Goal: Information Seeking & Learning: Learn about a topic

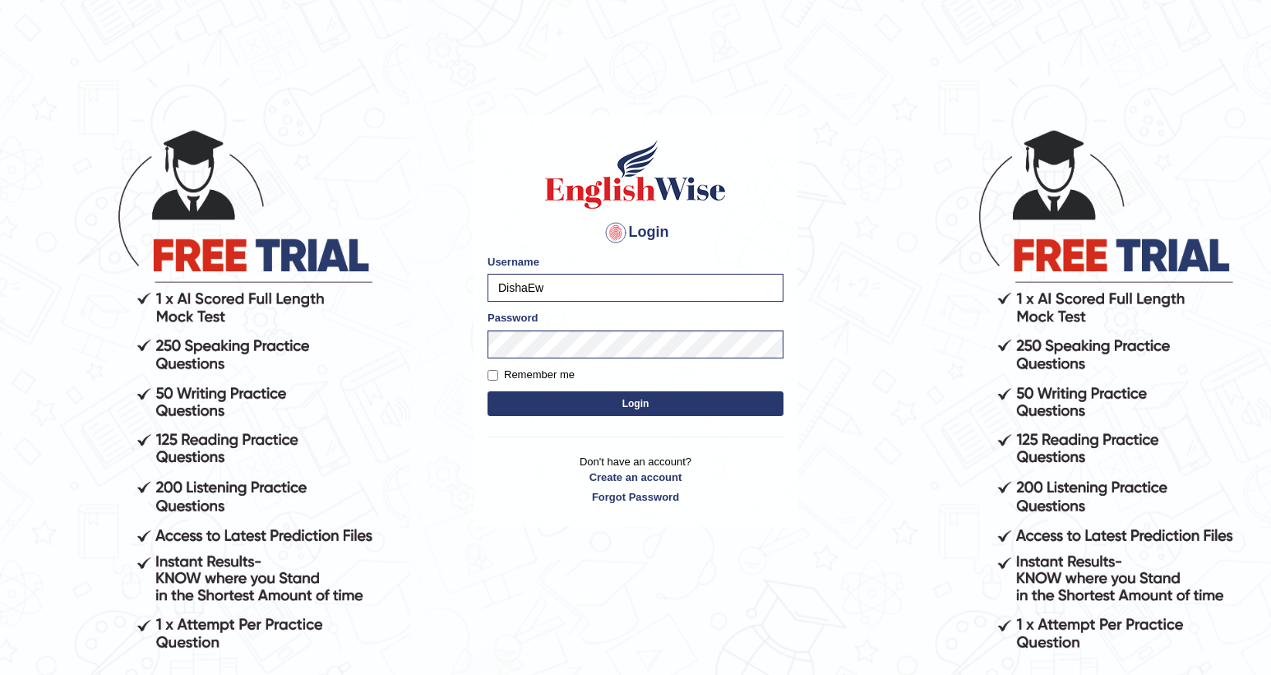
click at [652, 402] on button "Login" at bounding box center [636, 403] width 296 height 25
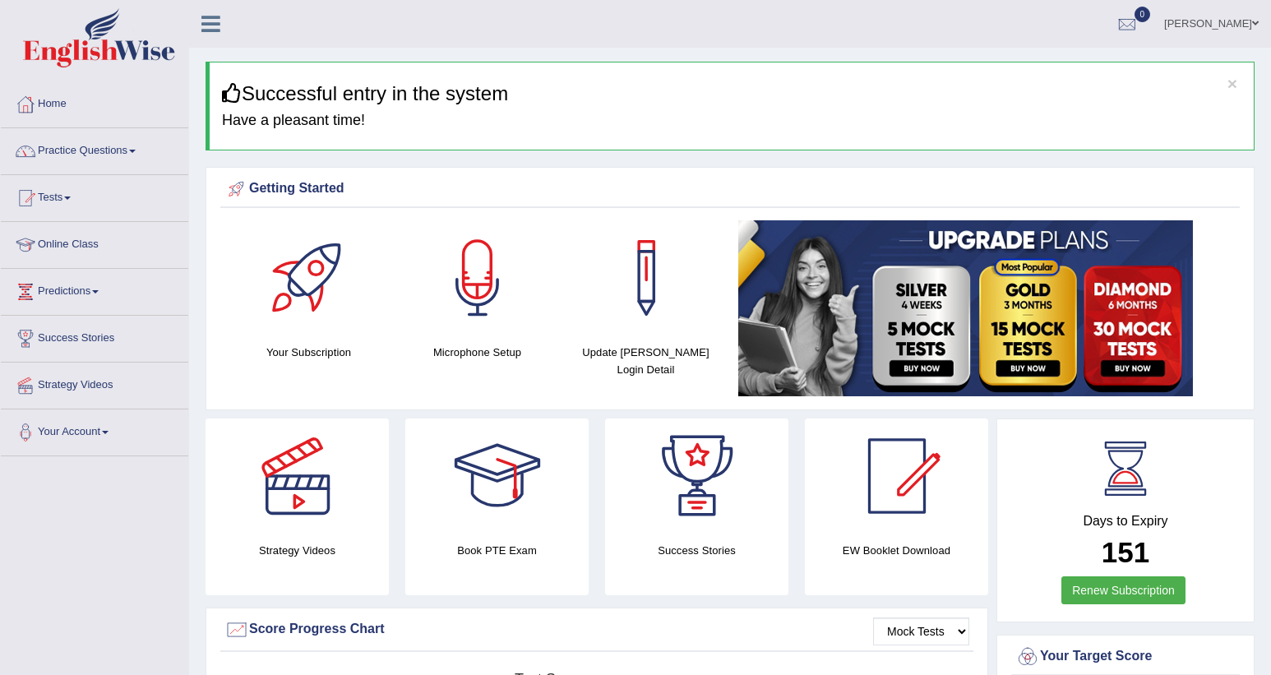
click at [143, 150] on link "Practice Questions" at bounding box center [94, 148] width 187 height 41
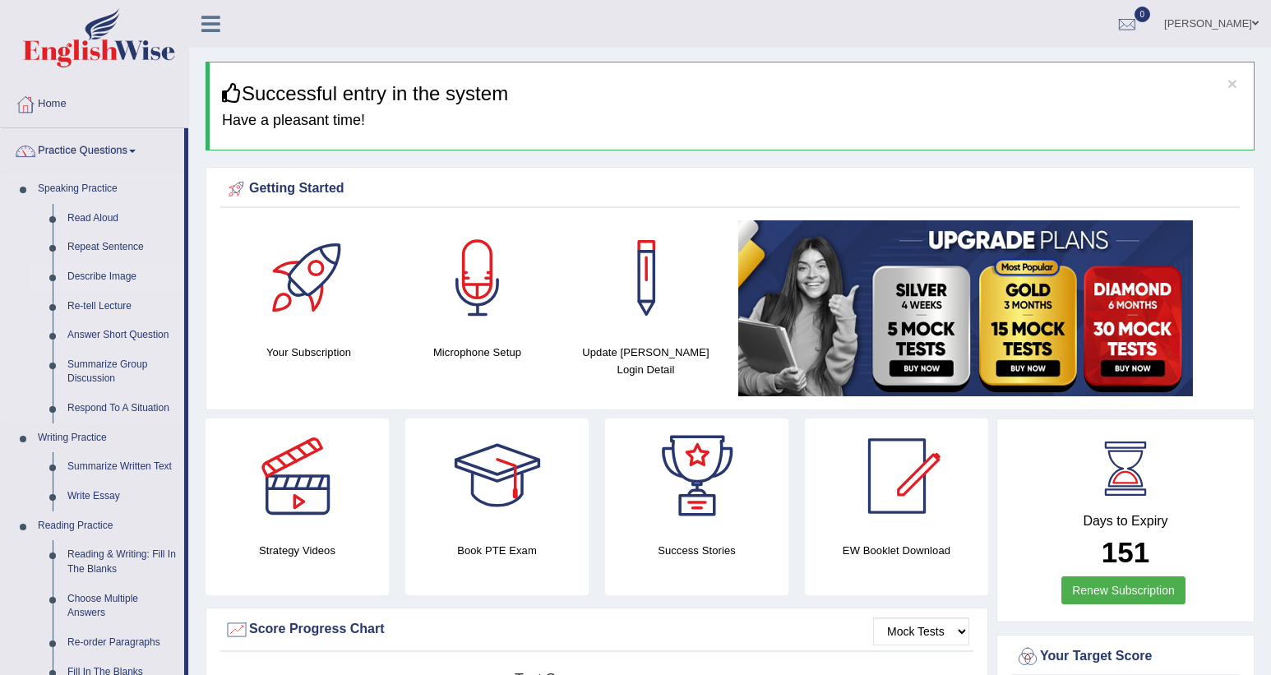
click at [102, 268] on link "Describe Image" at bounding box center [122, 277] width 124 height 30
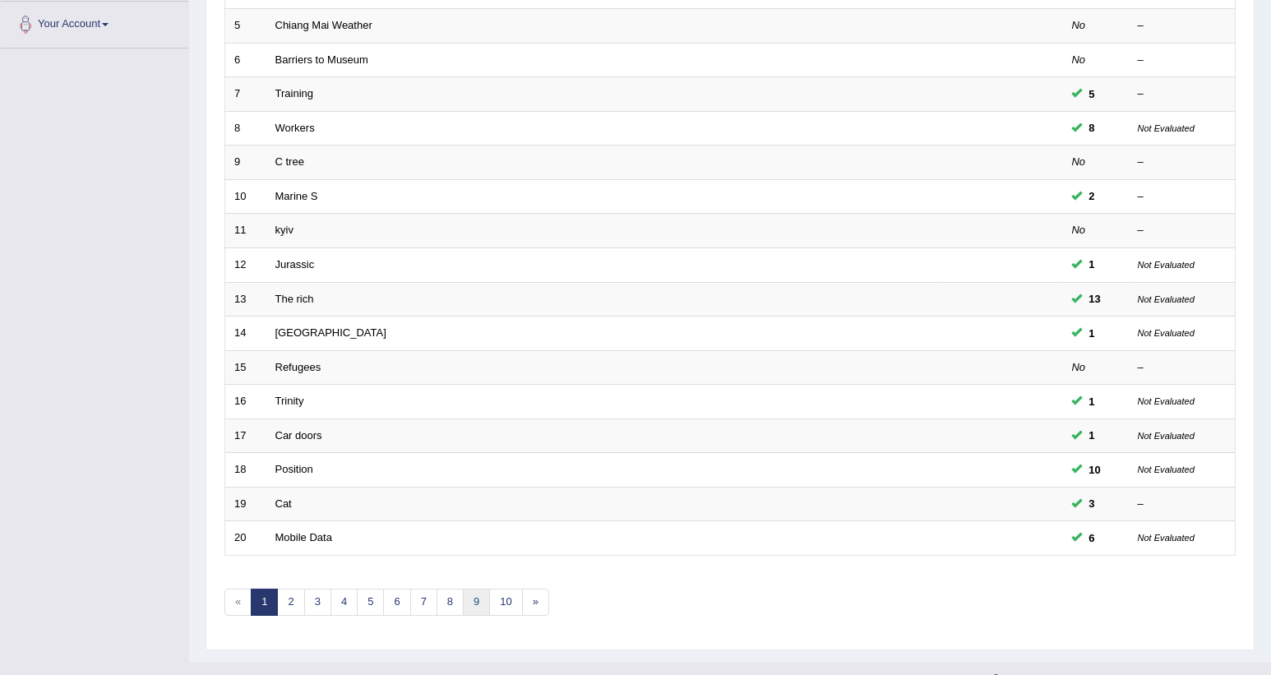
click at [480, 589] on link "9" at bounding box center [476, 602] width 27 height 27
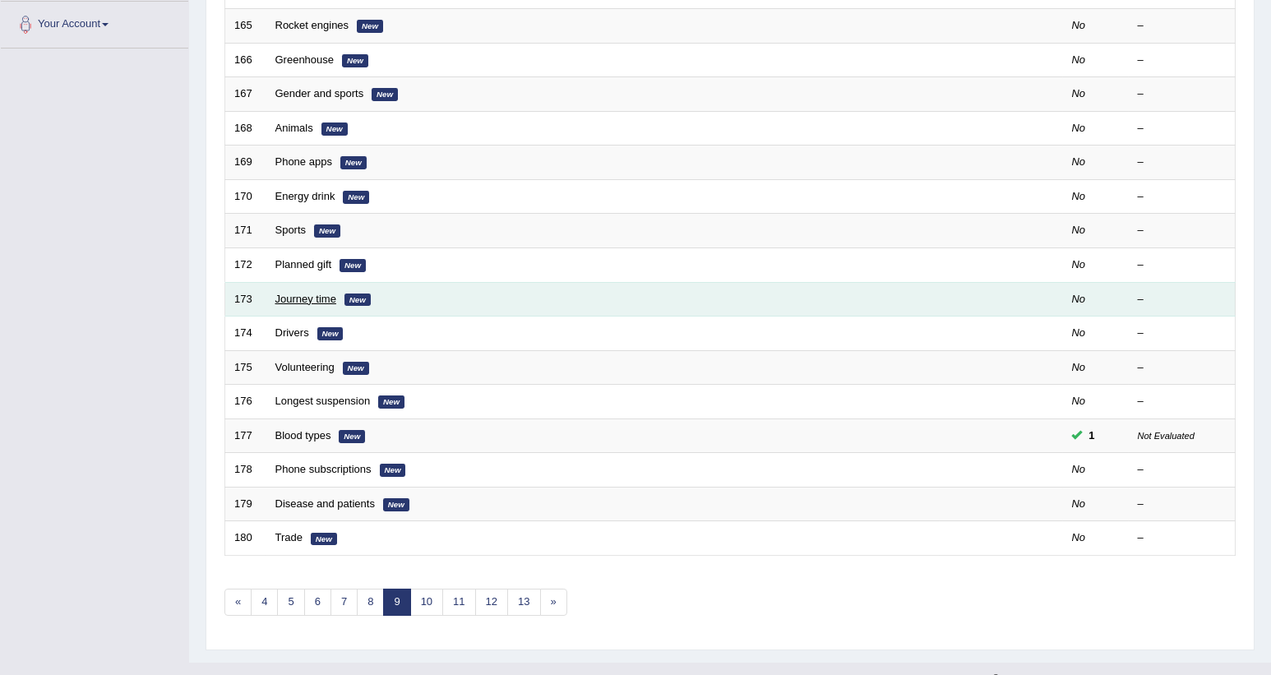
click at [302, 293] on link "Journey time" at bounding box center [305, 299] width 61 height 12
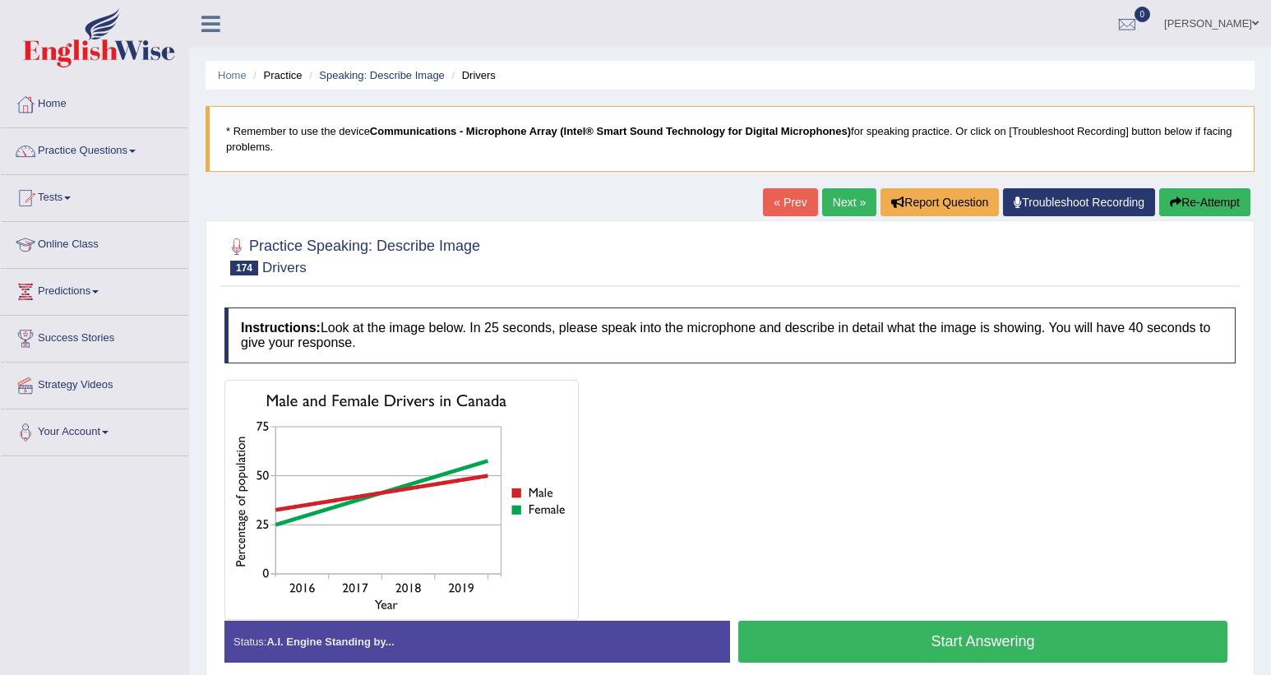
click at [834, 205] on link "Next »" at bounding box center [849, 202] width 54 height 28
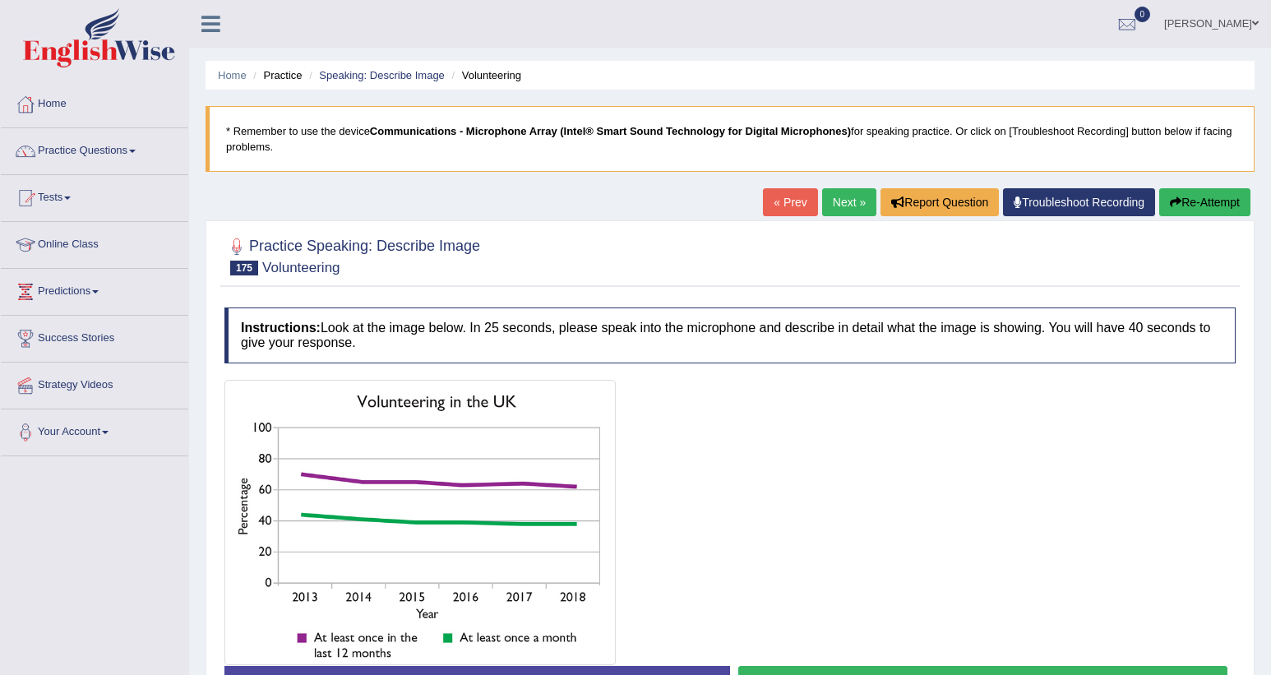
click at [422, 63] on ul "Home Practice Speaking: Describe Image Volunteering" at bounding box center [730, 75] width 1049 height 29
click at [419, 72] on link "Speaking: Describe Image" at bounding box center [381, 75] width 125 height 12
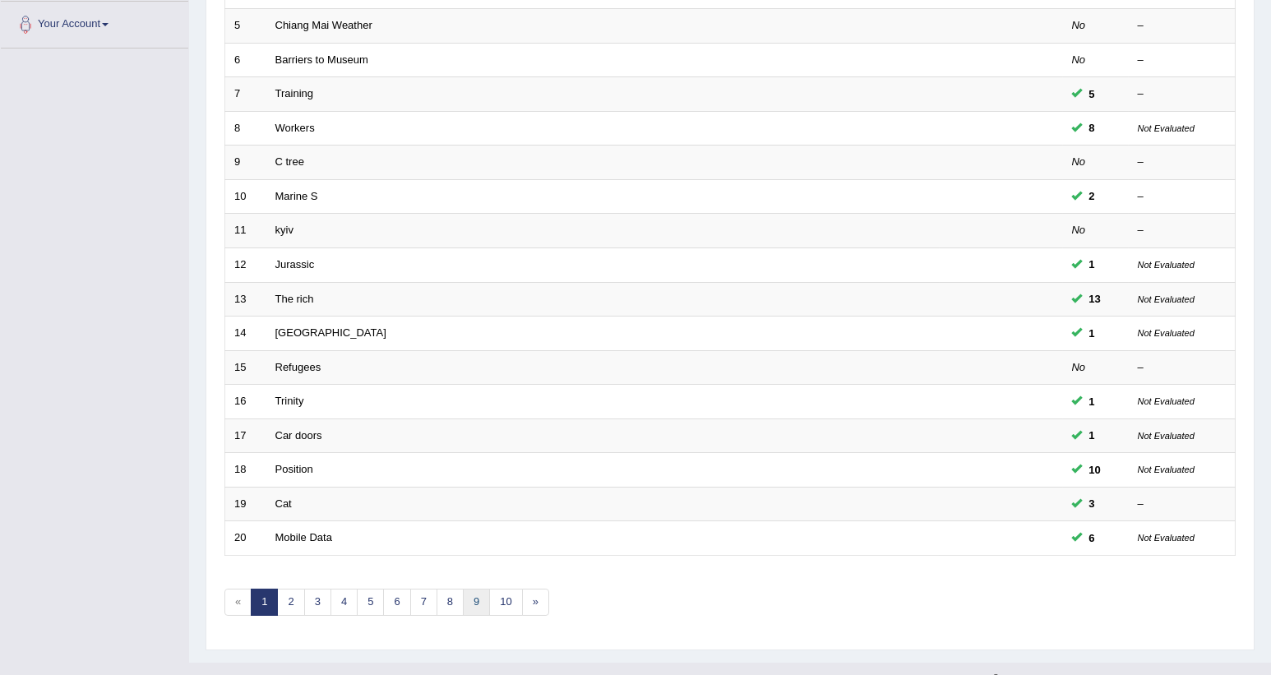
click at [484, 589] on link "9" at bounding box center [476, 602] width 27 height 27
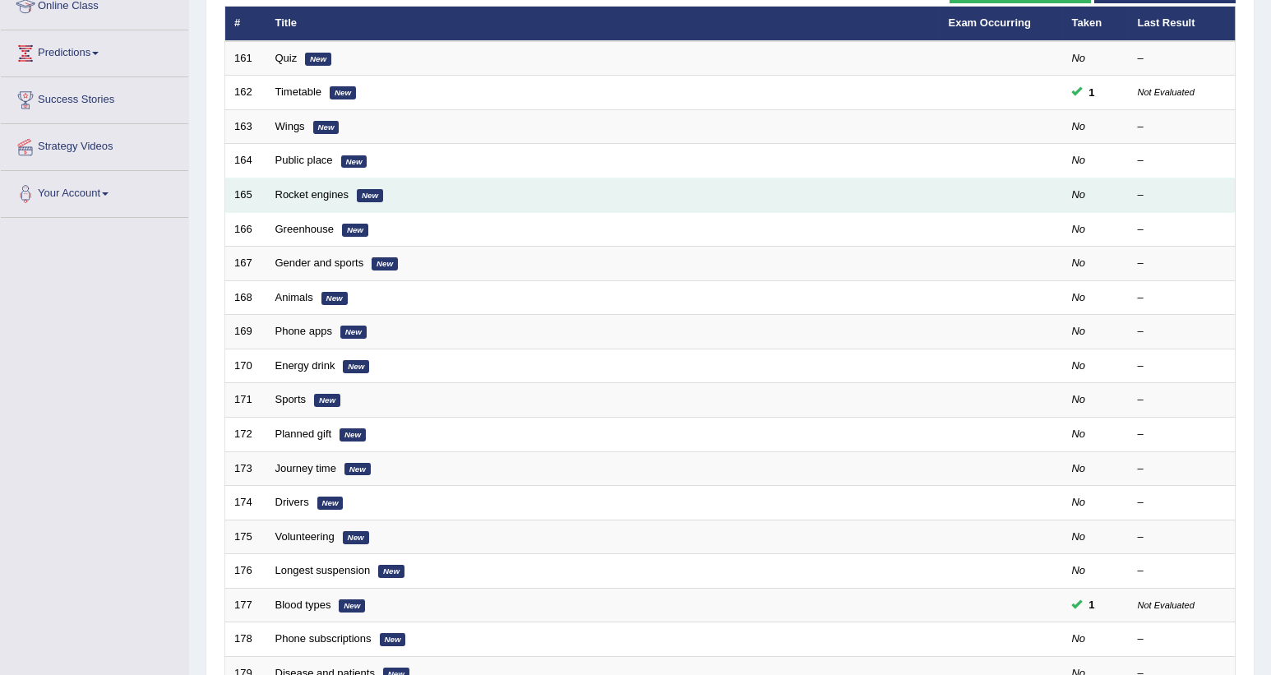
scroll to position [370, 0]
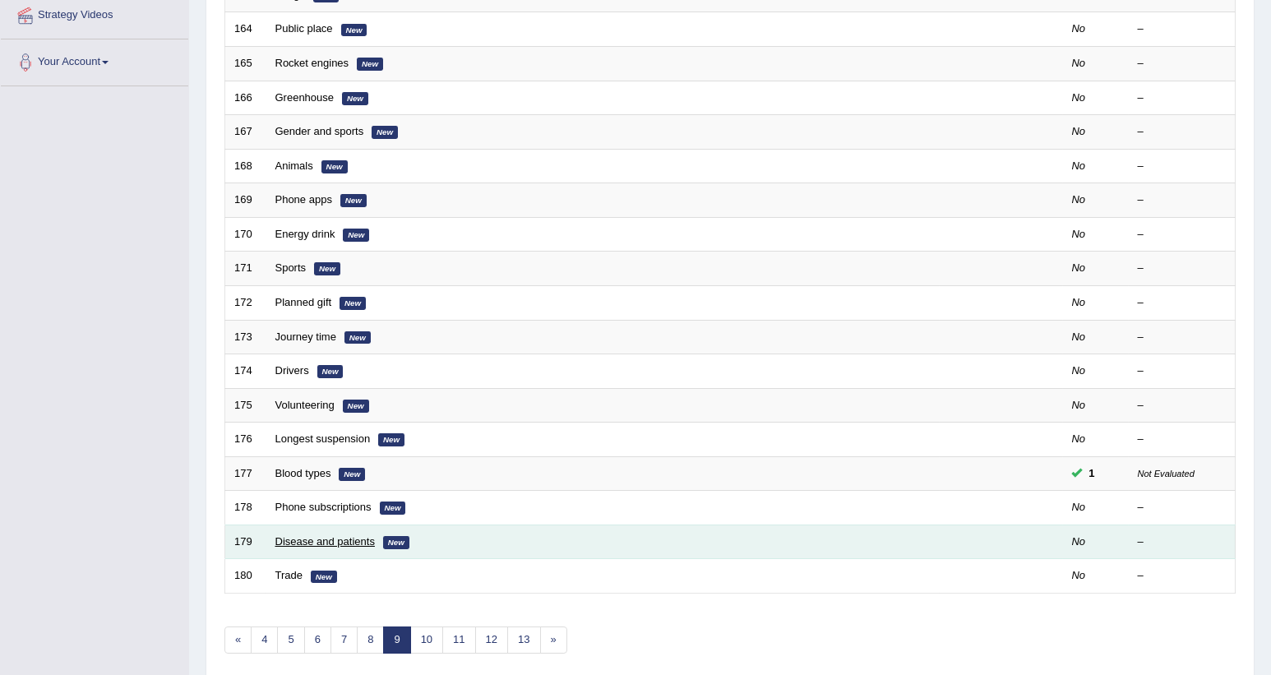
click at [313, 535] on link "Disease and patients" at bounding box center [325, 541] width 100 height 12
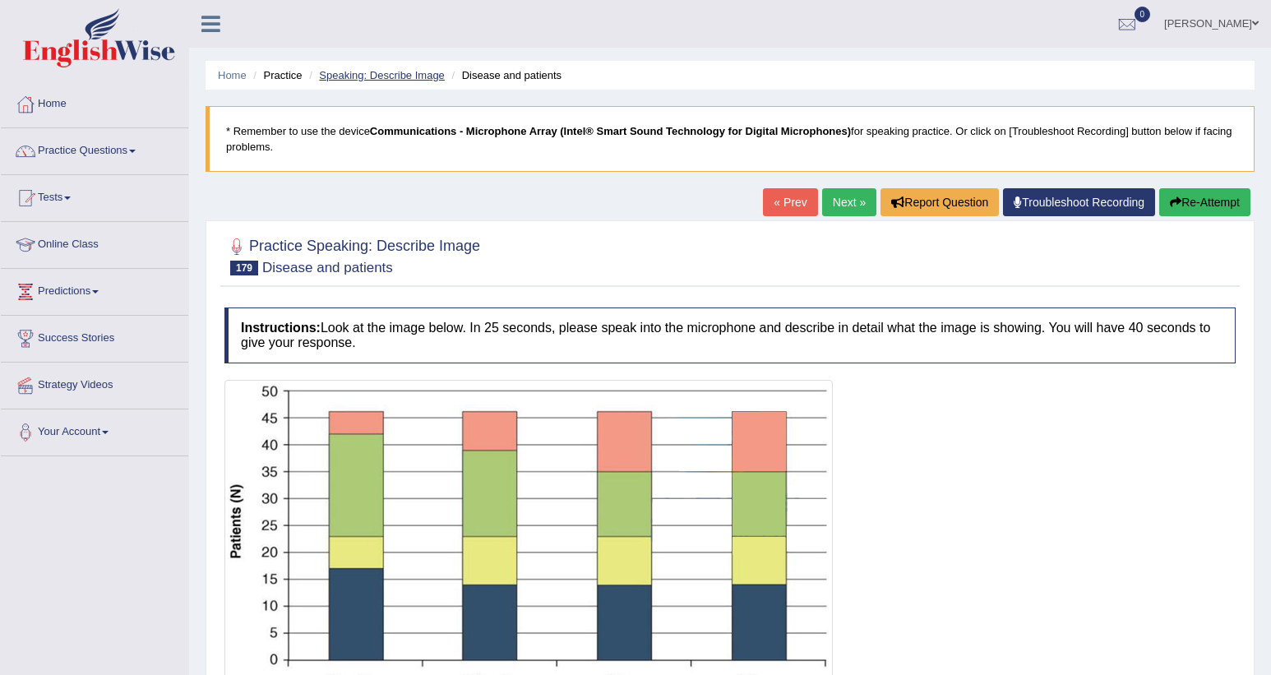
click at [423, 72] on link "Speaking: Describe Image" at bounding box center [381, 75] width 125 height 12
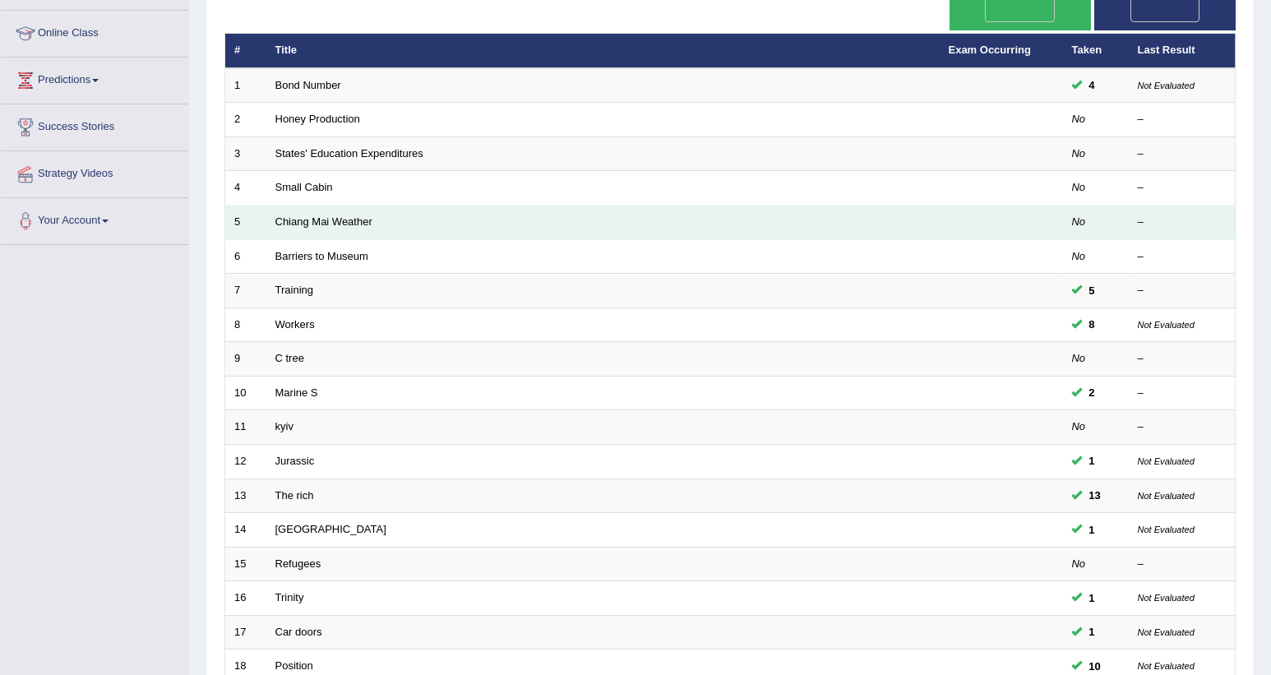
scroll to position [408, 0]
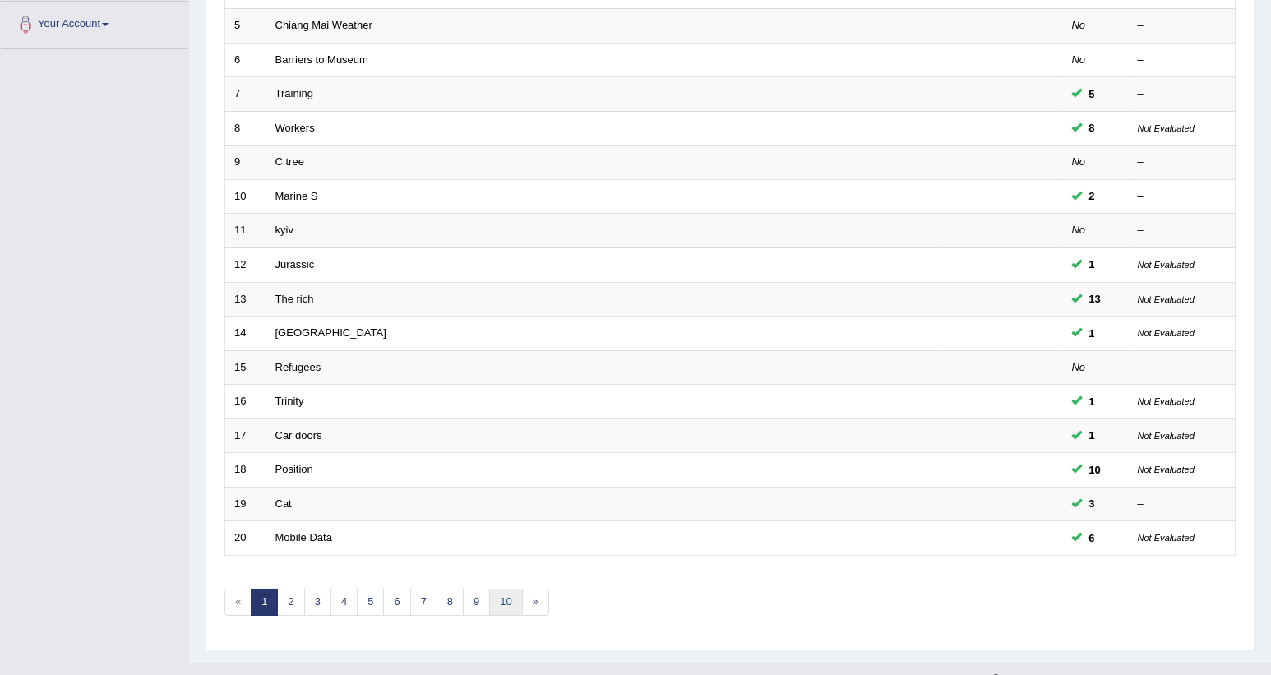
click at [507, 589] on link "10" at bounding box center [505, 602] width 33 height 27
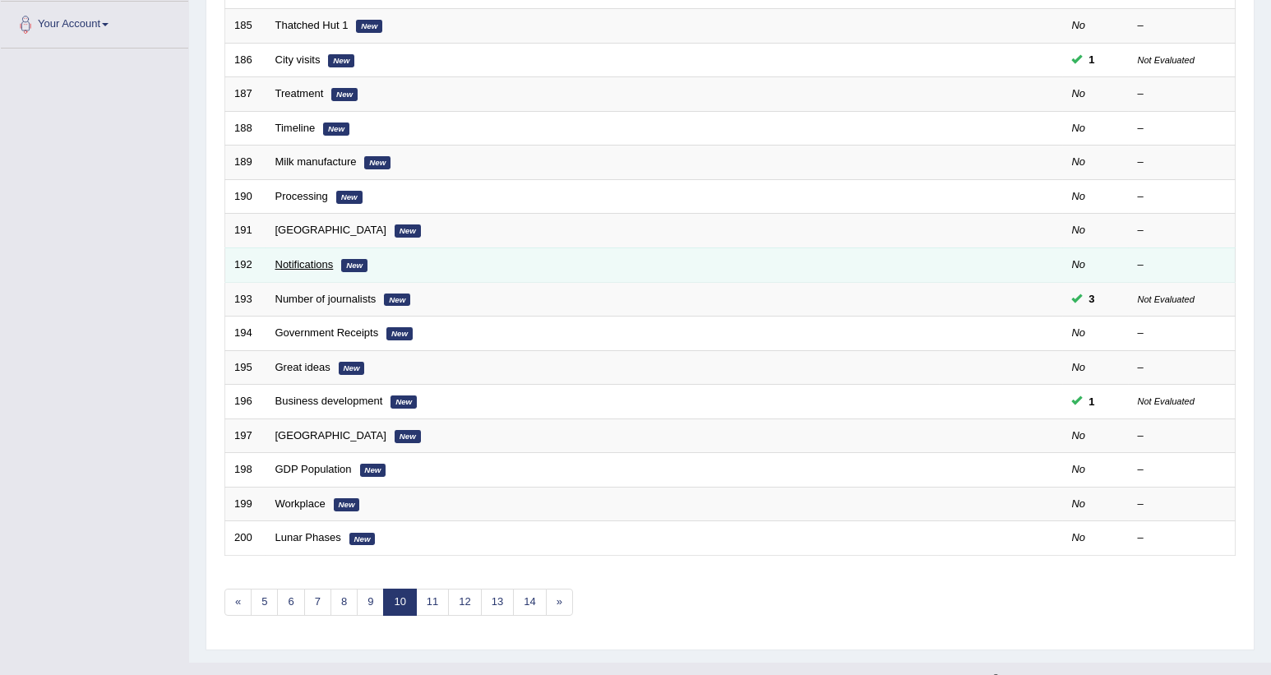
click at [312, 258] on link "Notifications" at bounding box center [304, 264] width 58 height 12
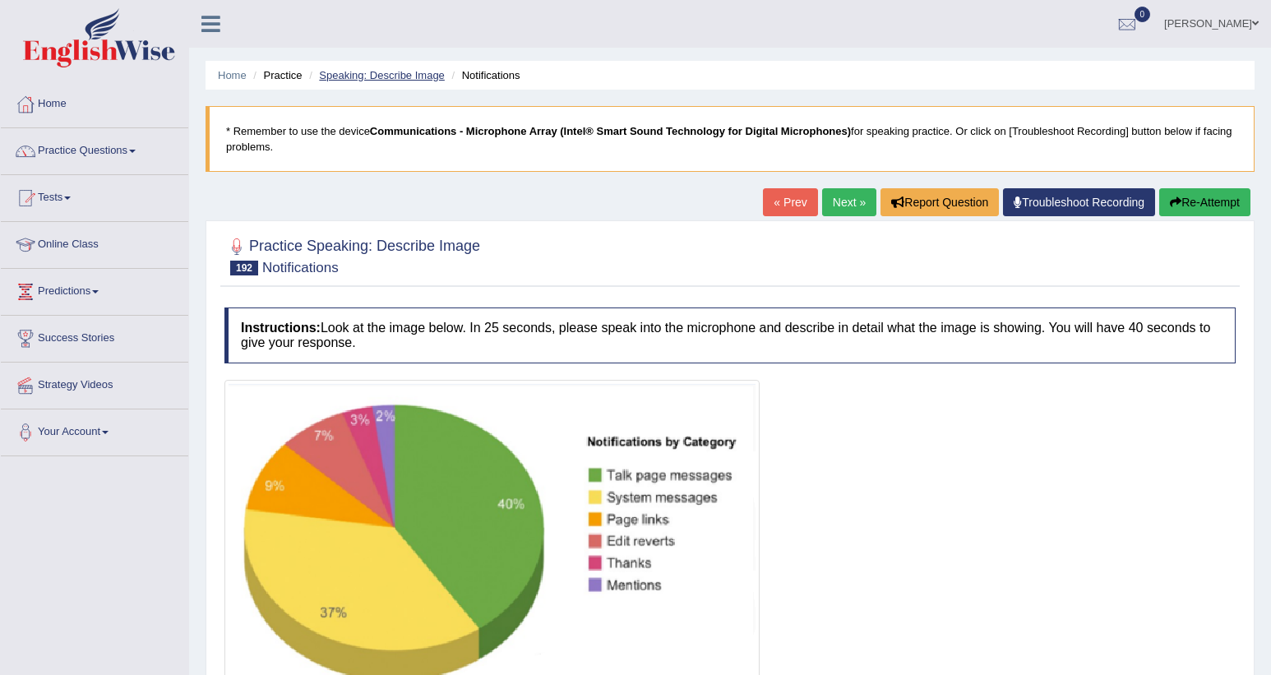
click at [417, 79] on link "Speaking: Describe Image" at bounding box center [381, 75] width 125 height 12
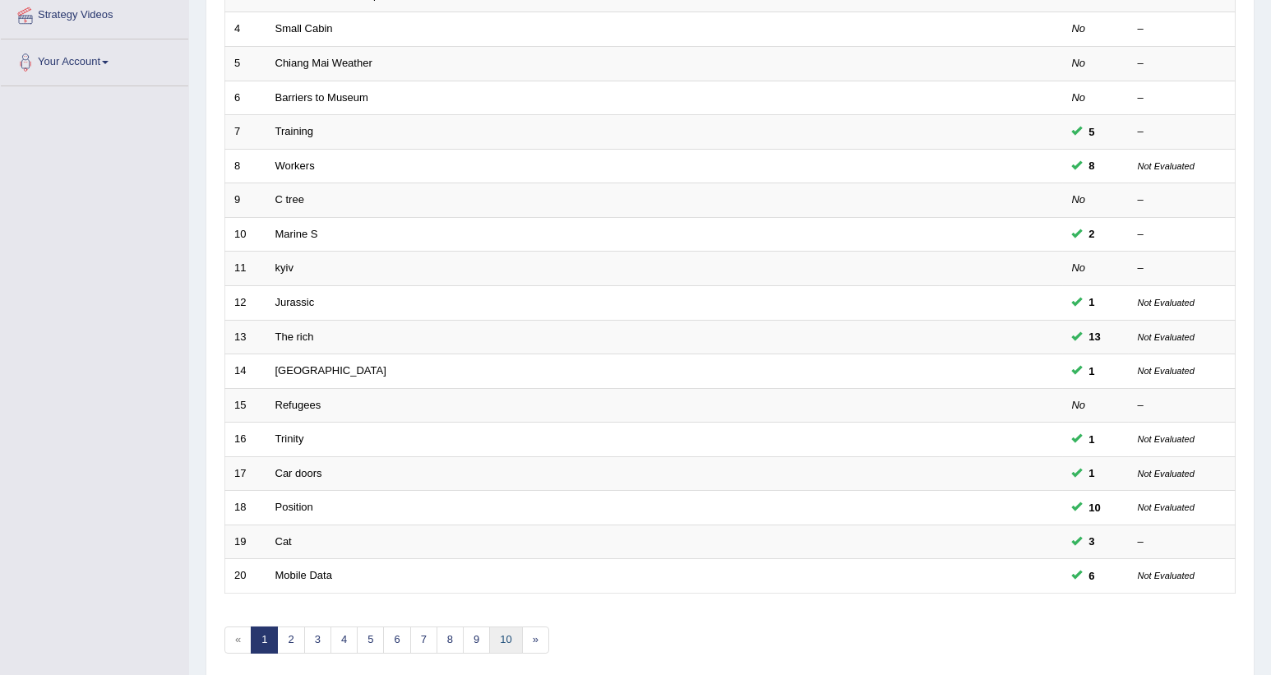
click at [493, 627] on link "10" at bounding box center [505, 640] width 33 height 27
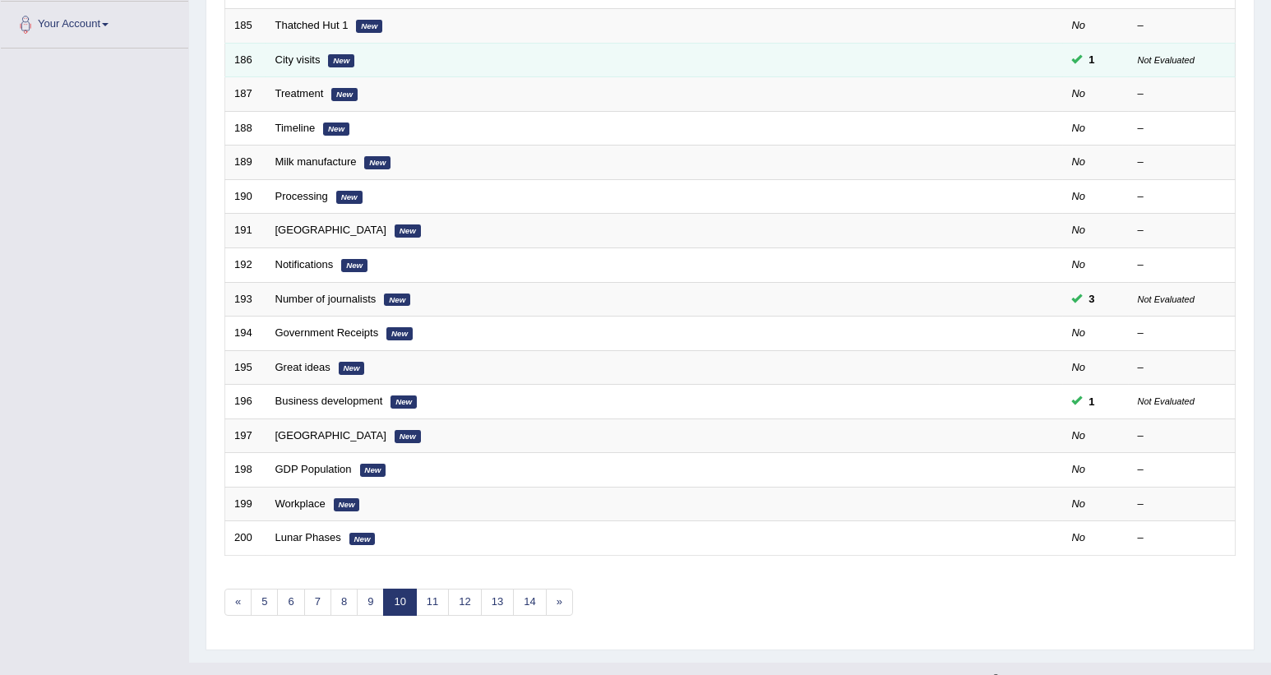
scroll to position [285, 0]
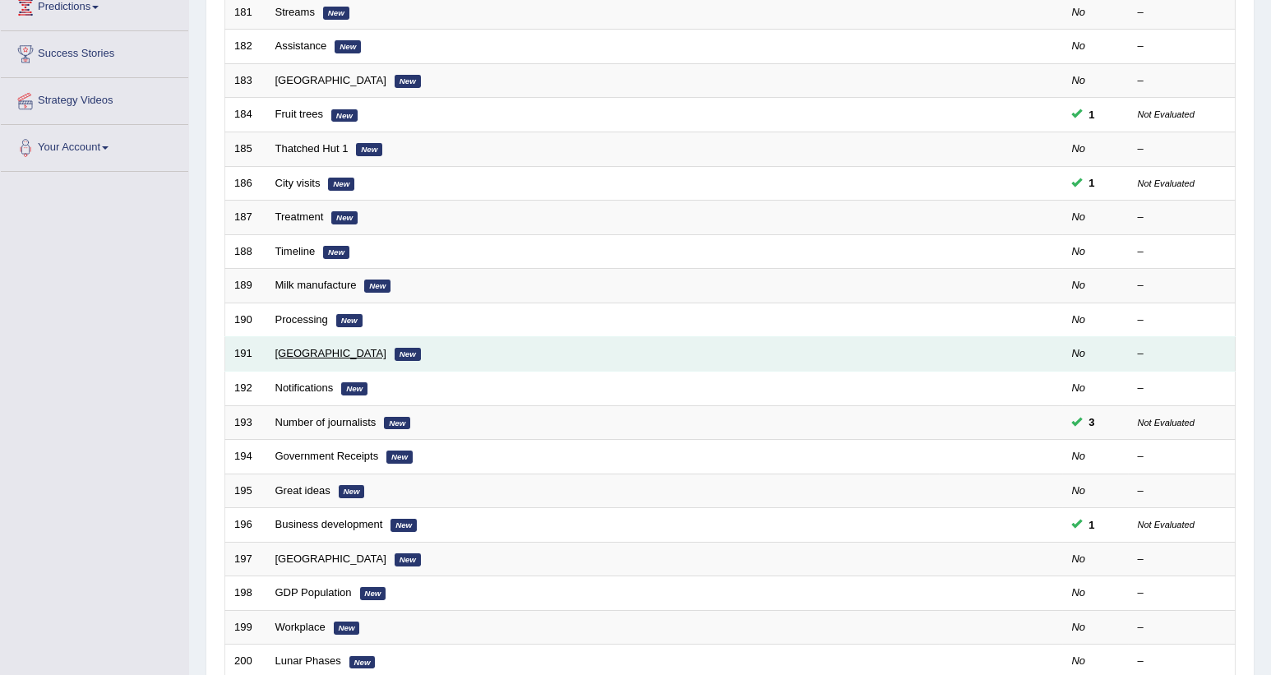
click at [287, 347] on link "Bali" at bounding box center [330, 353] width 111 height 12
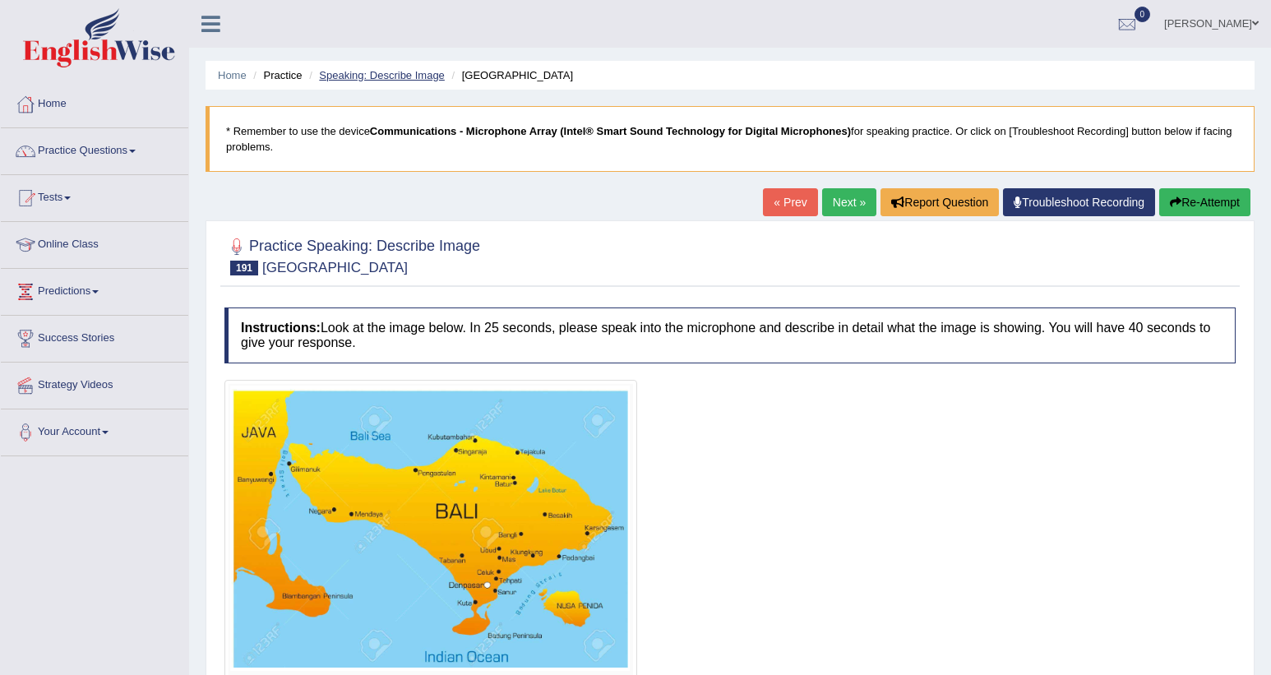
click at [432, 76] on link "Speaking: Describe Image" at bounding box center [381, 75] width 125 height 12
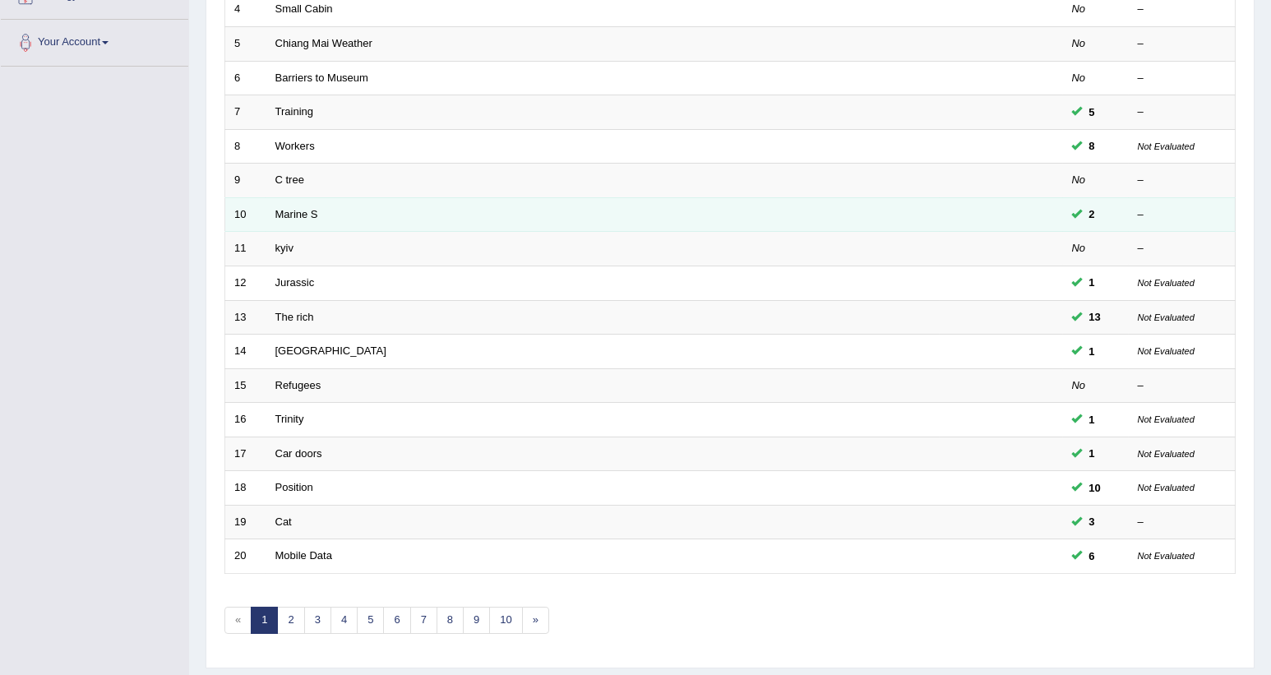
scroll to position [408, 0]
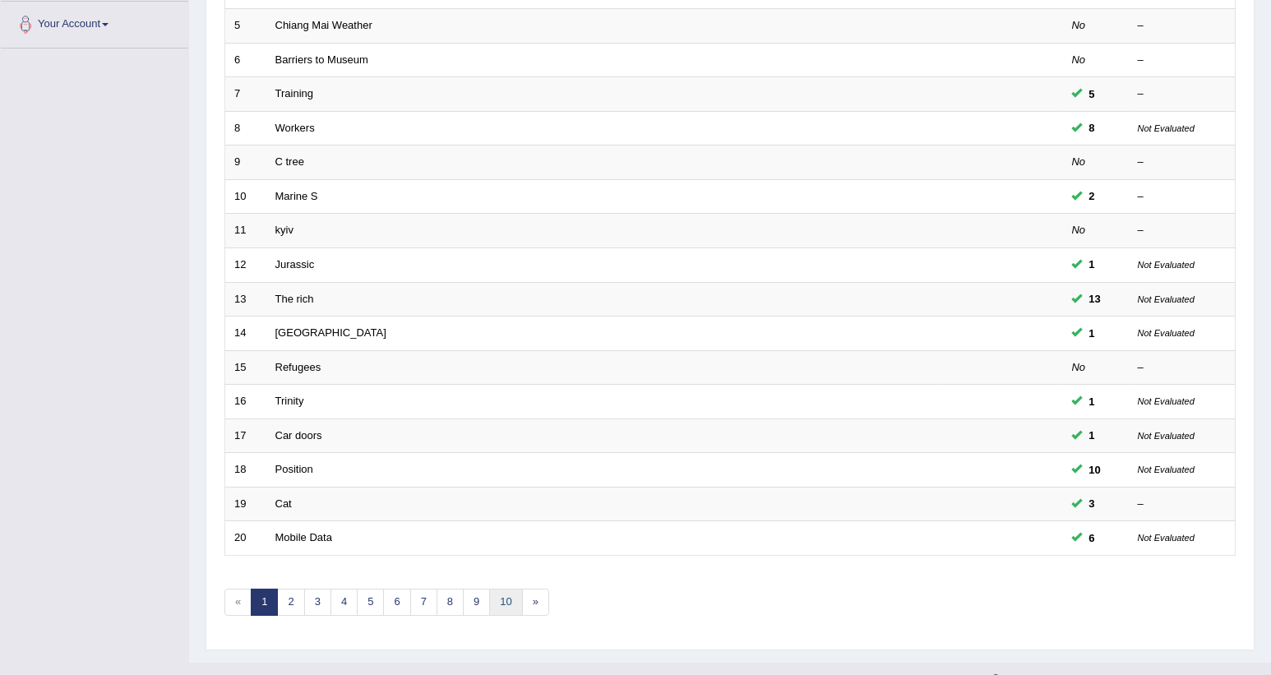
click at [514, 589] on link "10" at bounding box center [505, 602] width 33 height 27
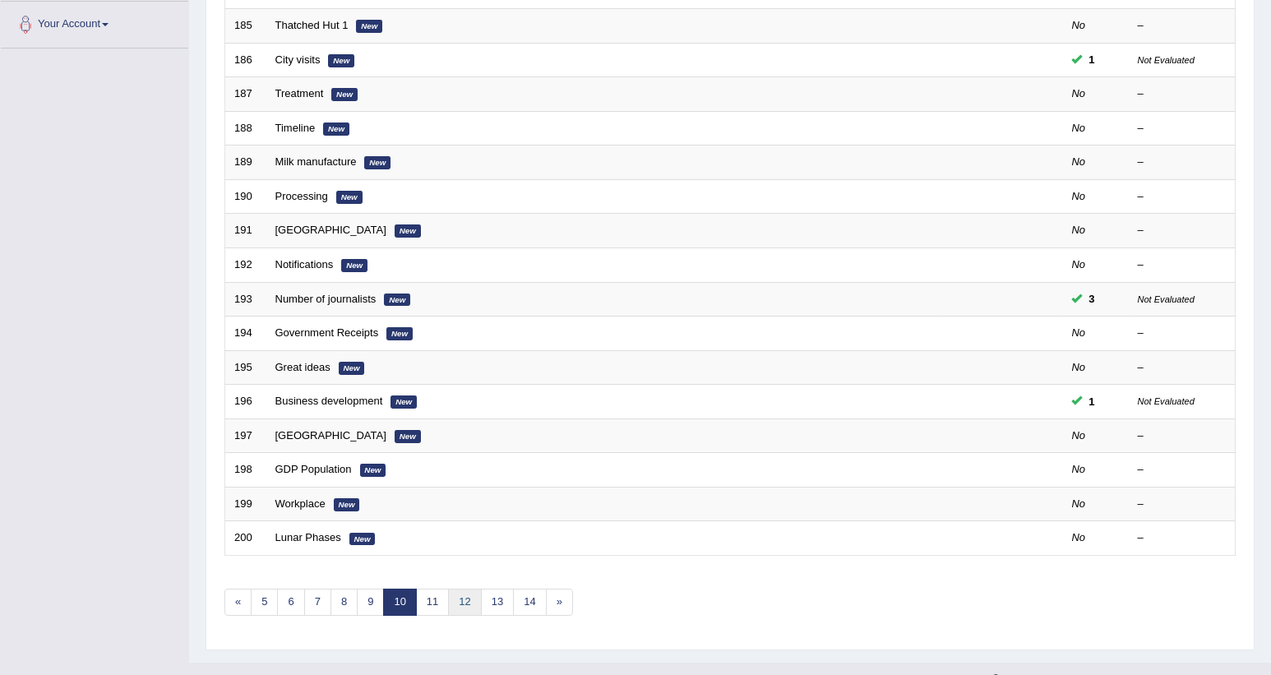
click at [456, 589] on link "12" at bounding box center [464, 602] width 33 height 27
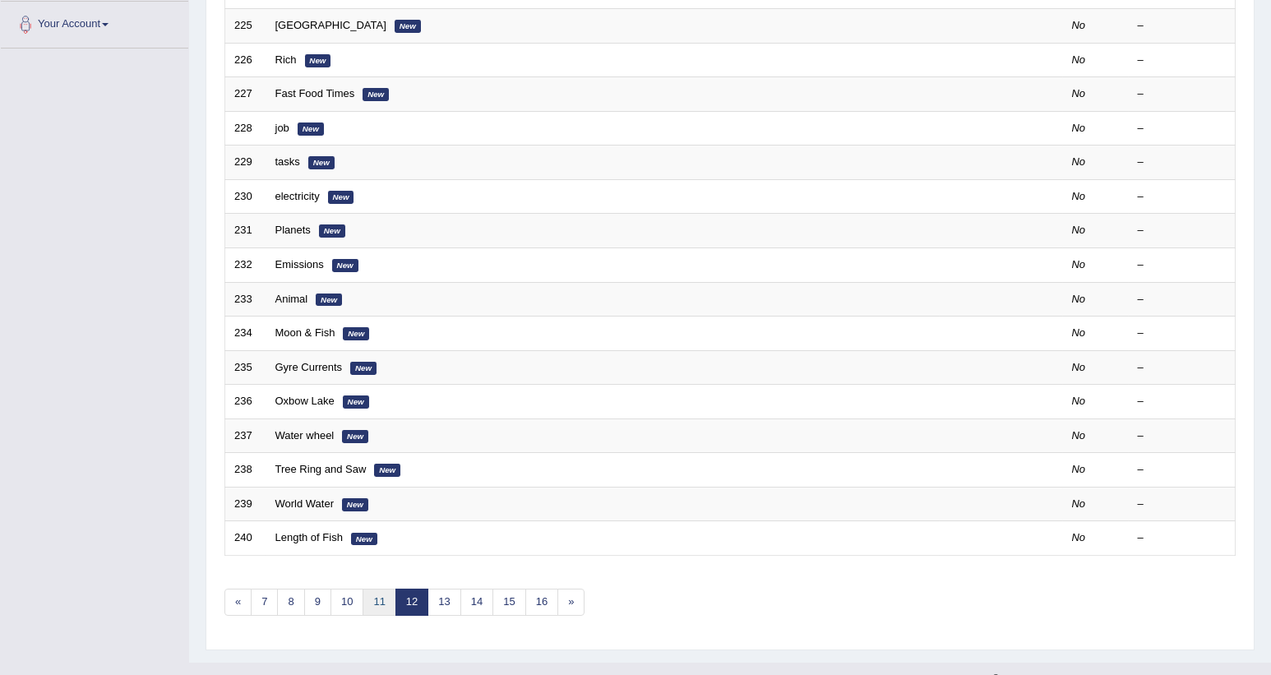
click at [385, 589] on link "11" at bounding box center [379, 602] width 33 height 27
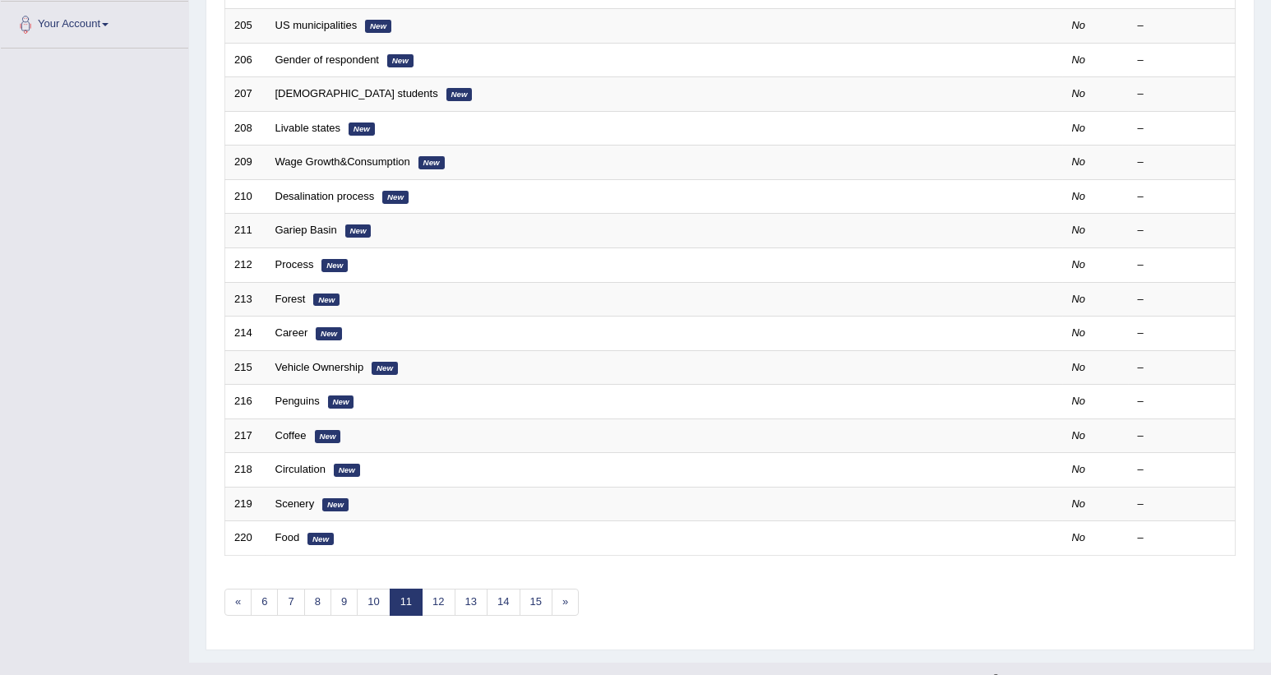
scroll to position [408, 0]
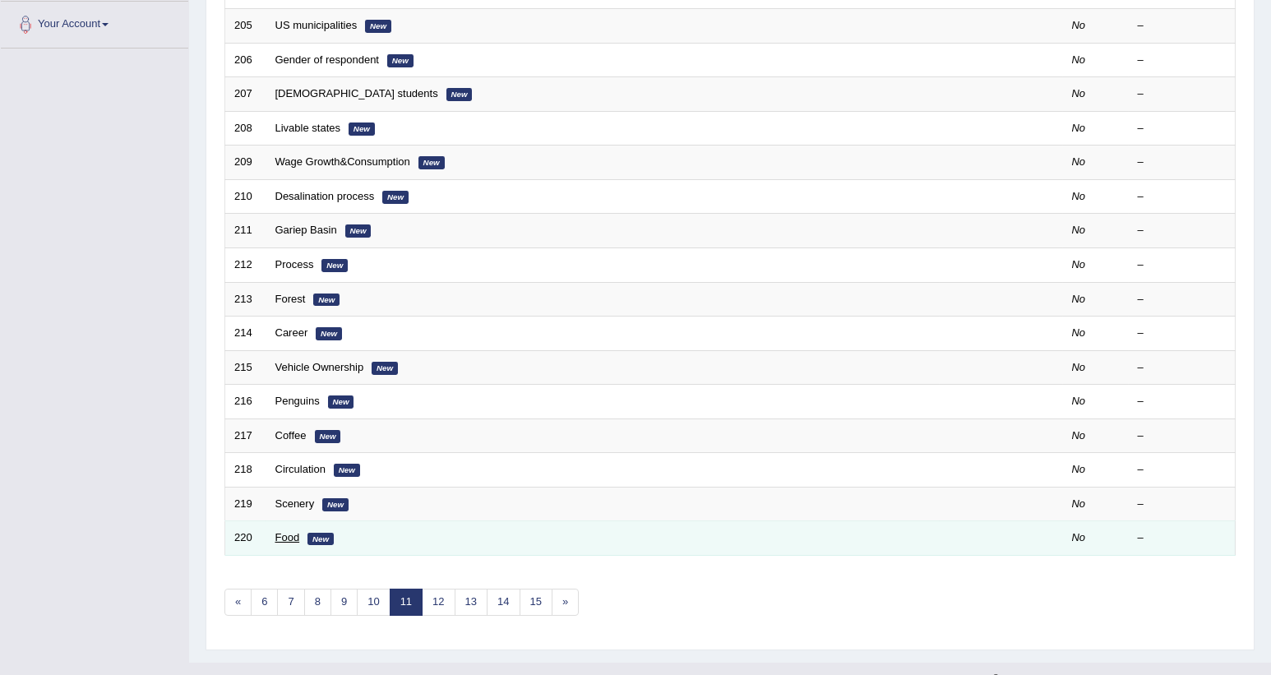
click at [296, 531] on link "Food" at bounding box center [287, 537] width 25 height 12
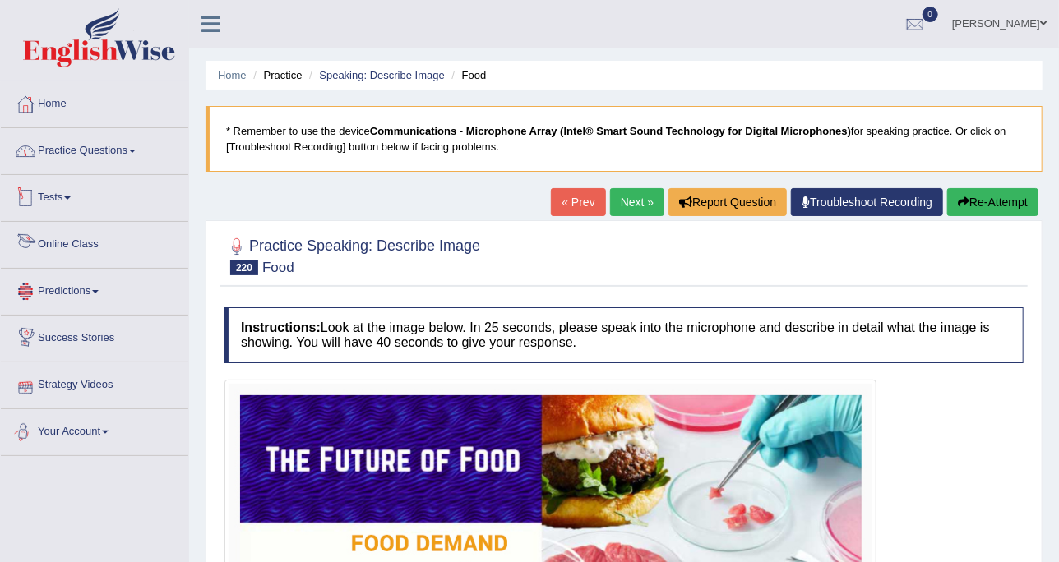
click at [95, 158] on link "Practice Questions" at bounding box center [94, 148] width 187 height 41
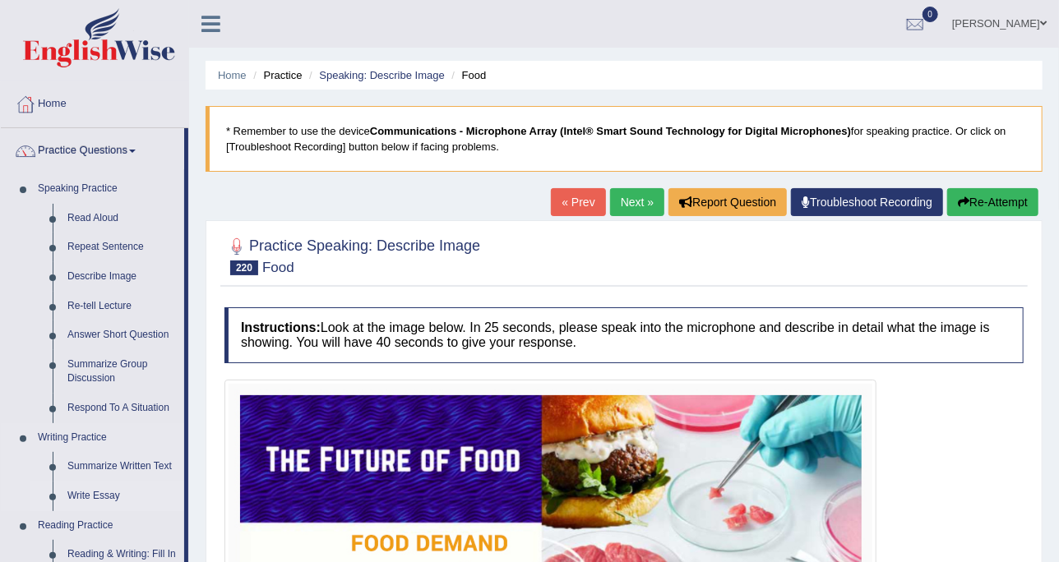
click at [68, 497] on link "Write Essay" at bounding box center [122, 497] width 124 height 30
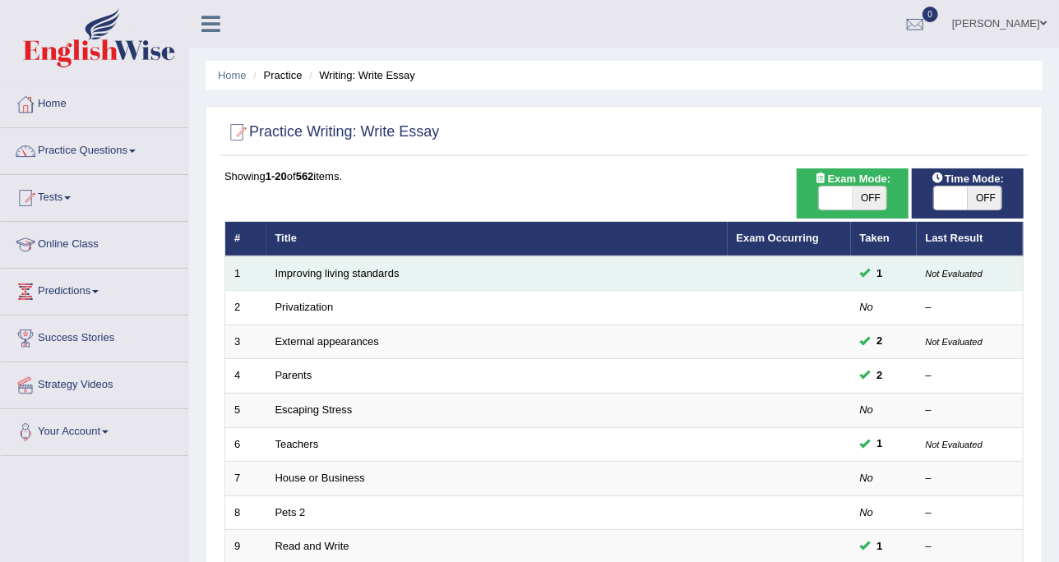
click at [354, 279] on td "Improving living standards" at bounding box center [496, 274] width 461 height 35
click at [354, 275] on link "Improving living standards" at bounding box center [337, 273] width 124 height 12
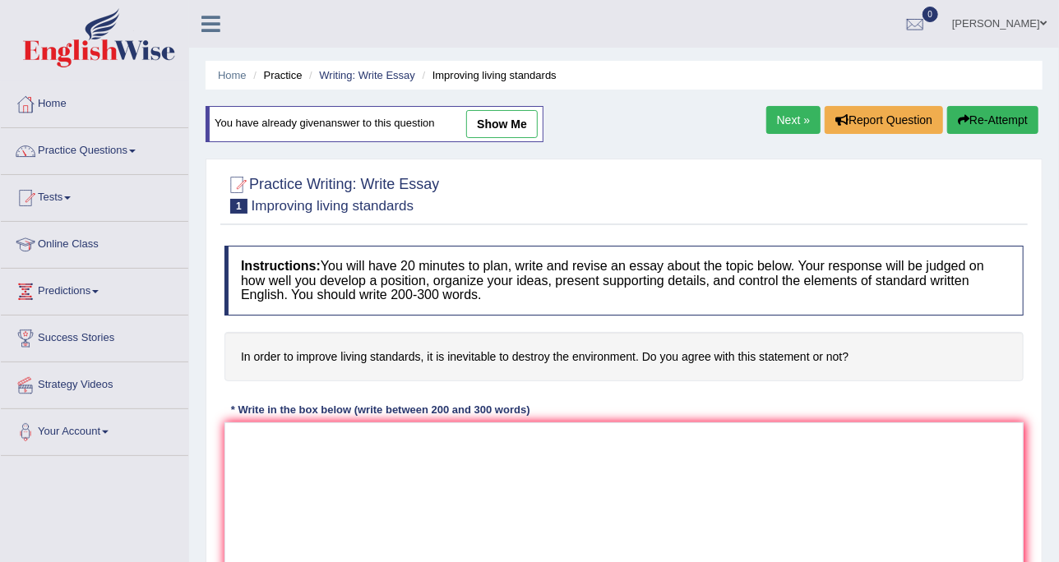
click at [493, 137] on link "show me" at bounding box center [502, 124] width 72 height 28
type textarea "One of the most important trends of today's world is the increase in the living…"
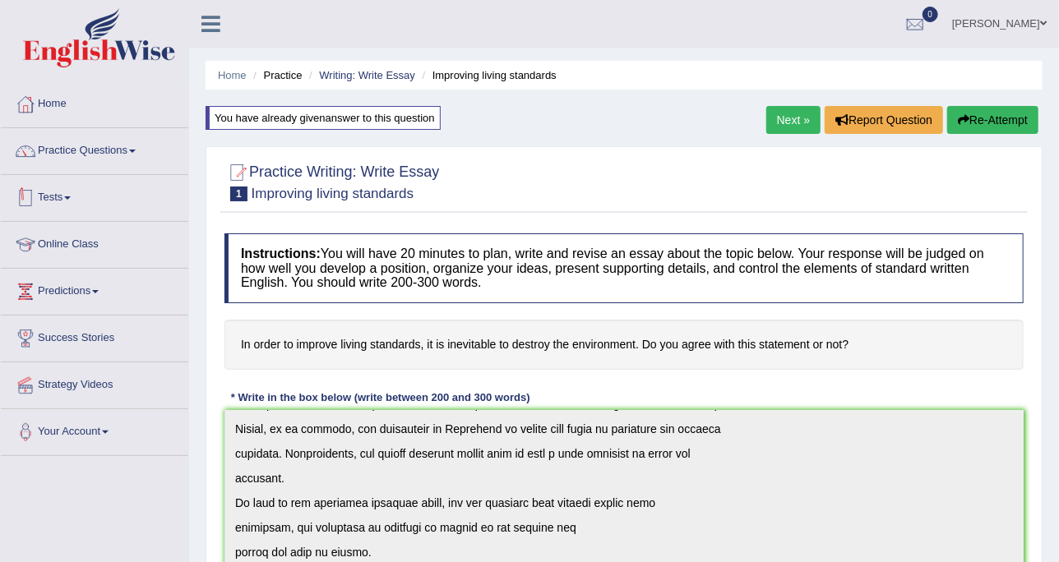
click at [28, 175] on link "Tests" at bounding box center [94, 195] width 187 height 41
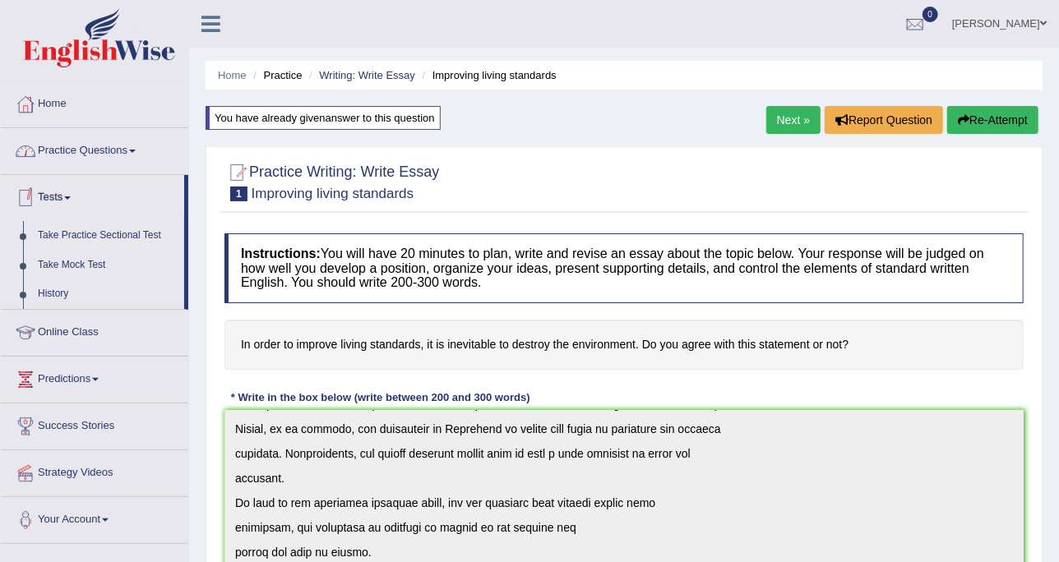
click at [39, 153] on link "Practice Questions" at bounding box center [94, 148] width 187 height 41
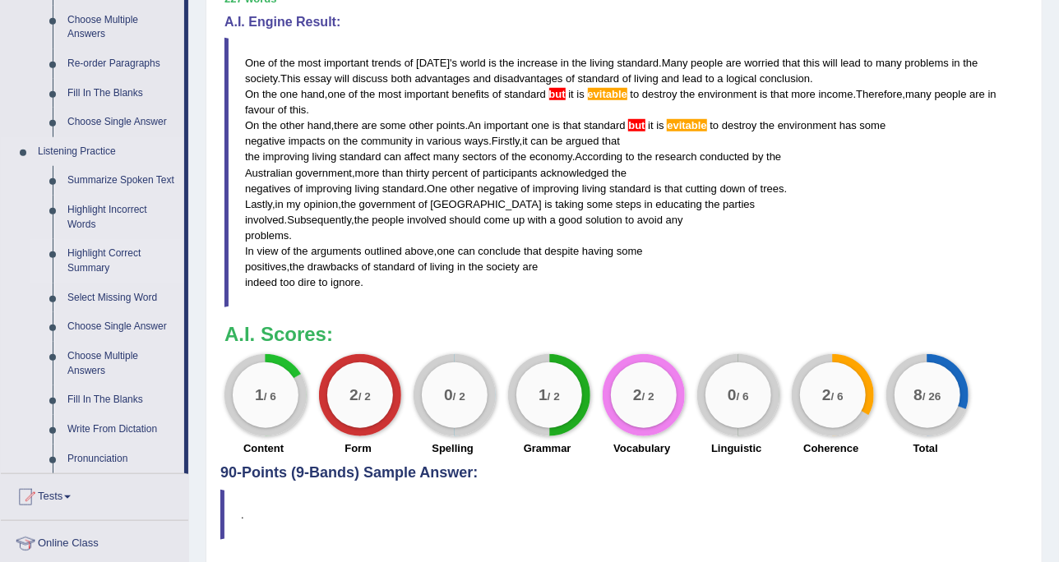
scroll to position [617, 0]
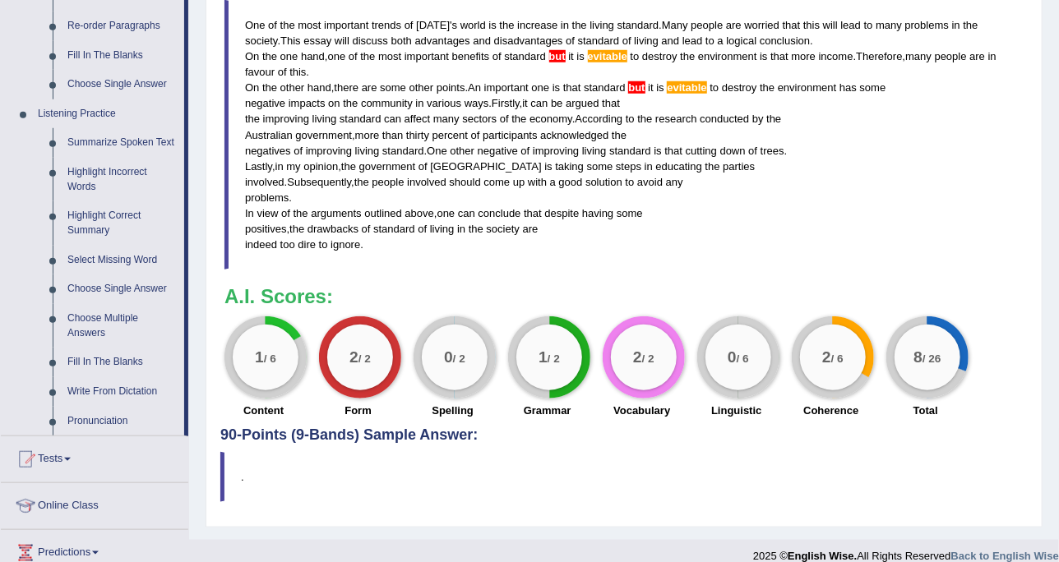
click at [723, 5] on blockquote "One of the most important trends of today ' s world is the increase in the livi…" at bounding box center [623, 135] width 799 height 271
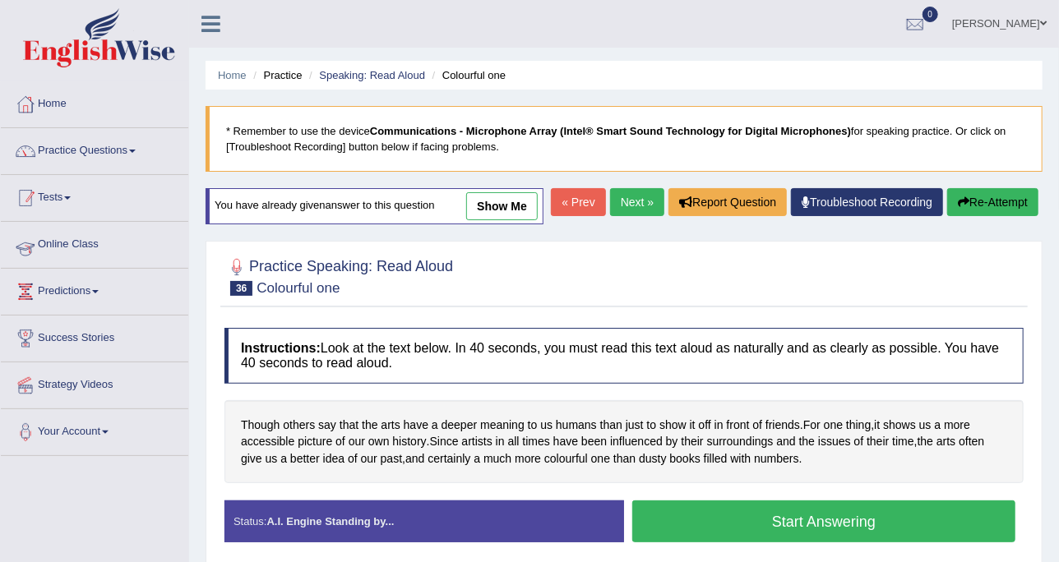
click at [71, 125] on li "Home" at bounding box center [94, 104] width 187 height 47
click at [76, 159] on link "Practice Questions" at bounding box center [94, 148] width 187 height 41
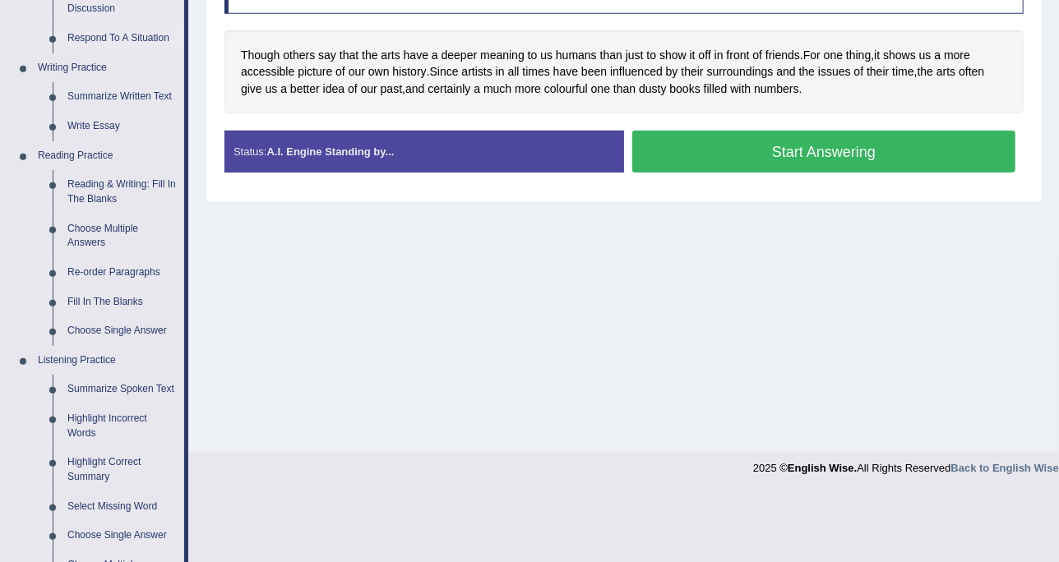
scroll to position [617, 0]
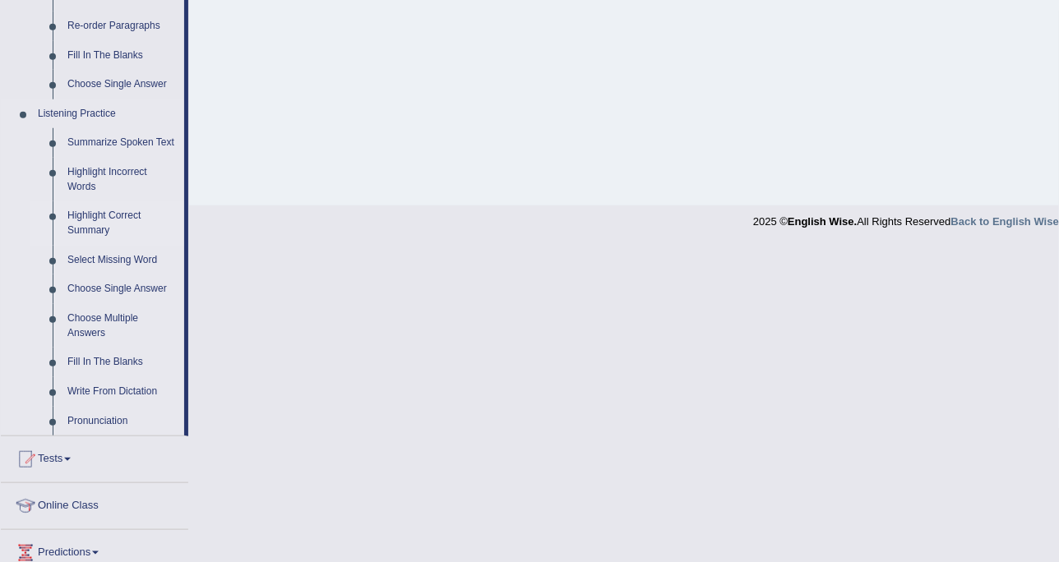
click at [109, 218] on link "Highlight Correct Summary" at bounding box center [122, 223] width 124 height 44
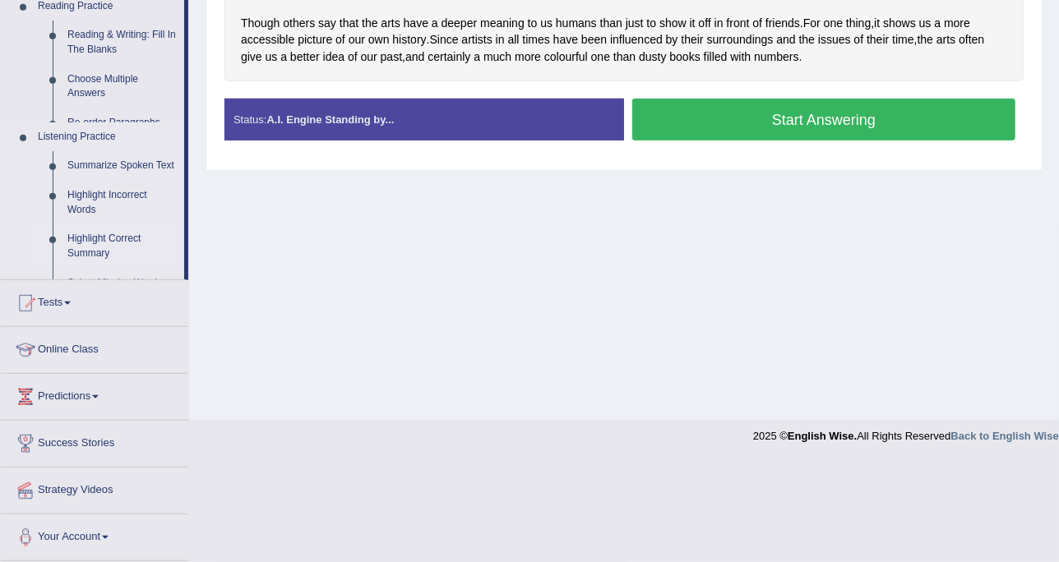
scroll to position [300, 0]
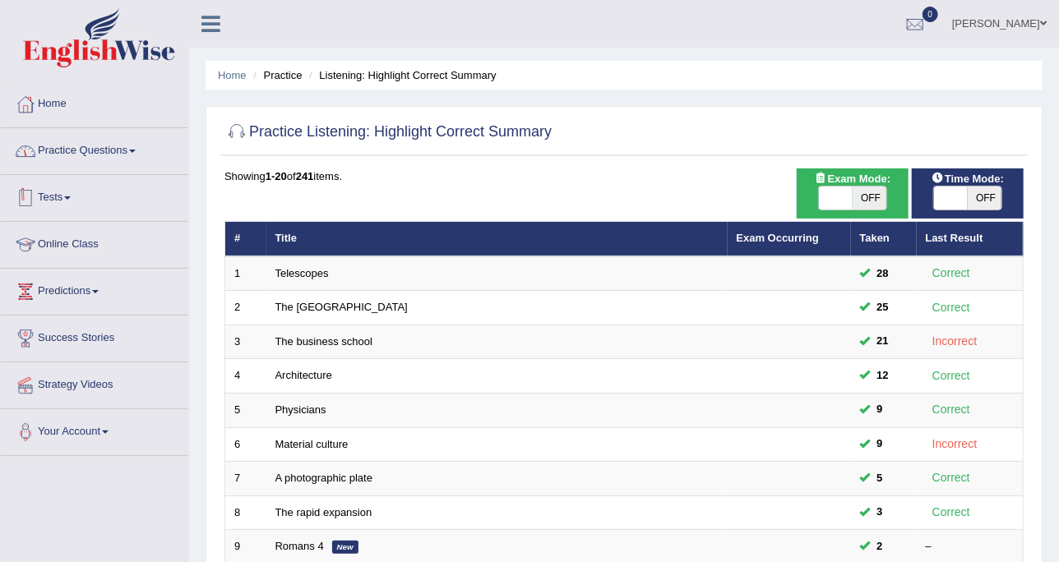
click at [128, 157] on link "Practice Questions" at bounding box center [94, 148] width 187 height 41
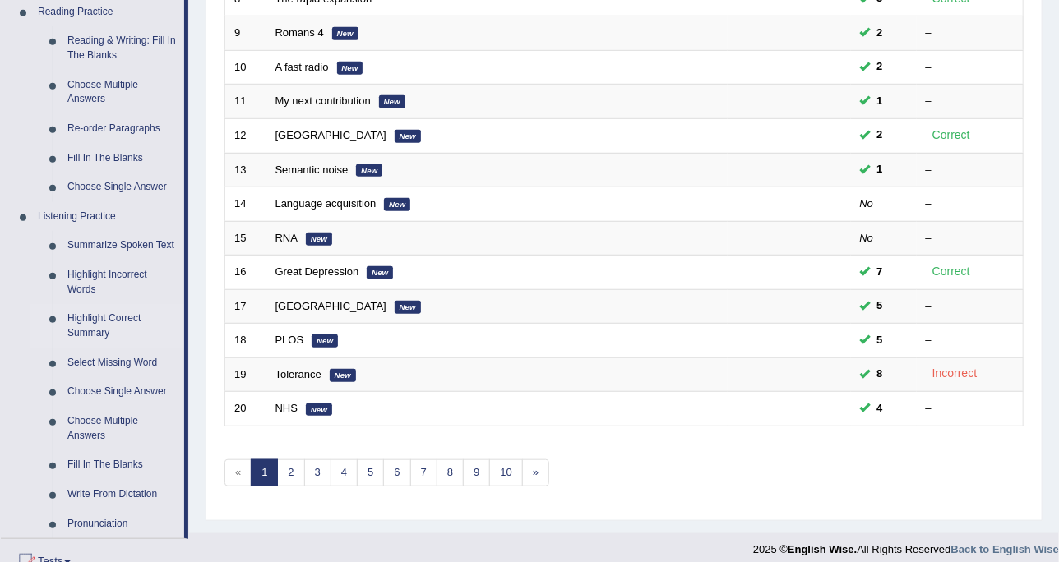
scroll to position [617, 0]
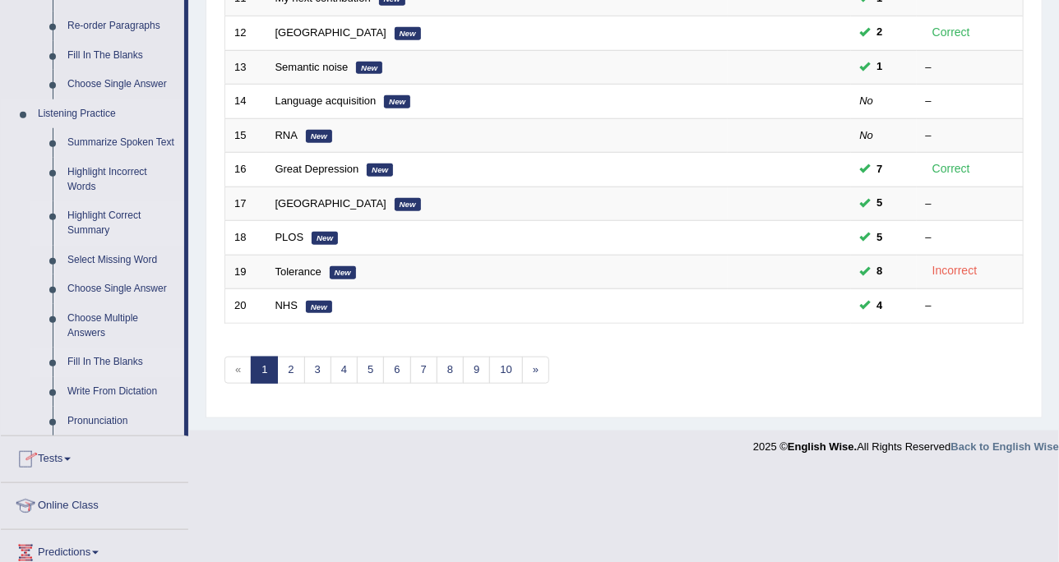
click at [126, 360] on link "Fill In The Blanks" at bounding box center [122, 363] width 124 height 30
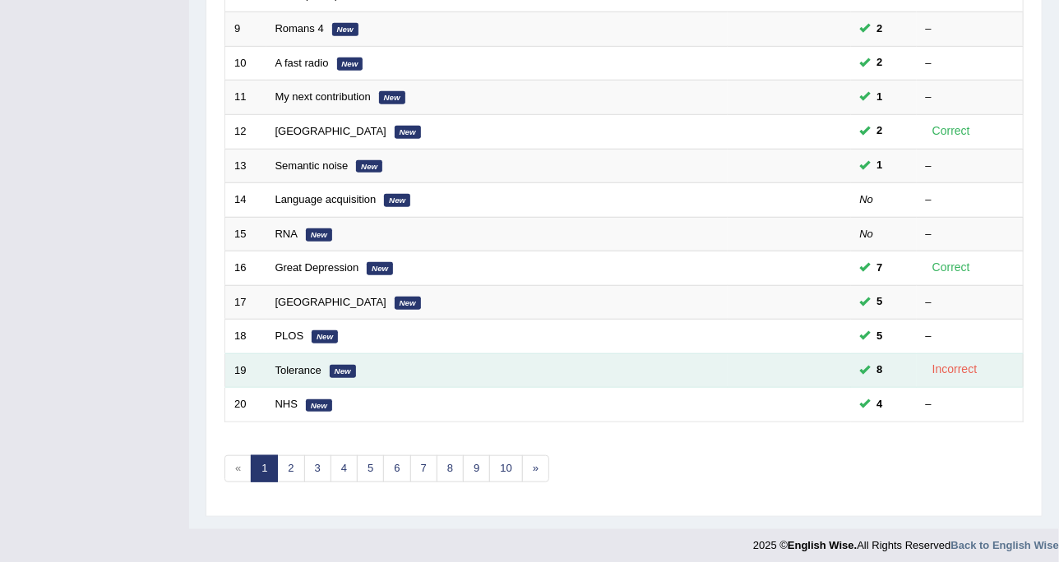
scroll to position [230, 0]
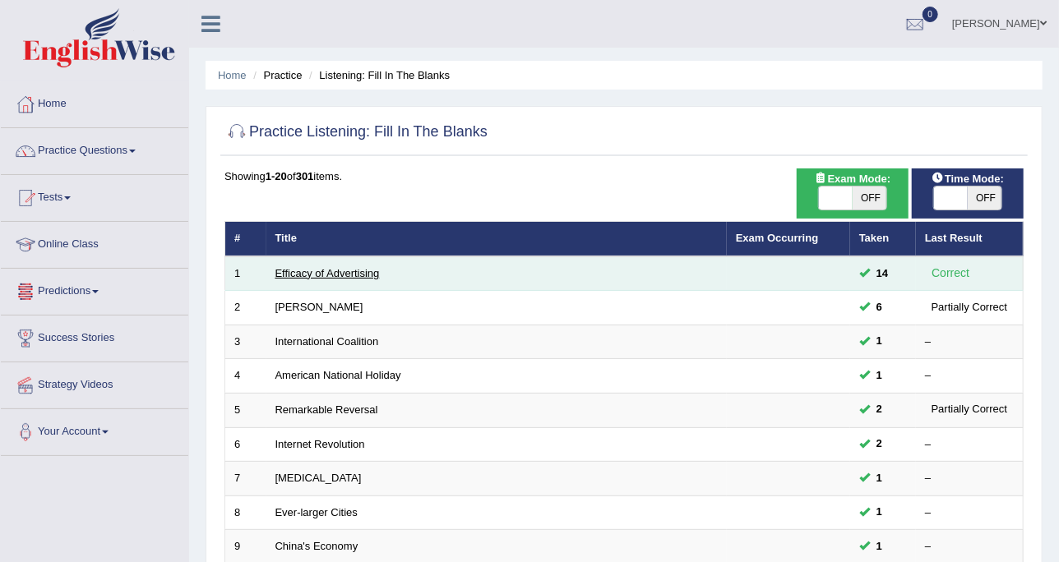
click at [289, 272] on link "Efficacy of Advertising" at bounding box center [327, 273] width 104 height 12
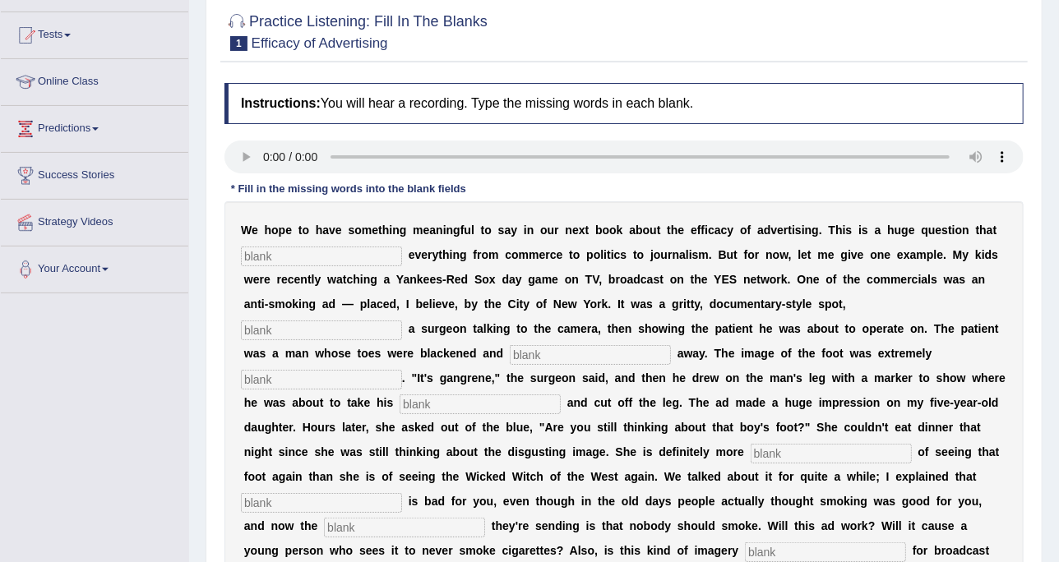
scroll to position [206, 0]
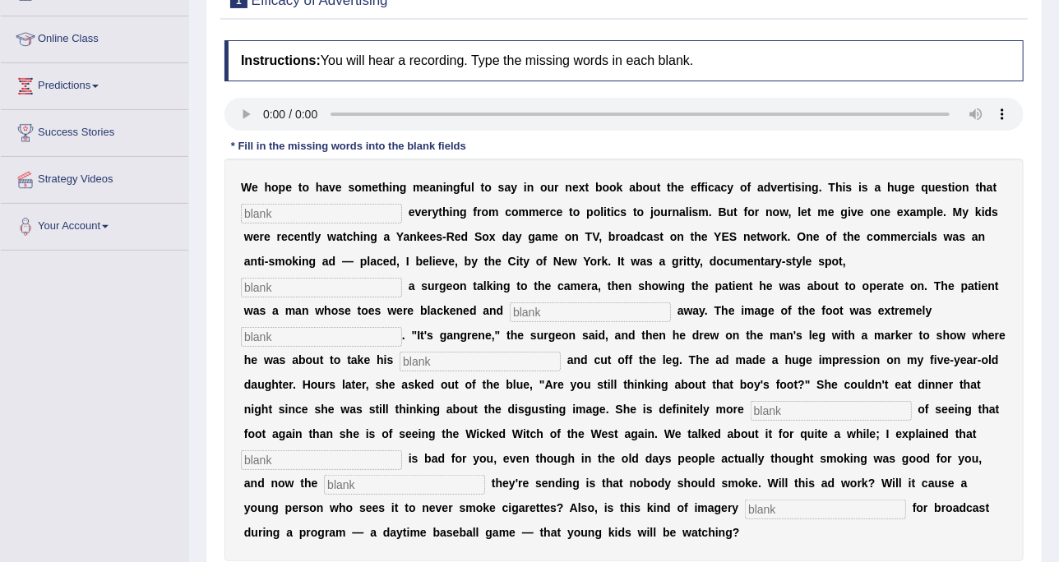
click at [359, 206] on input "text" at bounding box center [321, 214] width 161 height 20
click at [284, 206] on input "text" at bounding box center [321, 214] width 161 height 20
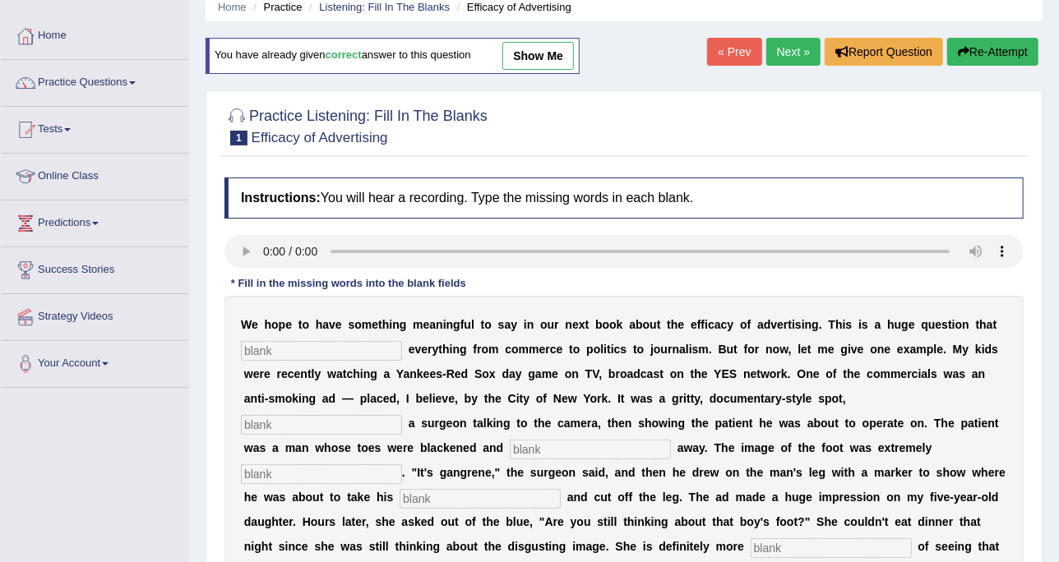
scroll to position [0, 0]
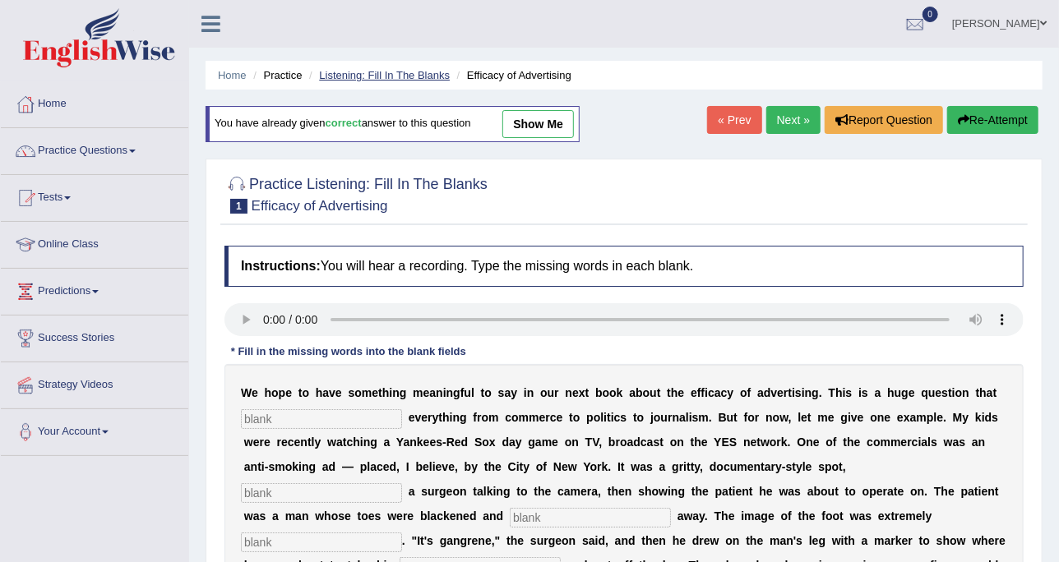
click at [383, 78] on link "Listening: Fill In The Blanks" at bounding box center [384, 75] width 131 height 12
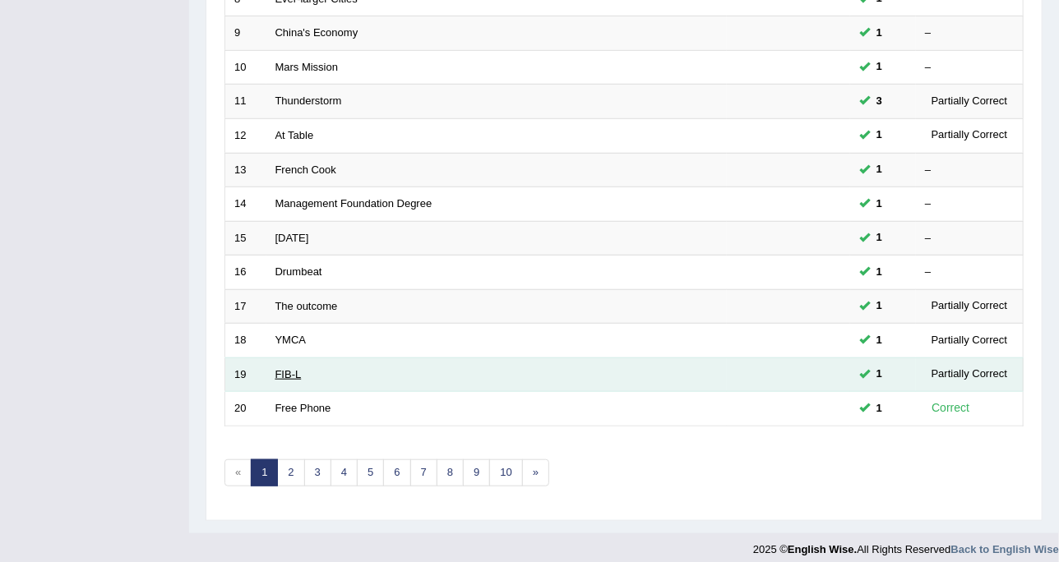
click at [284, 368] on link "FIB-L" at bounding box center [288, 374] width 26 height 12
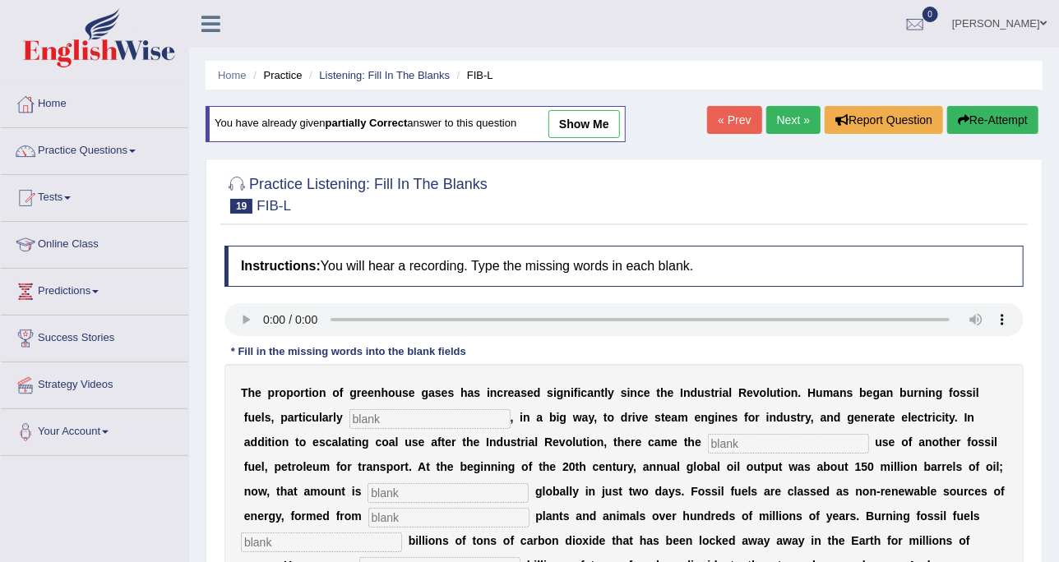
click at [785, 114] on link "Next »" at bounding box center [793, 120] width 54 height 28
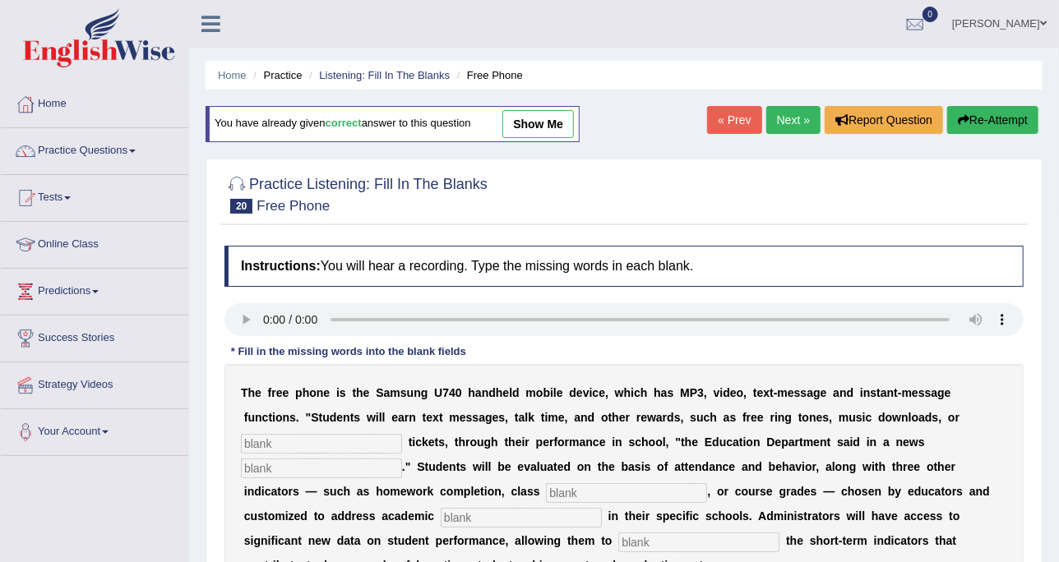
click at [791, 93] on div "Home Practice Listening: Fill In The Blanks Free Phone You have already given c…" at bounding box center [624, 411] width 870 height 822
click at [789, 119] on link "Next »" at bounding box center [793, 120] width 54 height 28
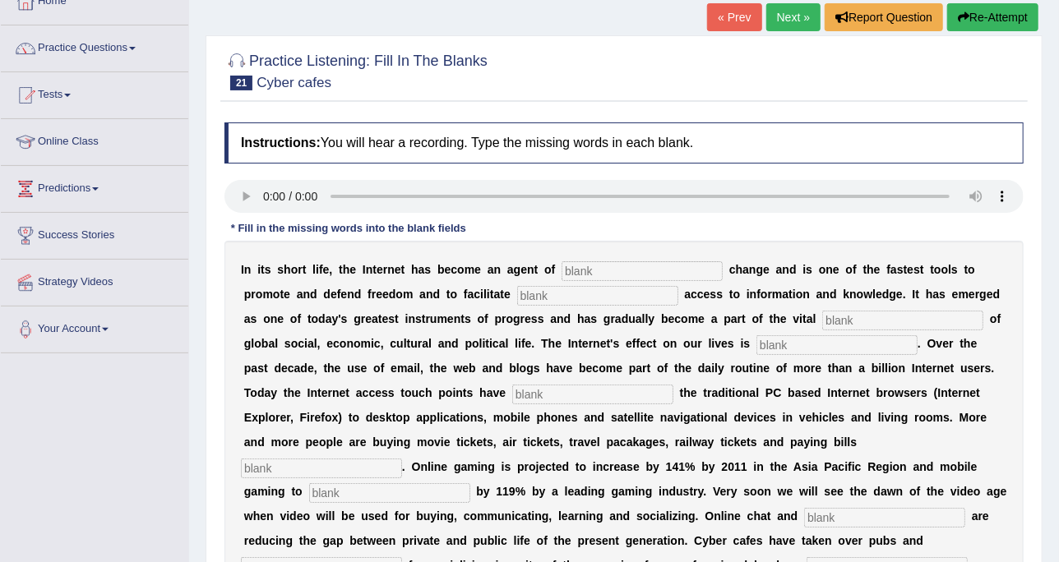
click at [796, 17] on link "Next »" at bounding box center [793, 17] width 54 height 28
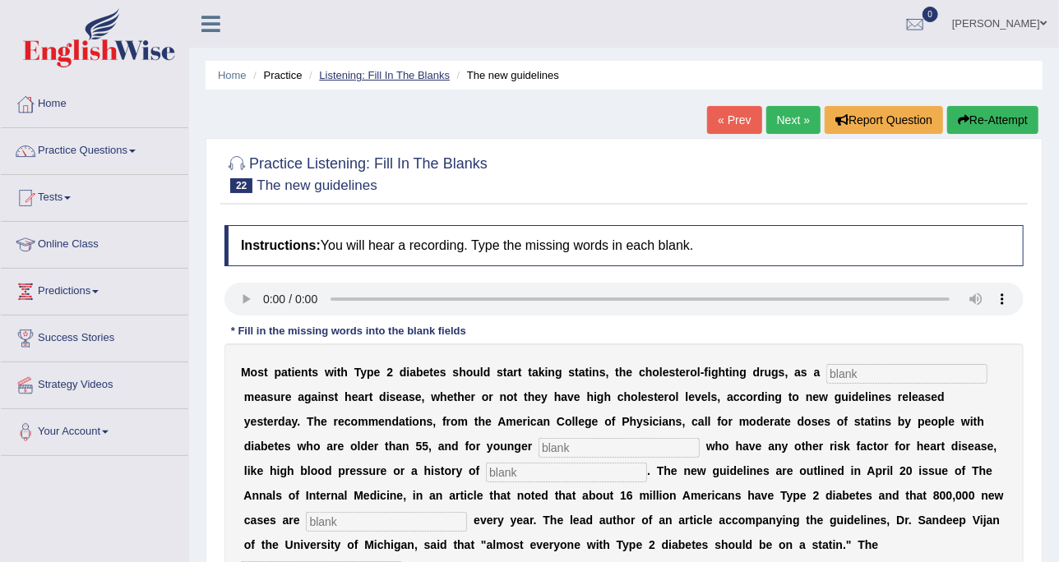
click at [409, 71] on link "Listening: Fill In The Blanks" at bounding box center [384, 75] width 131 height 12
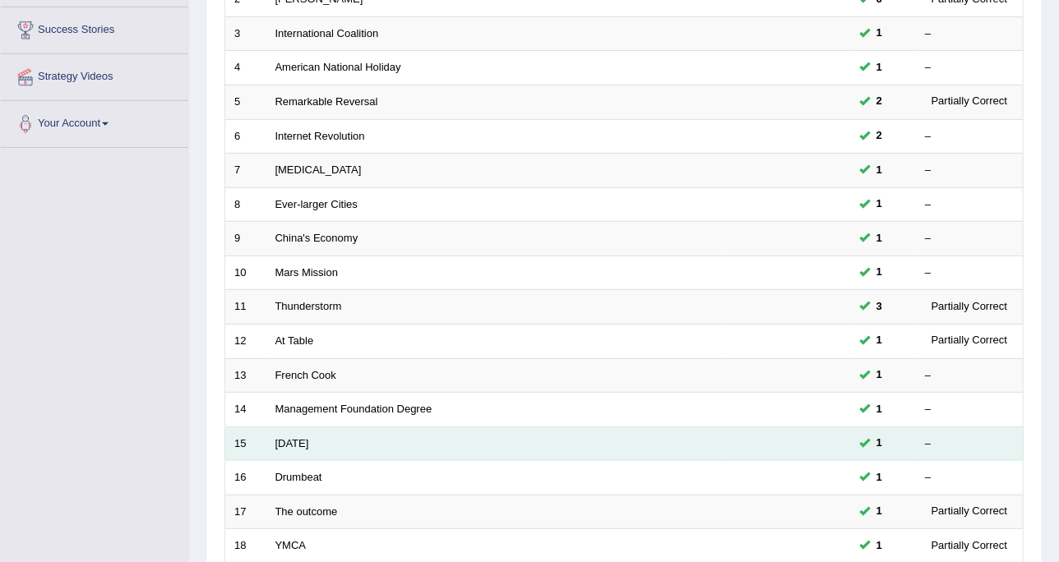
scroll to position [518, 0]
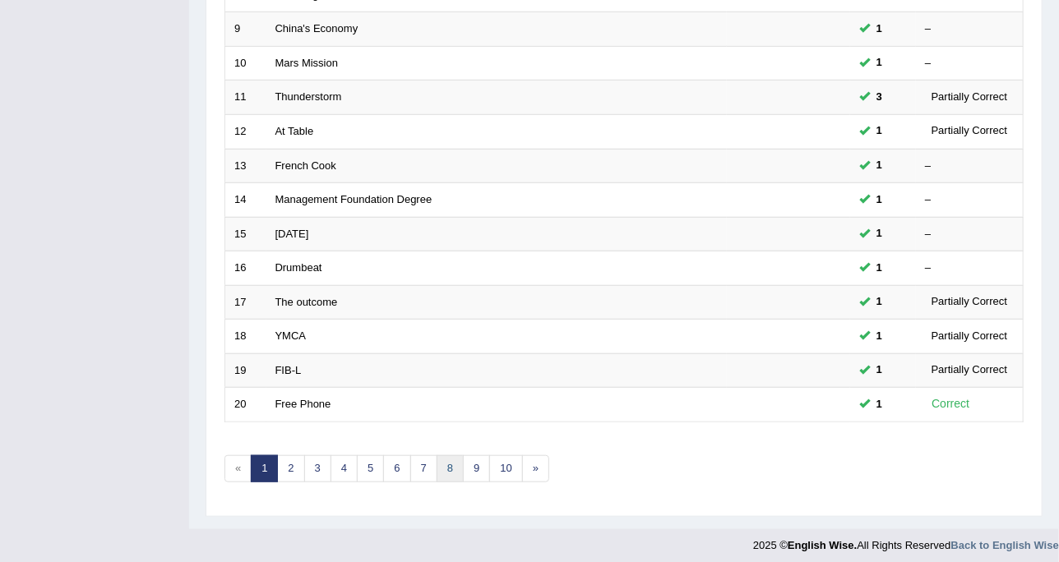
click at [453, 459] on link "8" at bounding box center [450, 469] width 27 height 27
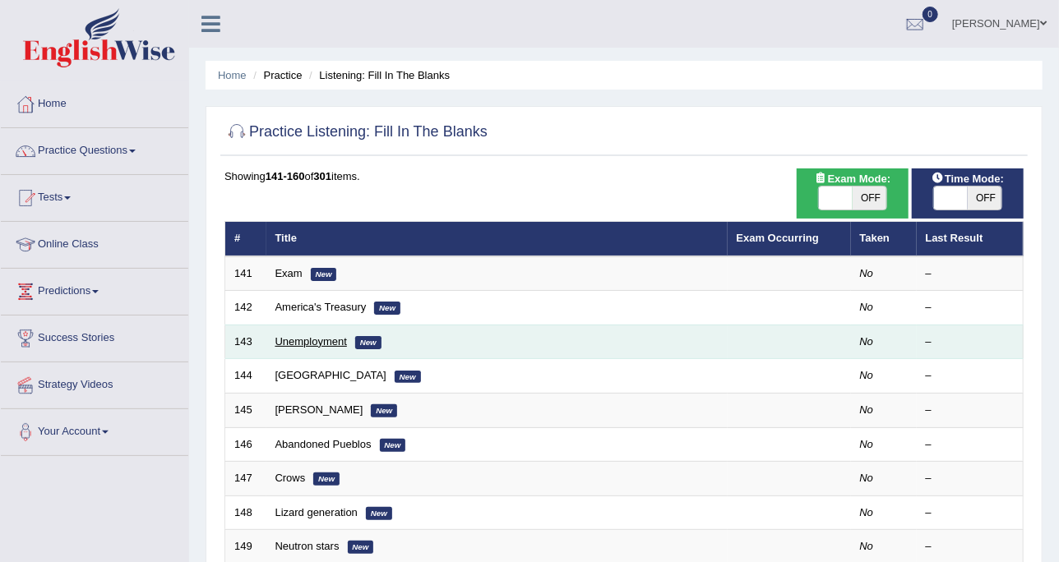
click at [299, 341] on link "Unemployment" at bounding box center [311, 342] width 72 height 12
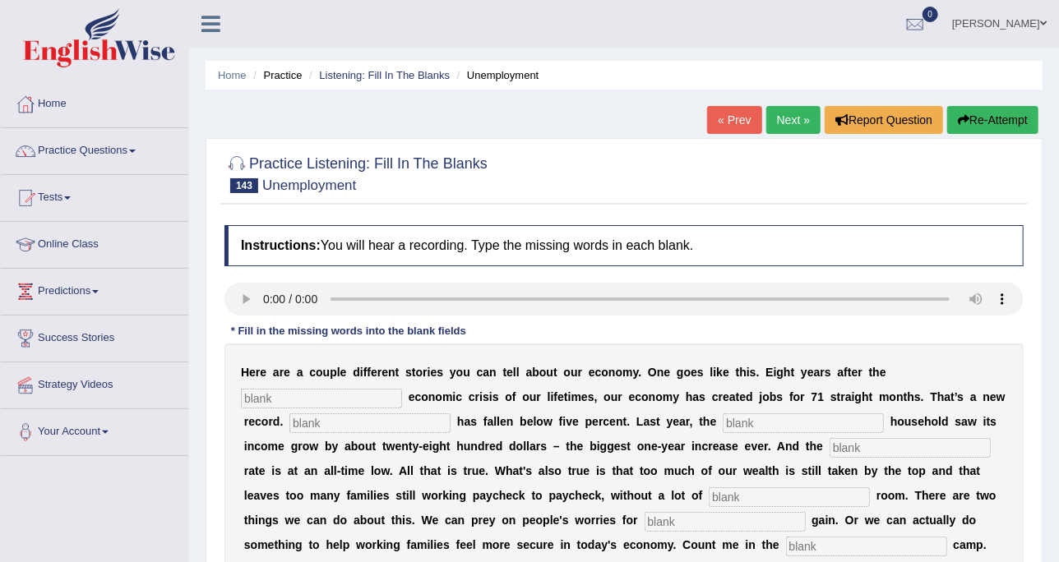
click at [794, 127] on link "Next »" at bounding box center [793, 120] width 54 height 28
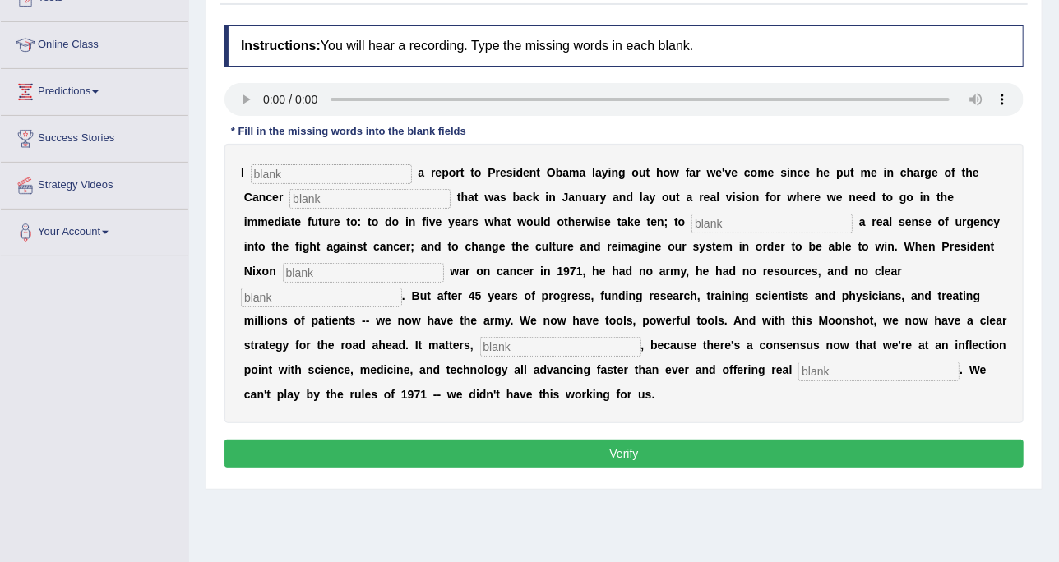
scroll to position [300, 0]
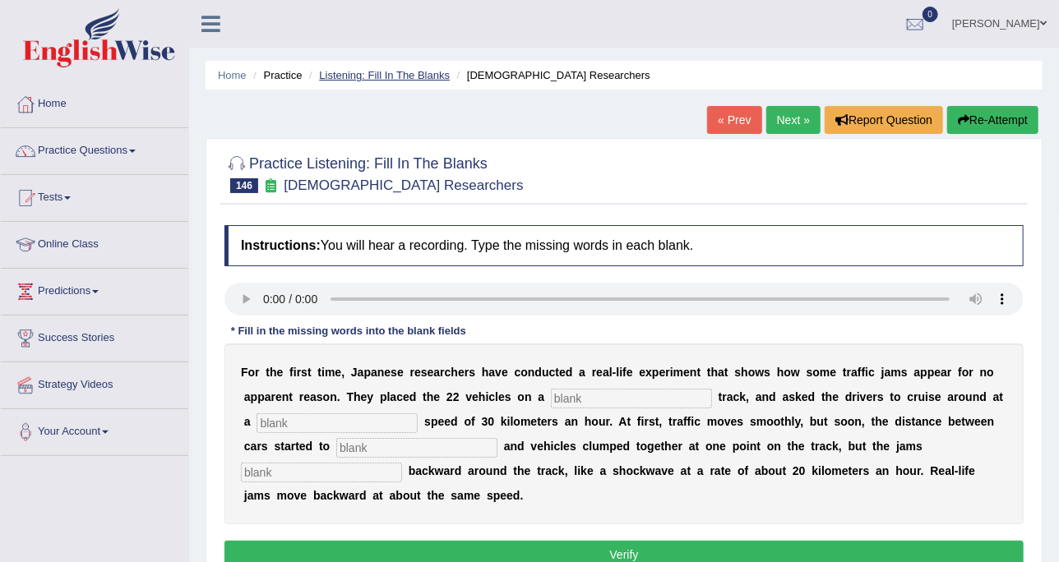
click at [427, 76] on link "Listening: Fill In The Blanks" at bounding box center [384, 75] width 131 height 12
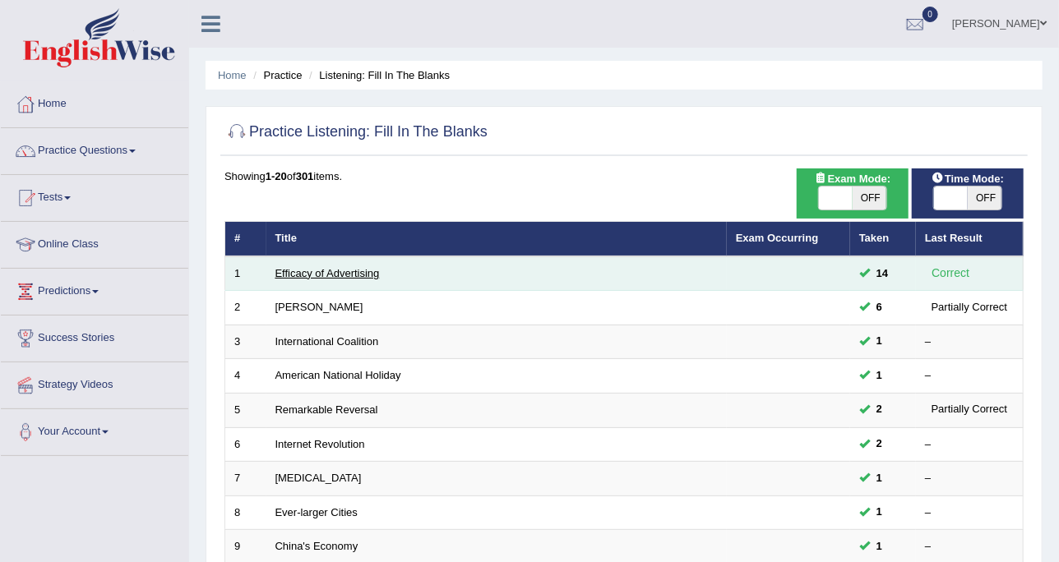
click at [349, 268] on link "Efficacy of Advertising" at bounding box center [327, 273] width 104 height 12
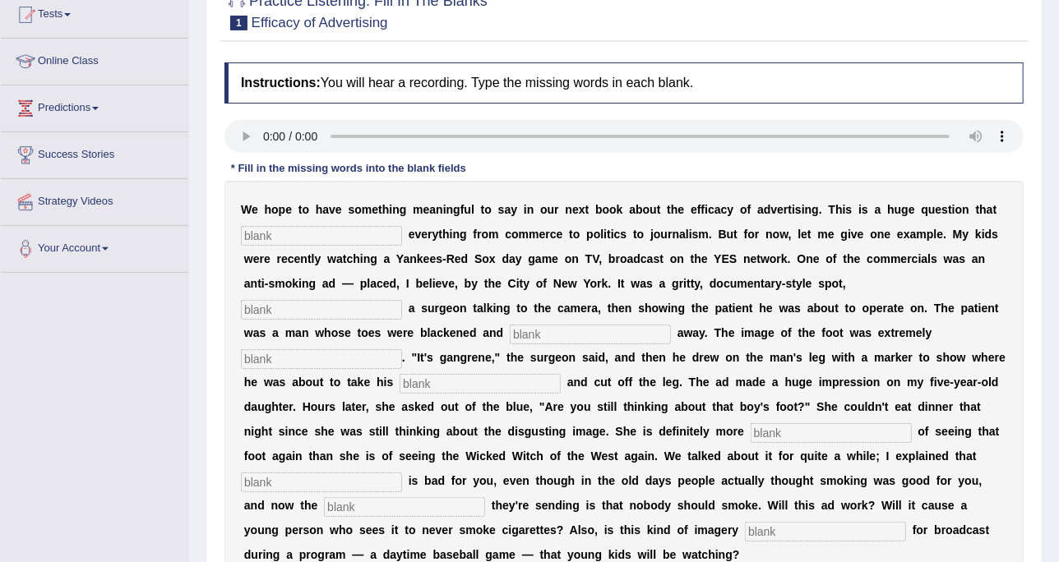
scroll to position [206, 0]
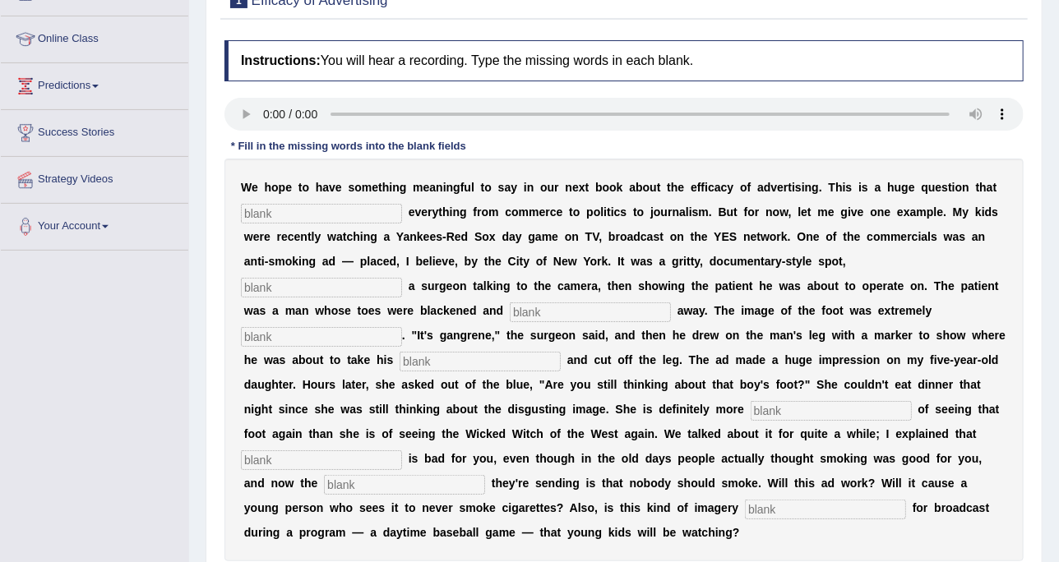
click at [371, 219] on input "text" at bounding box center [321, 214] width 161 height 20
click at [265, 215] on input "text" at bounding box center [321, 214] width 161 height 20
type input "p"
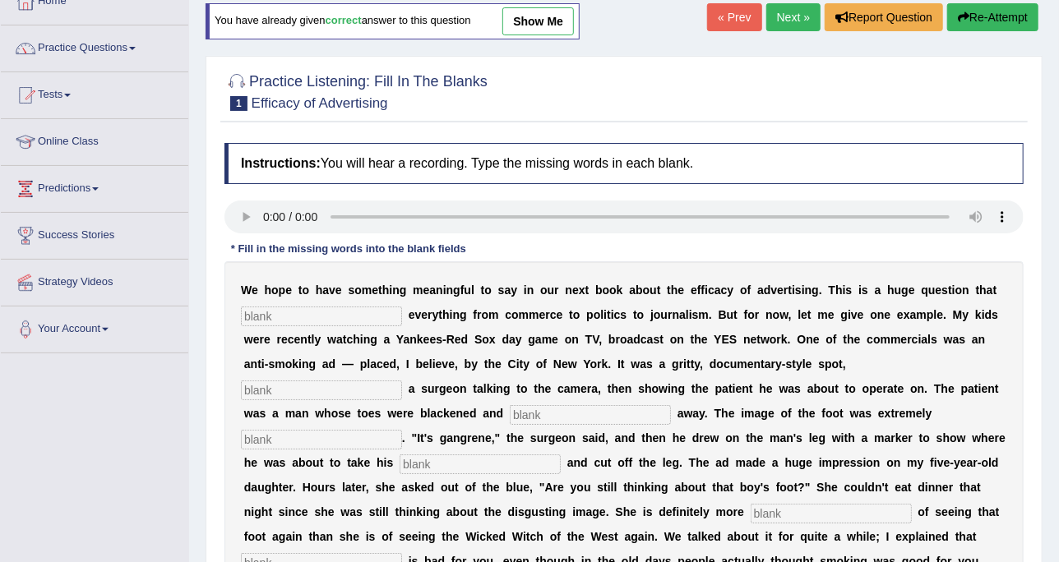
click at [365, 313] on input "text" at bounding box center [321, 317] width 161 height 20
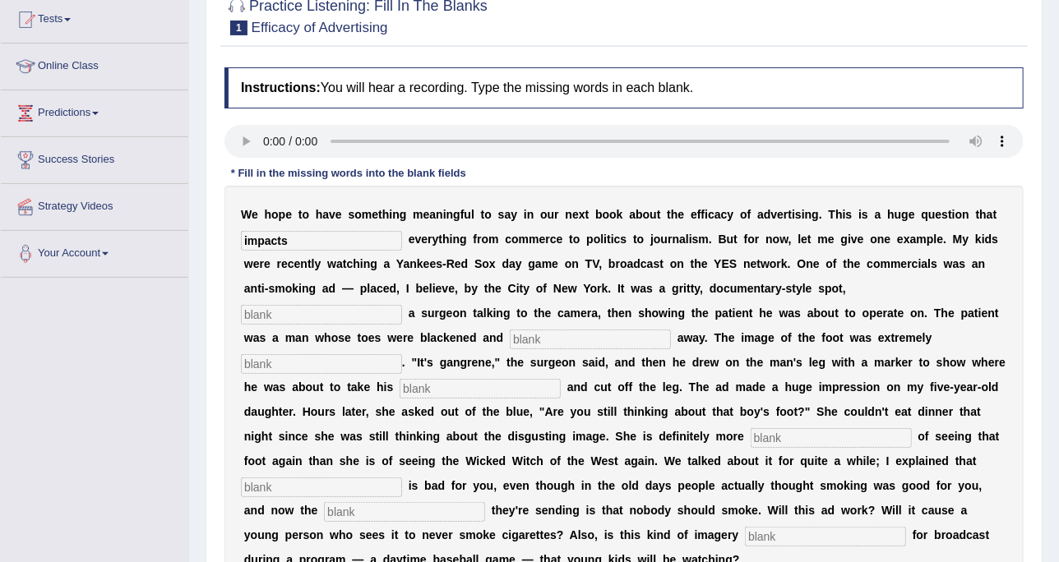
scroll to position [206, 0]
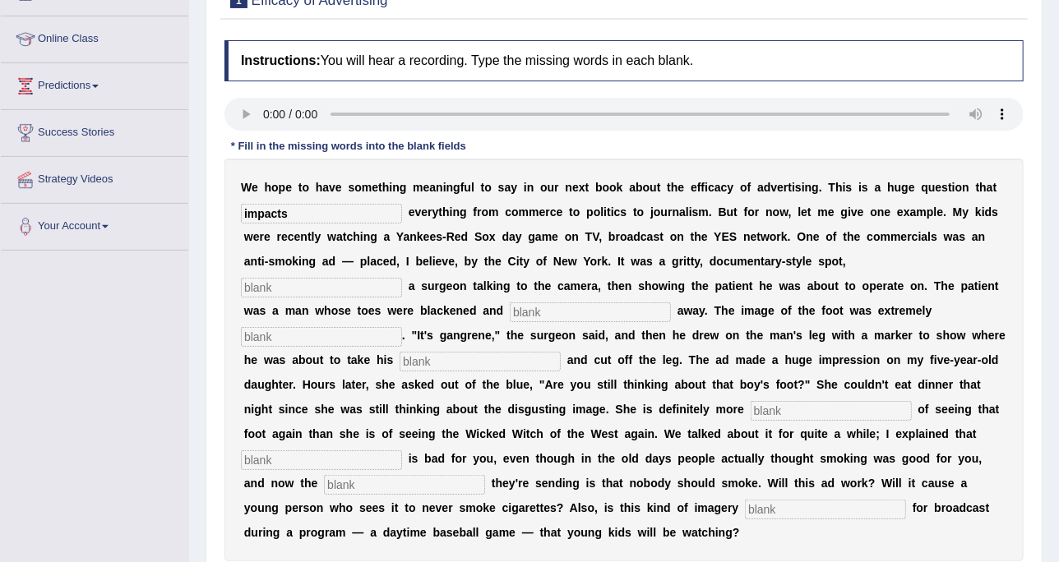
type input "impacts"
click at [402, 278] on input "text" at bounding box center [321, 288] width 161 height 20
type input "feaurting"
click at [402, 327] on input "text" at bounding box center [321, 337] width 161 height 20
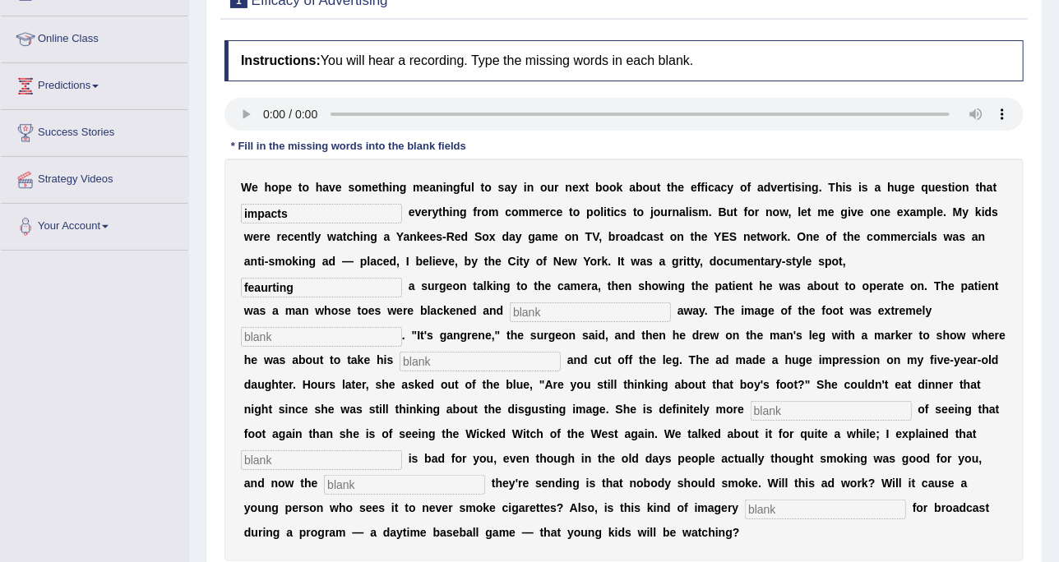
click at [510, 303] on input "text" at bounding box center [590, 313] width 161 height 20
type input "rottinbg"
click at [402, 327] on input "text" at bounding box center [321, 337] width 161 height 20
type input "disgudting"
click at [561, 352] on input "text" at bounding box center [480, 362] width 161 height 20
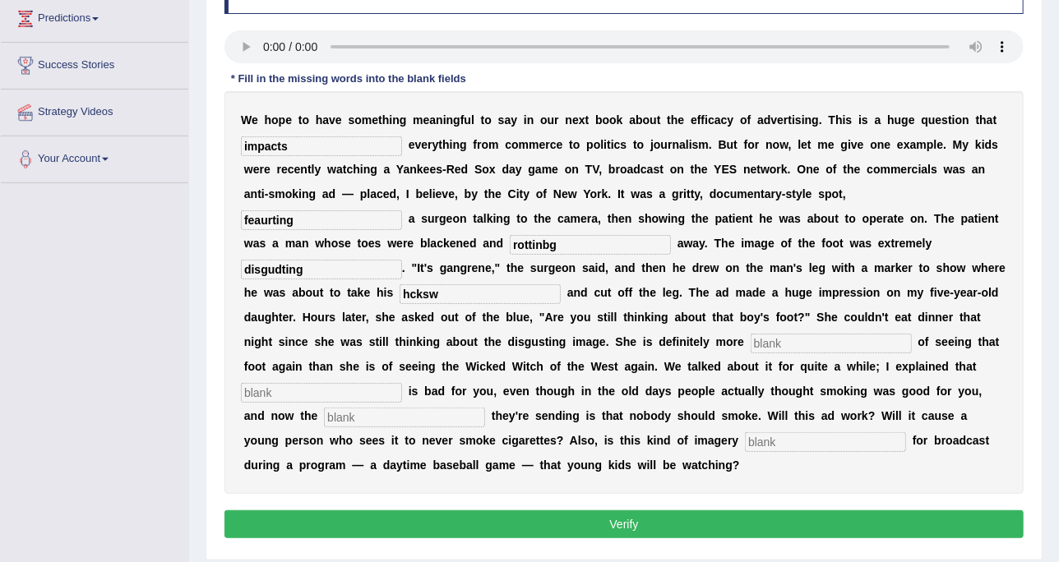
scroll to position [300, 0]
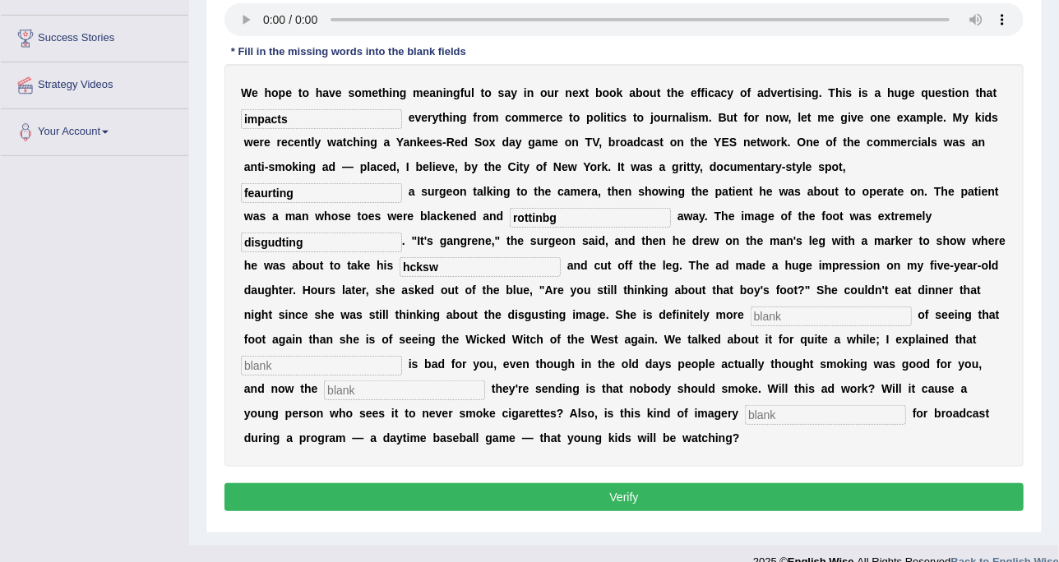
click at [751, 311] on input "text" at bounding box center [831, 317] width 161 height 20
click at [561, 257] on input "hcksw" at bounding box center [480, 267] width 161 height 20
click at [561, 257] on input "hacksw" at bounding box center [480, 267] width 161 height 20
type input "hacksaw"
click at [510, 211] on input "rottinbg" at bounding box center [590, 218] width 161 height 20
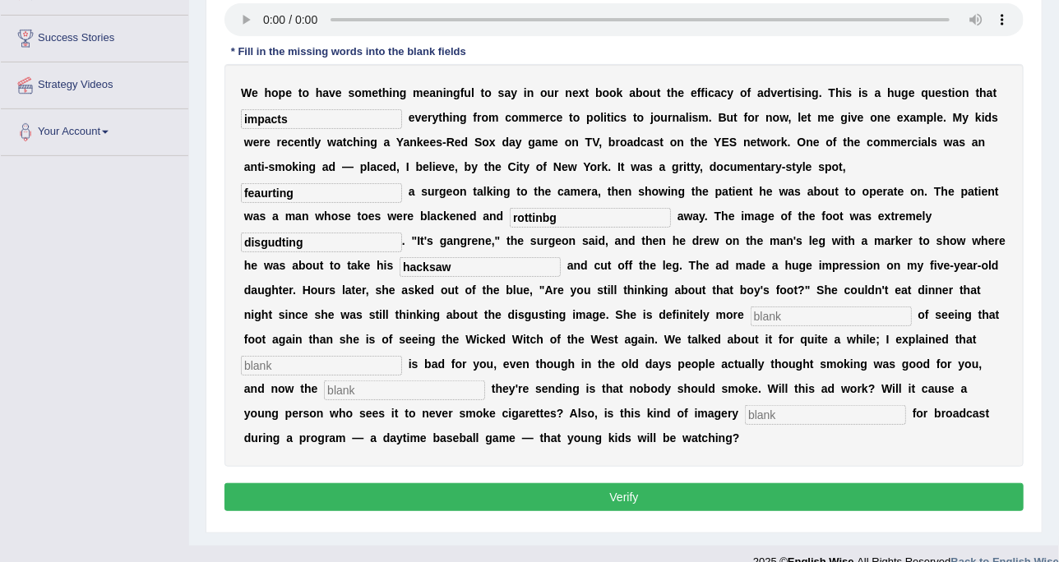
click at [510, 214] on input "rottinbg" at bounding box center [590, 218] width 161 height 20
type input "rotting"
click at [751, 311] on input "text" at bounding box center [831, 317] width 161 height 20
type input "scared"
click at [402, 356] on input "text" at bounding box center [321, 366] width 161 height 20
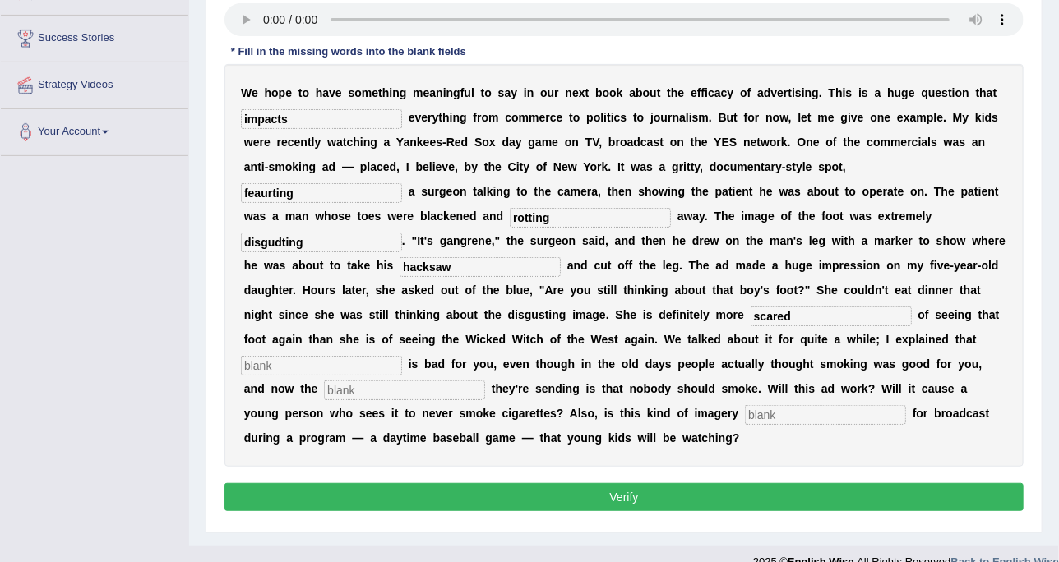
click at [479, 374] on div "W e h o p e t o h a v e s o m e t h i n g m e a n i n g f u l t o s a y i n o u…" at bounding box center [623, 265] width 799 height 403
click at [402, 356] on input "text" at bounding box center [321, 366] width 161 height 20
type input "smoking"
click at [470, 381] on input "text" at bounding box center [404, 391] width 161 height 20
type input "message"
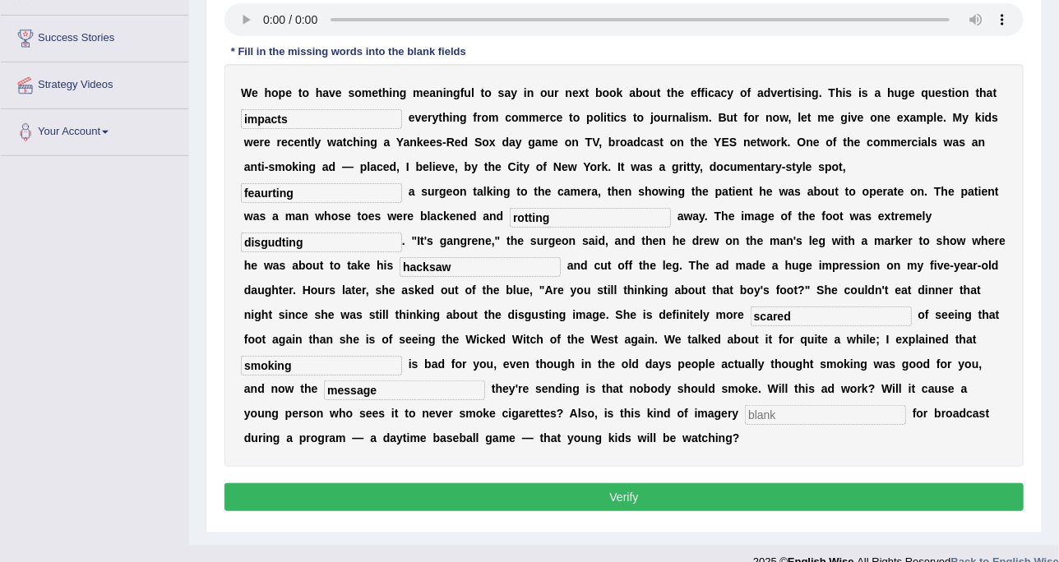
click at [766, 405] on input "text" at bounding box center [825, 415] width 161 height 20
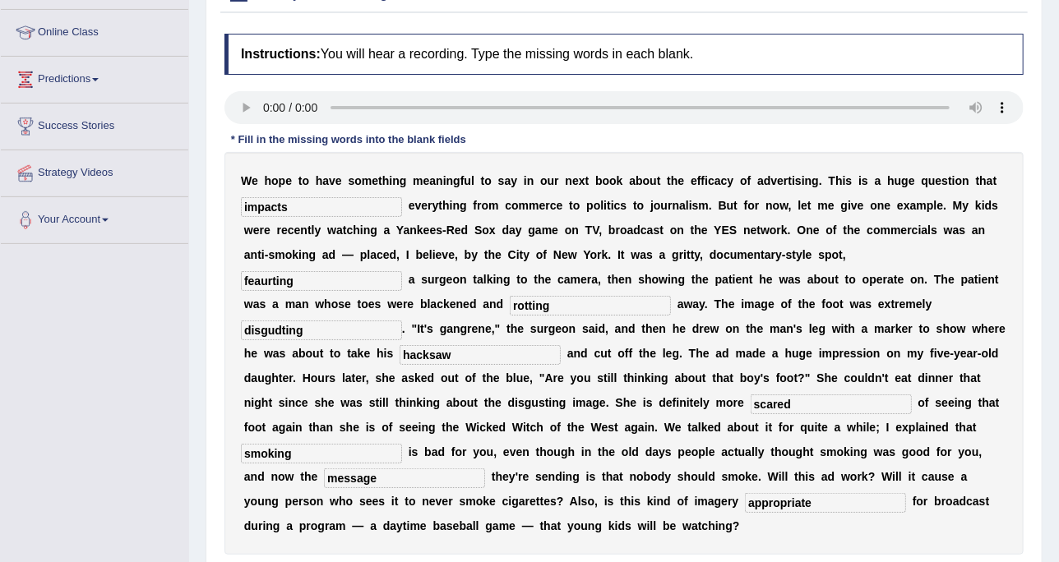
scroll to position [198, 0]
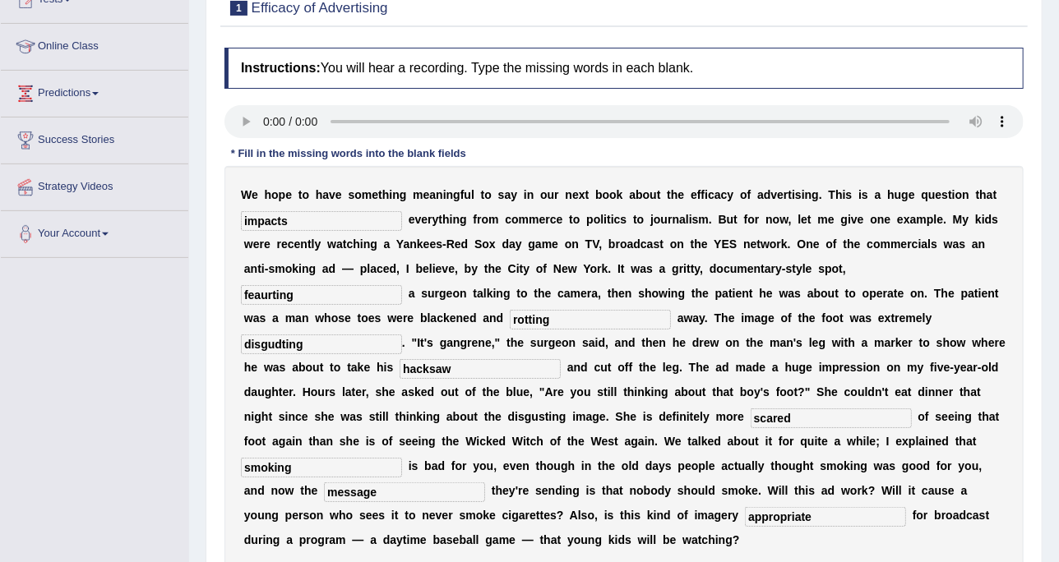
type input "appropriate"
drag, startPoint x: 739, startPoint y: 271, endPoint x: 784, endPoint y: 271, distance: 45.2
click at [402, 285] on input "feaurting" at bounding box center [321, 295] width 161 height 20
type input "featuring"
click at [402, 335] on input "disgudting" at bounding box center [321, 345] width 161 height 20
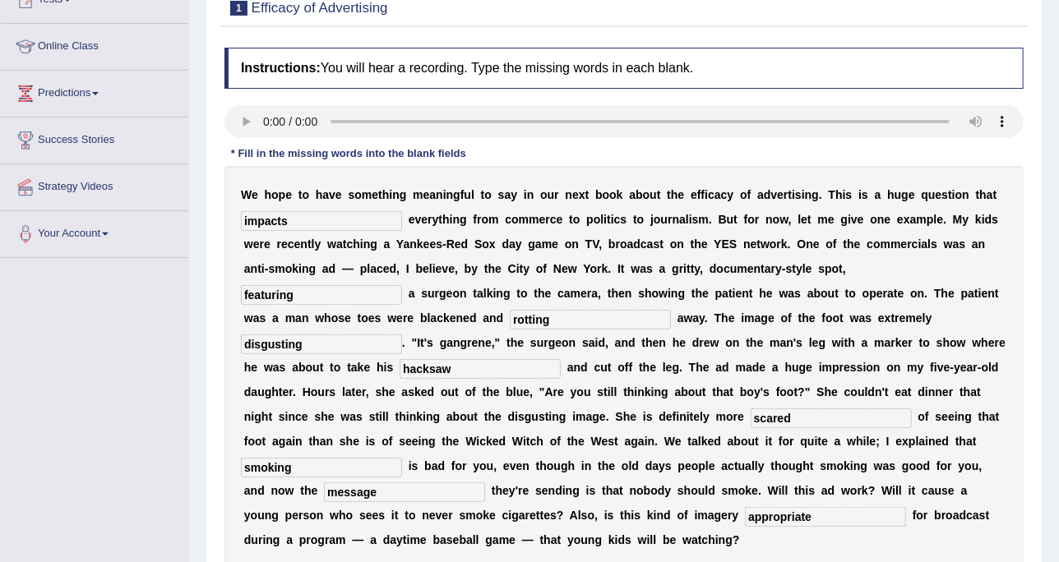
type input "disgusting"
click at [798, 404] on div "W e h o p e t o h a v e s o m e t h i n g m e a n i n g f u l t o s a y i n o u…" at bounding box center [623, 367] width 799 height 403
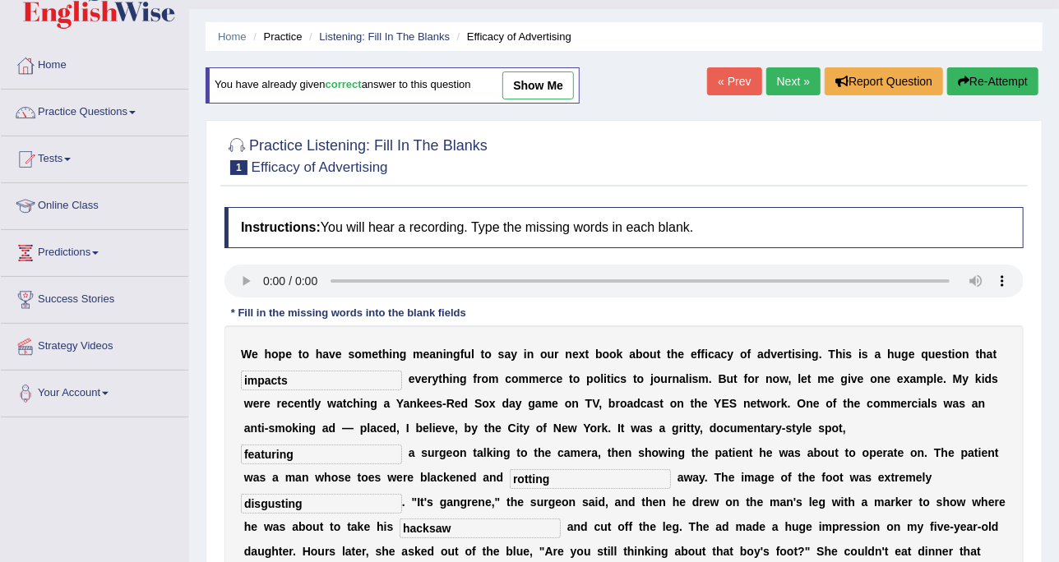
scroll to position [0, 0]
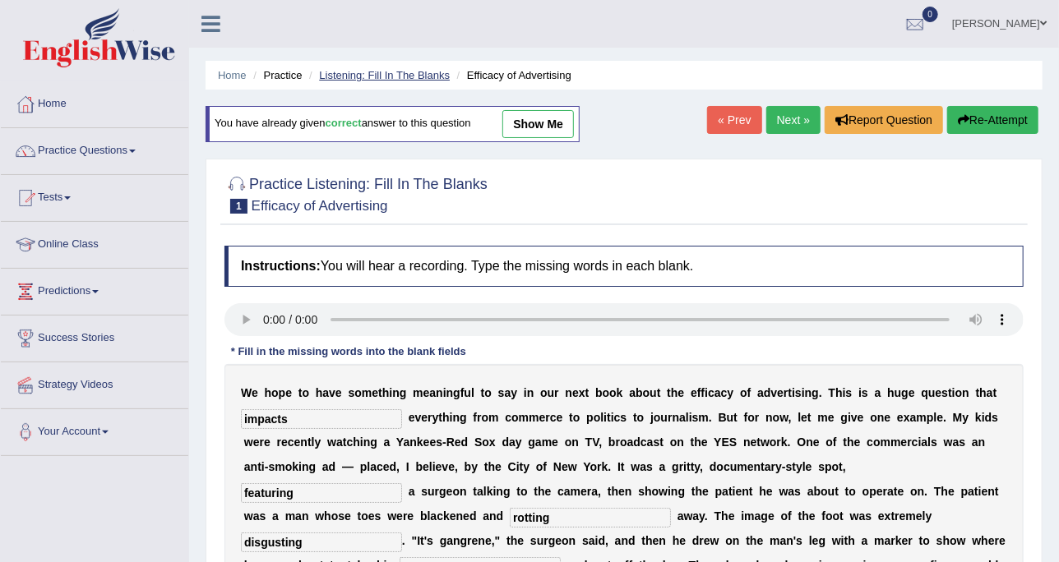
click at [394, 77] on link "Listening: Fill In The Blanks" at bounding box center [384, 75] width 131 height 12
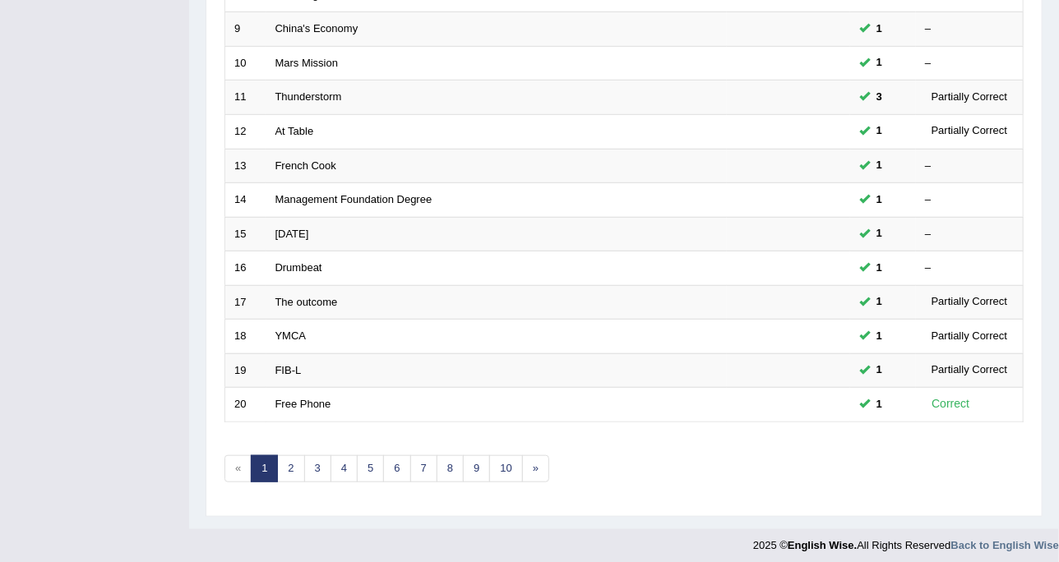
scroll to position [4, 0]
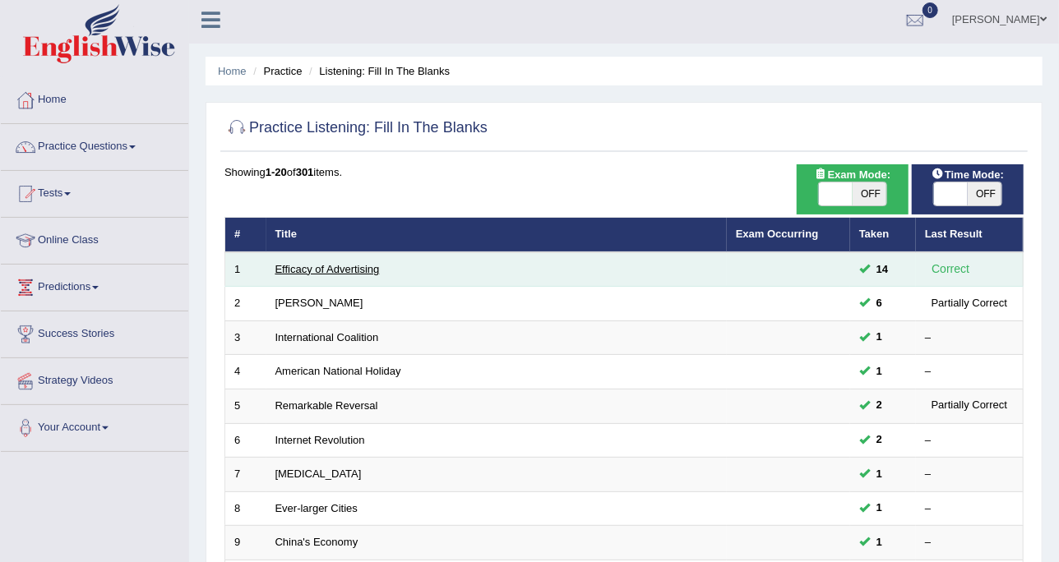
click at [328, 263] on link "Efficacy of Advertising" at bounding box center [327, 269] width 104 height 12
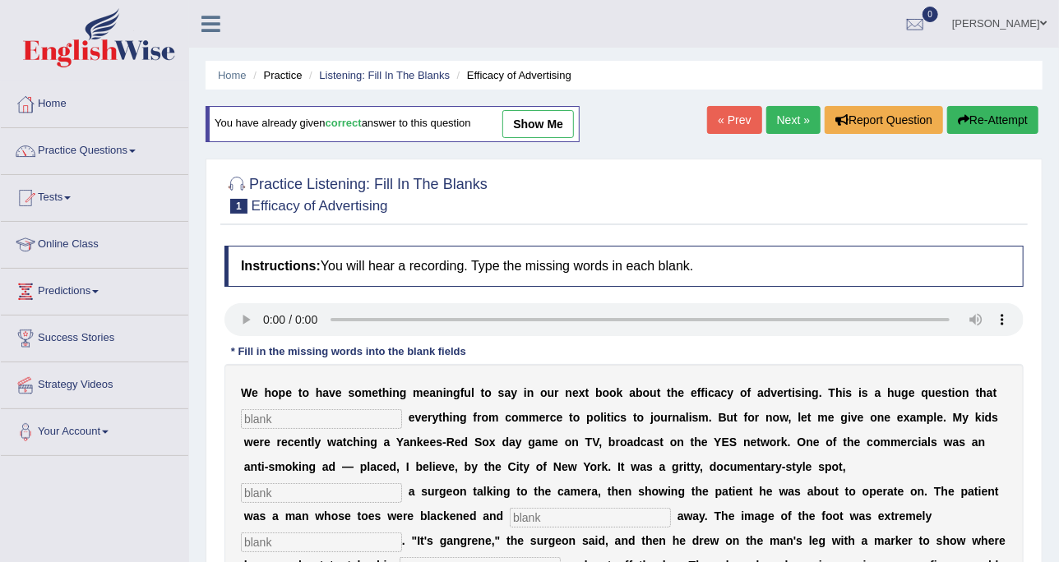
click at [537, 121] on link "show me" at bounding box center [538, 124] width 72 height 28
type input "impacts"
type input "featuring"
type input "rotting"
type input "disgusting"
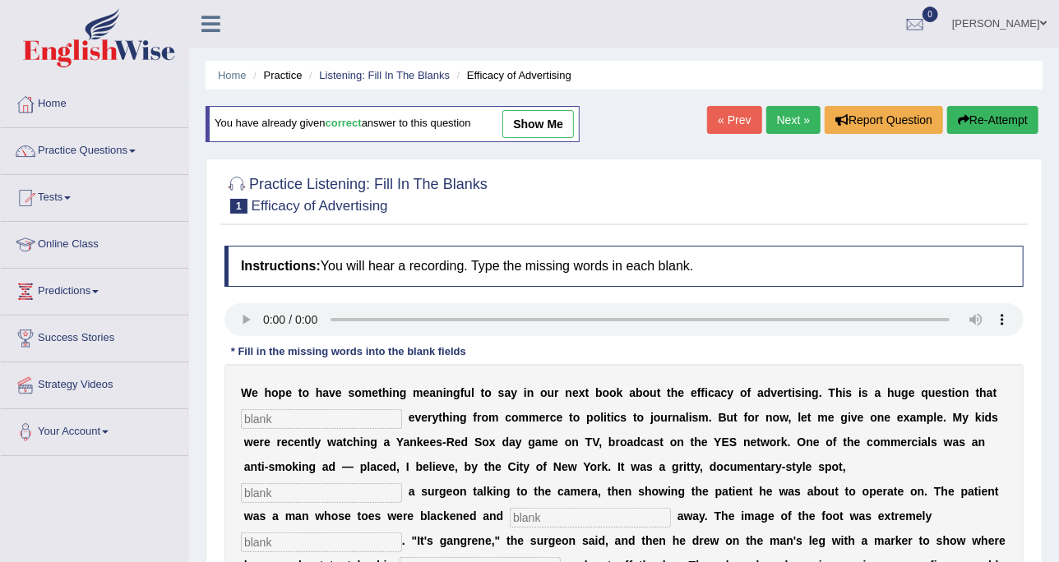
type input "hacksaw"
type input "scared"
type input "smoking"
type input "message"
type input "appropriate"
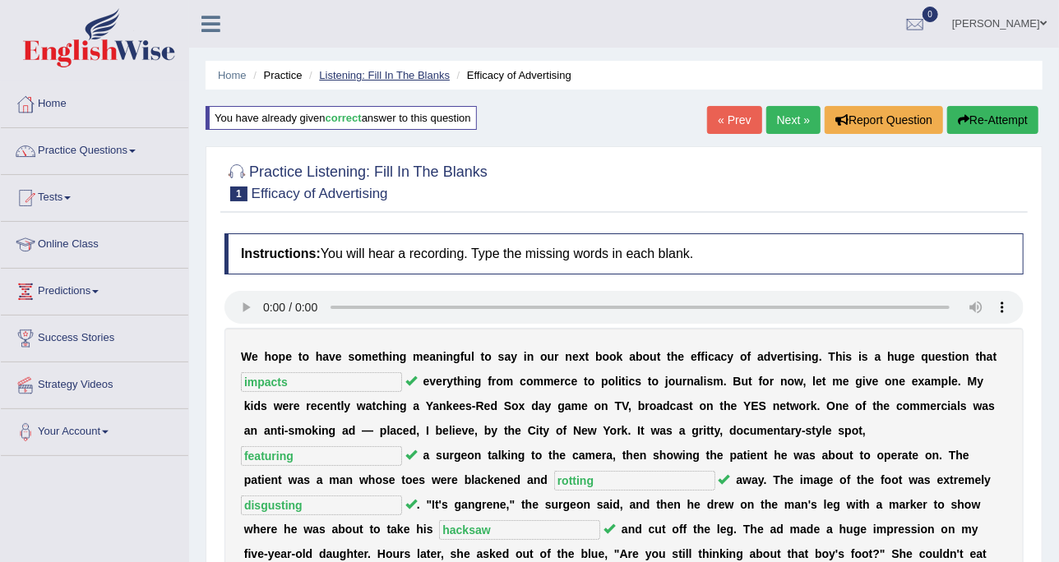
click at [377, 71] on link "Listening: Fill In The Blanks" at bounding box center [384, 75] width 131 height 12
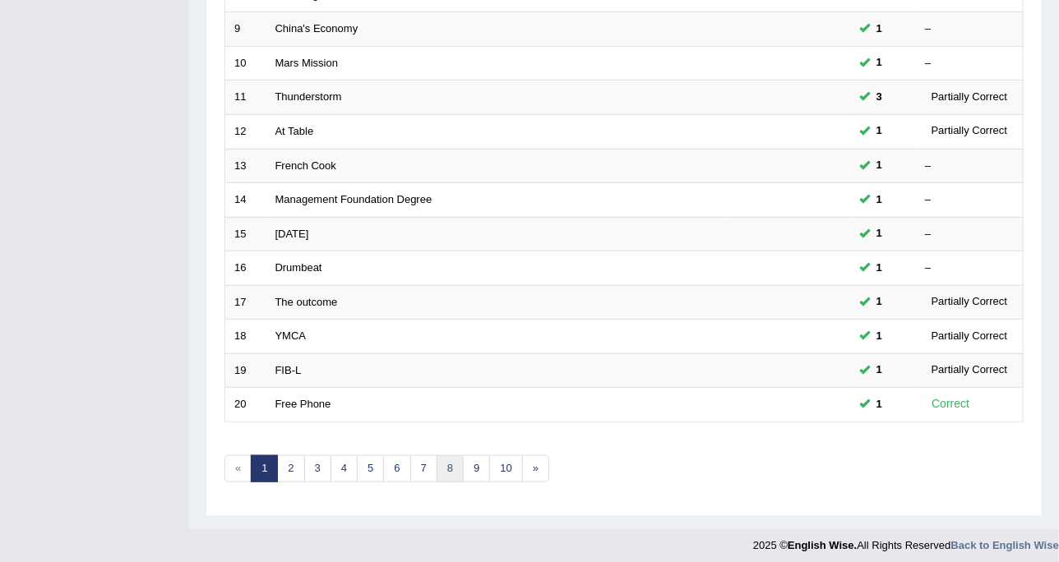
click at [441, 460] on link "8" at bounding box center [450, 469] width 27 height 27
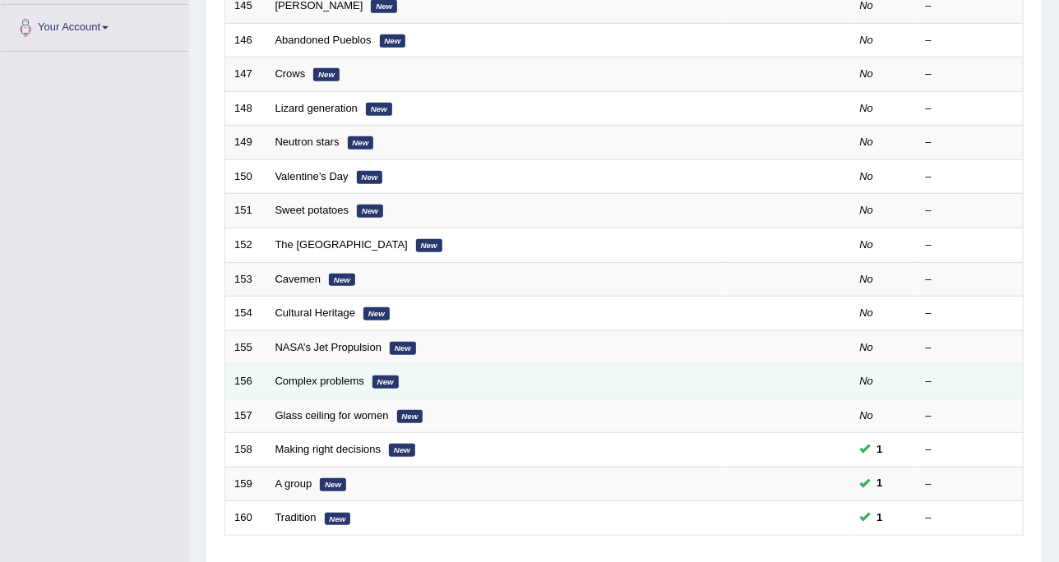
scroll to position [411, 0]
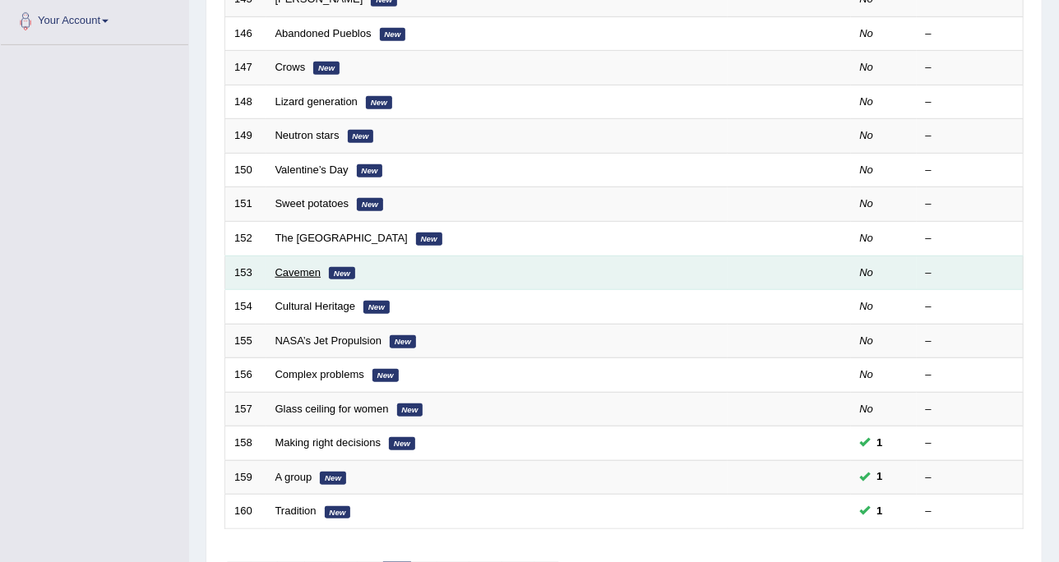
click at [304, 266] on link "Cavemen" at bounding box center [298, 272] width 46 height 12
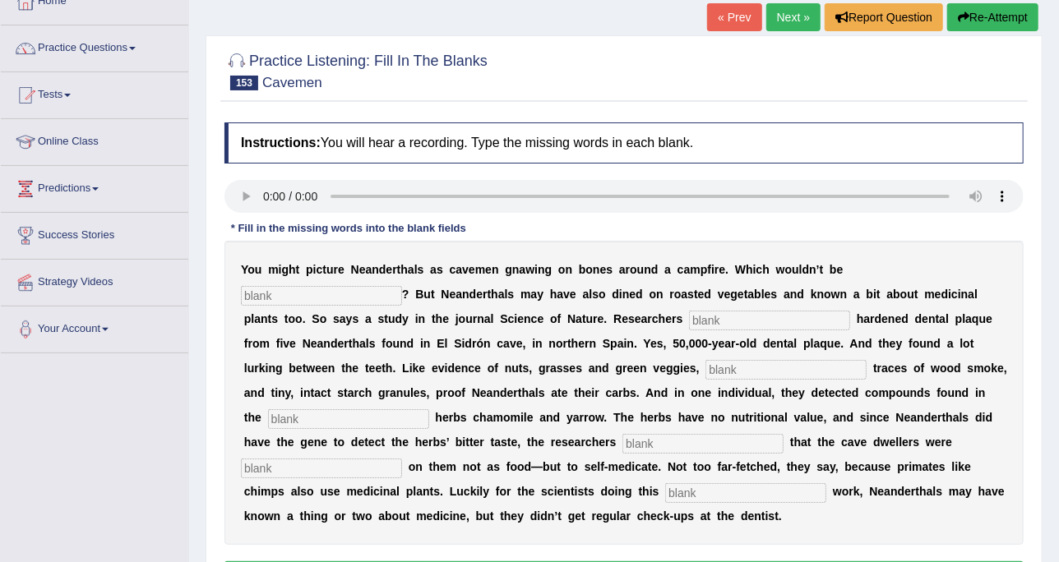
click at [402, 286] on input "text" at bounding box center [321, 296] width 161 height 20
click at [689, 318] on input "text" at bounding box center [769, 321] width 161 height 20
click at [706, 360] on input "text" at bounding box center [786, 370] width 161 height 20
click at [429, 410] on input "text" at bounding box center [348, 420] width 161 height 20
click at [784, 434] on input "text" at bounding box center [702, 444] width 161 height 20
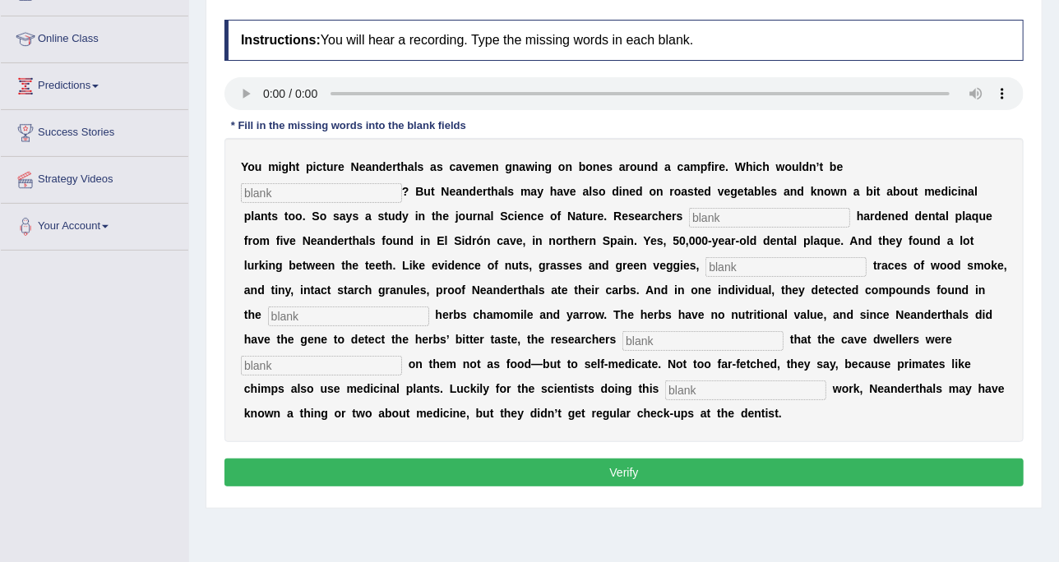
scroll to position [103, 0]
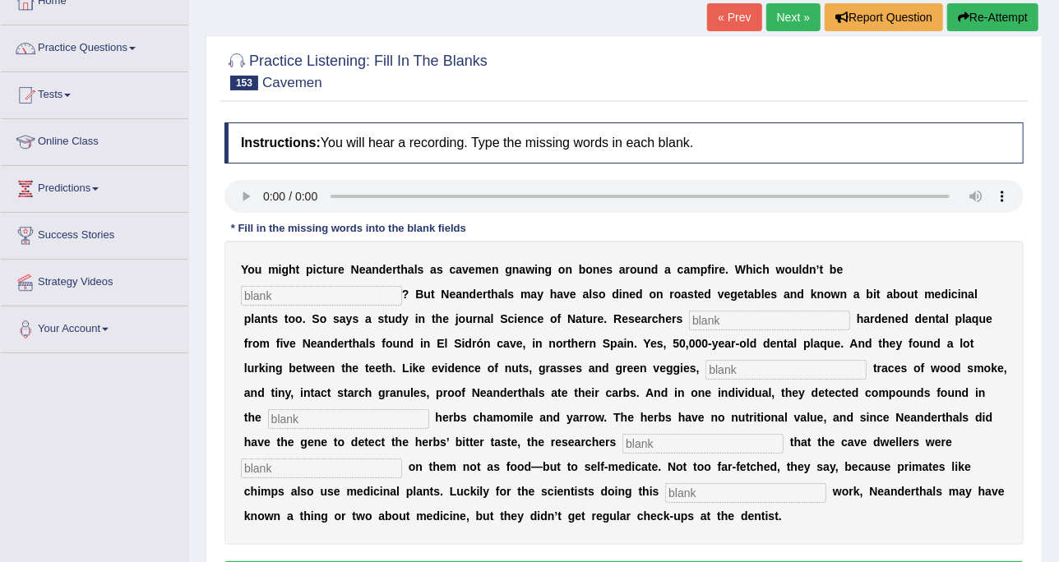
click at [402, 286] on input "text" at bounding box center [321, 296] width 161 height 20
click at [402, 286] on input "inacurate" at bounding box center [321, 296] width 161 height 20
type input "inaccurate"
click at [689, 323] on input "text" at bounding box center [769, 321] width 161 height 20
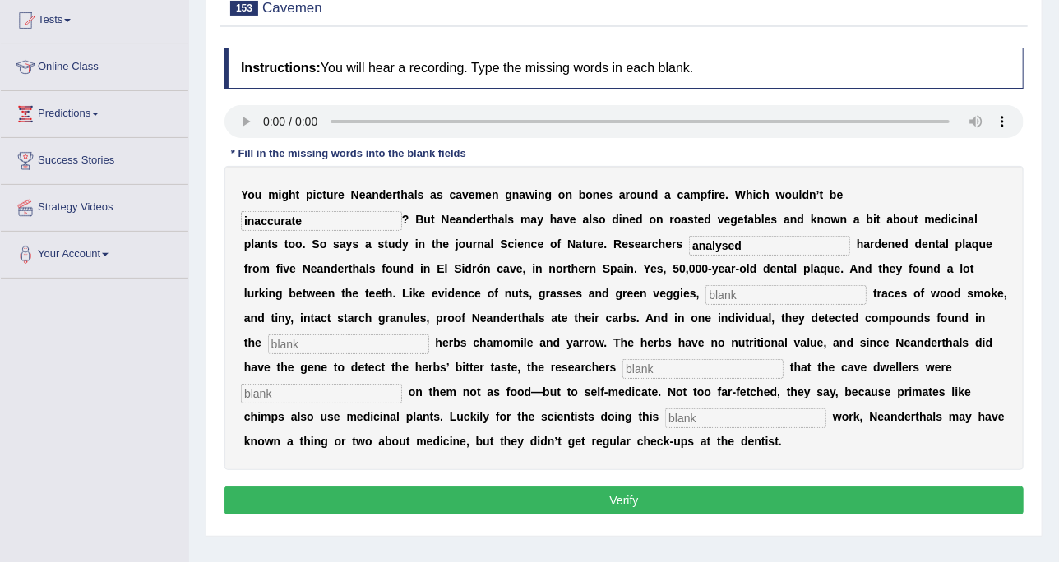
scroll to position [206, 0]
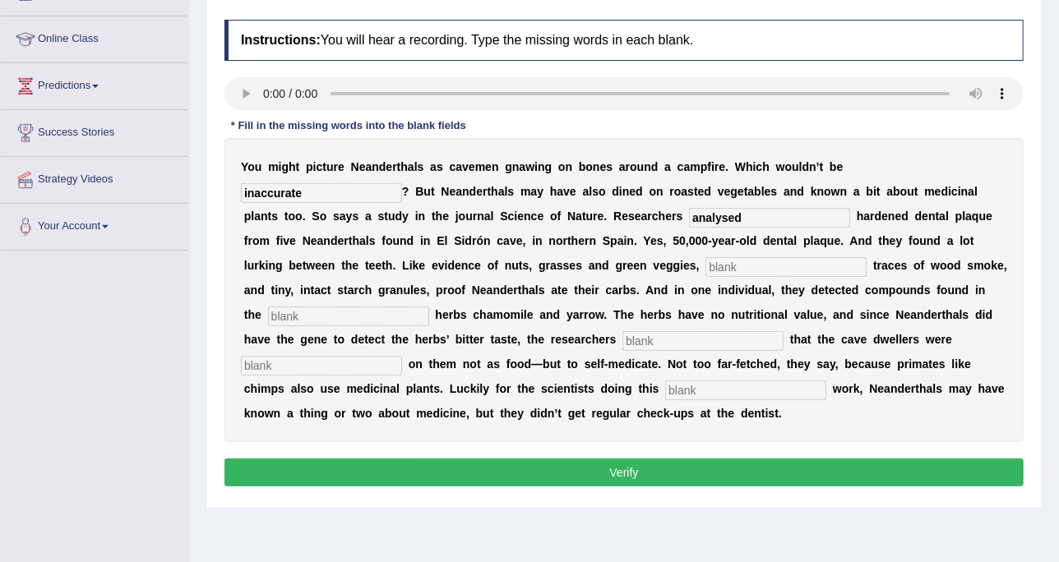
type input "analysed"
click at [706, 257] on input "text" at bounding box center [786, 267] width 161 height 20
type input "chemical"
click at [630, 278] on div "Y o u m i g h t p i c t u r e N e a n d e r t h a l s a s c a v e m e n g n a w…" at bounding box center [623, 290] width 799 height 304
click at [429, 307] on input "text" at bounding box center [348, 317] width 161 height 20
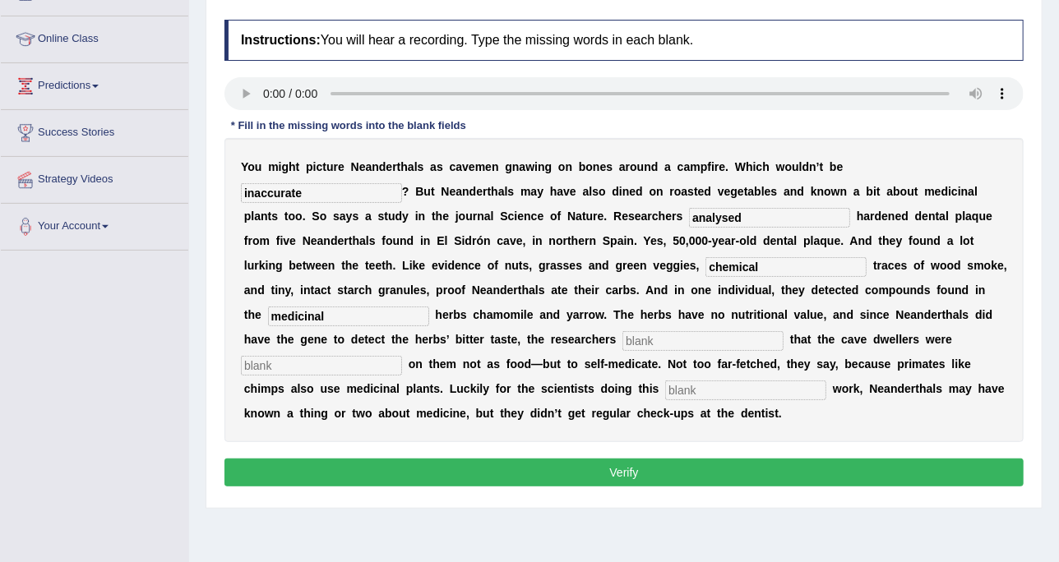
type input "medicinal"
click at [784, 331] on input "text" at bounding box center [702, 341] width 161 height 20
type input "speculate"
click at [402, 356] on input "text" at bounding box center [321, 366] width 161 height 20
type input "munching"
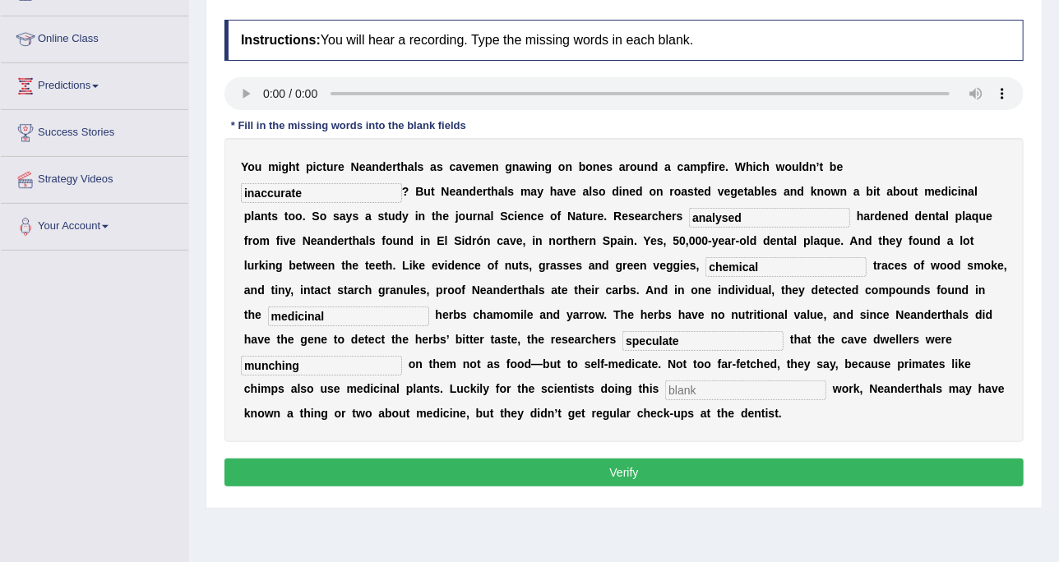
click at [741, 381] on input "text" at bounding box center [745, 391] width 161 height 20
click at [733, 381] on input "text" at bounding box center [745, 391] width 161 height 20
type input "detective"
drag, startPoint x: 599, startPoint y: 288, endPoint x: 616, endPoint y: 288, distance: 16.4
click at [429, 307] on input "medici" at bounding box center [348, 317] width 161 height 20
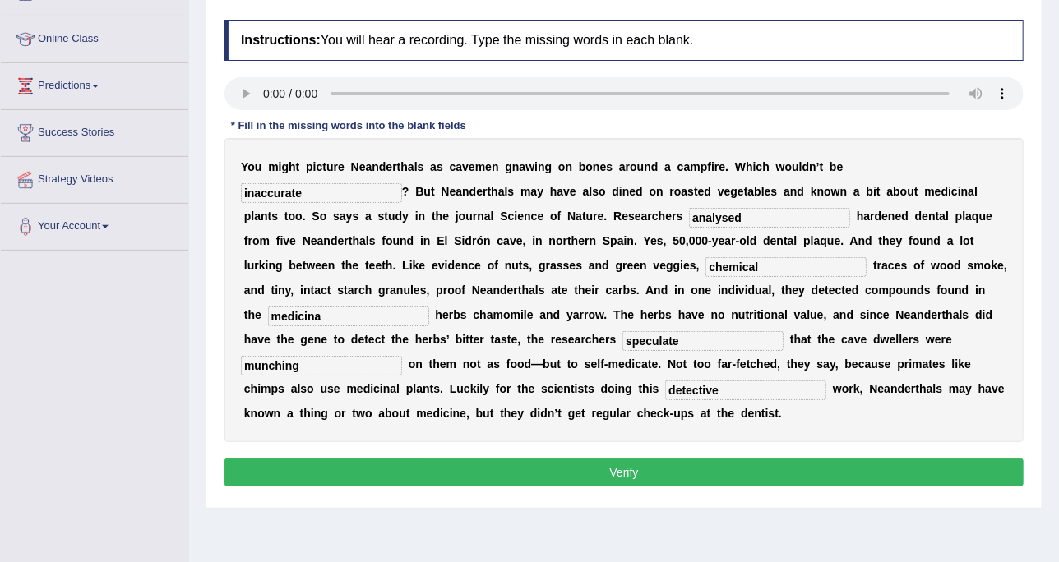
type input "medicinal"
click at [498, 430] on div "Instructions: You will hear a recording. Type the missing words in each blank. …" at bounding box center [624, 256] width 808 height 488
click at [596, 459] on button "Verify" at bounding box center [623, 473] width 799 height 28
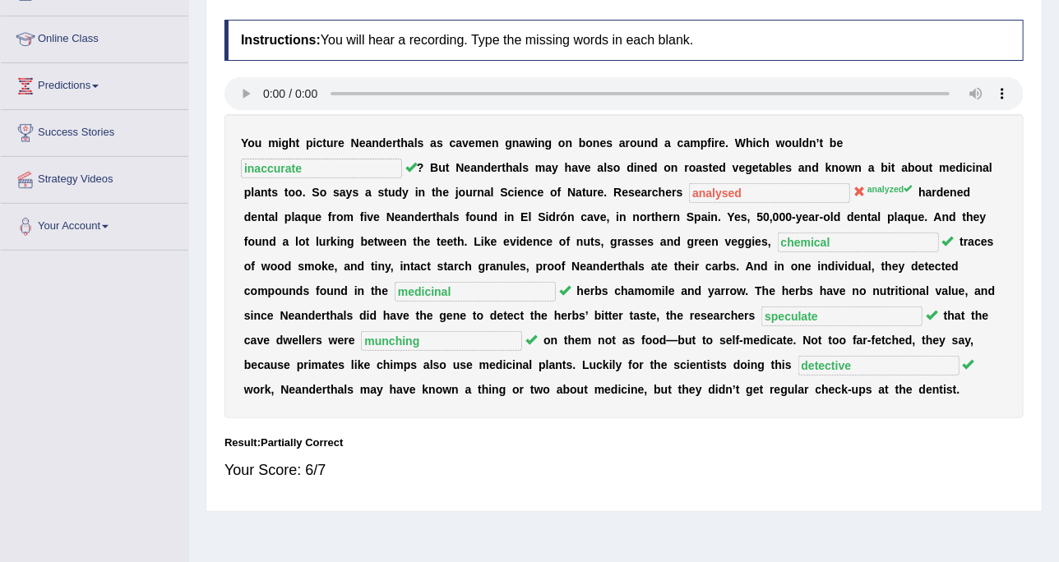
scroll to position [103, 0]
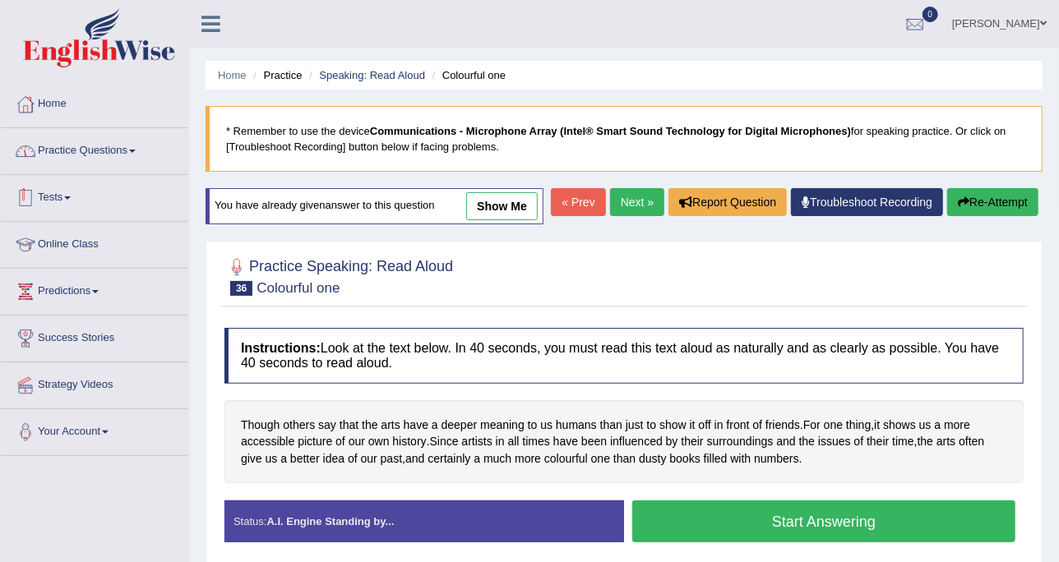
click at [132, 146] on link "Practice Questions" at bounding box center [94, 148] width 187 height 41
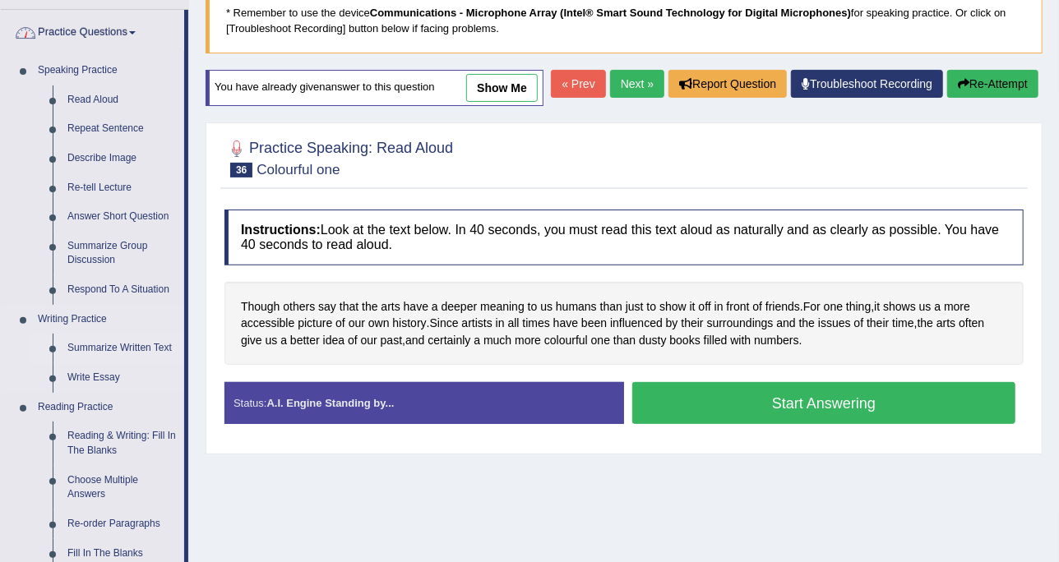
scroll to position [206, 0]
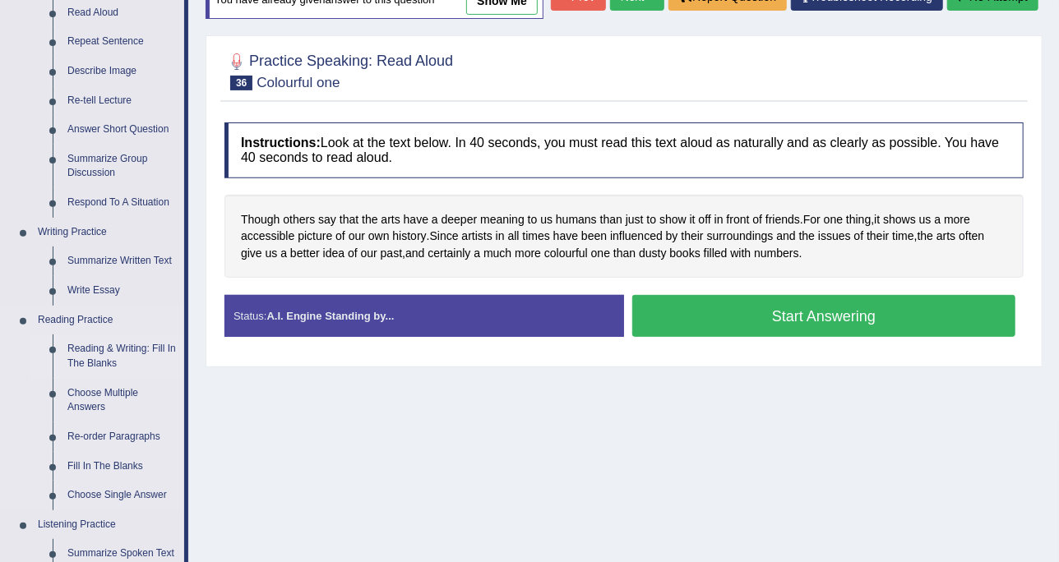
click at [110, 347] on link "Reading & Writing: Fill In The Blanks" at bounding box center [122, 357] width 124 height 44
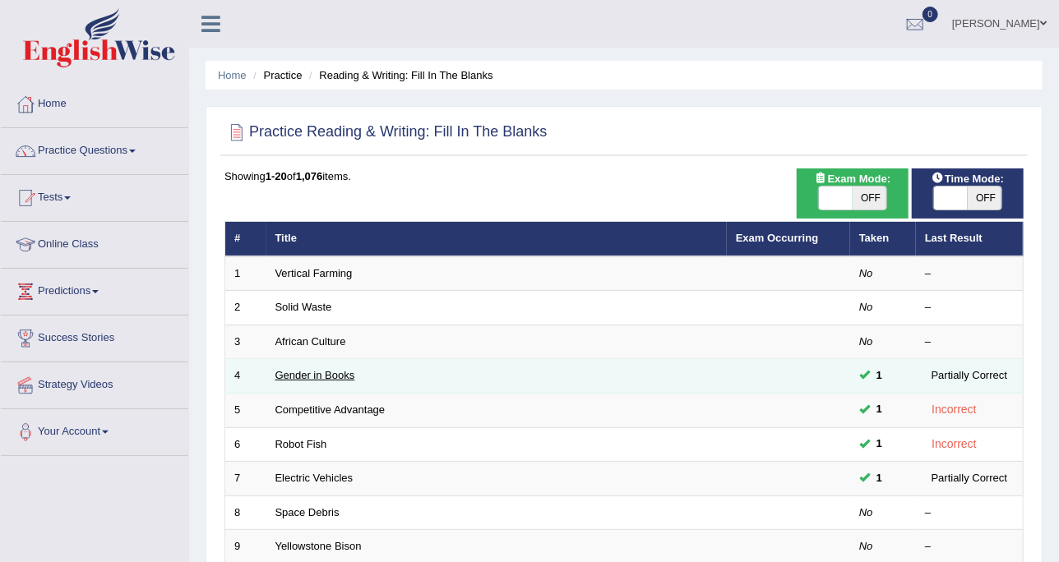
click at [322, 374] on link "Gender in Books" at bounding box center [315, 375] width 80 height 12
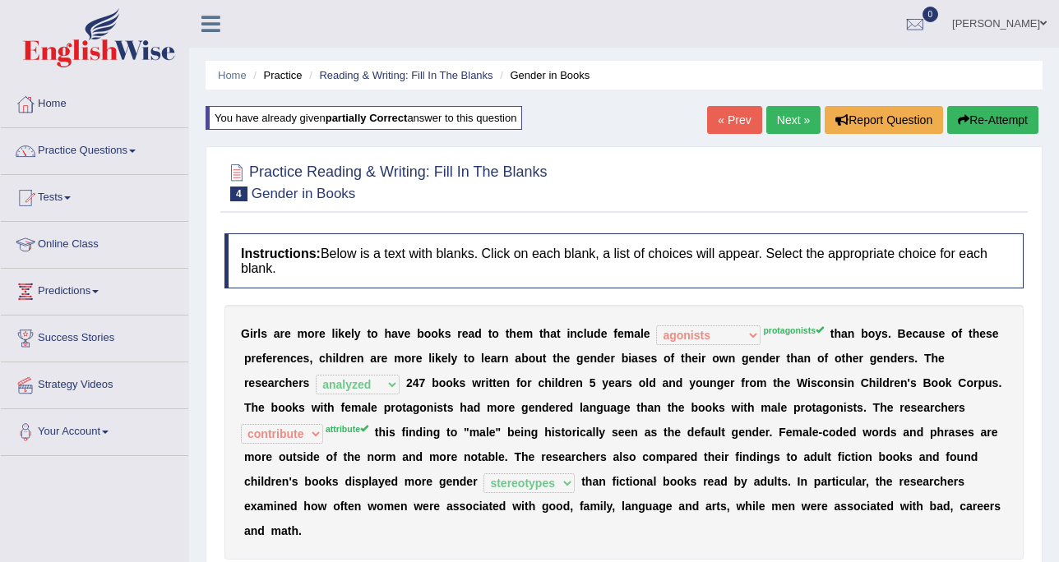
select select "agonists"
select select "analyzed"
select select "contribute"
select select "stereotypes"
click at [803, 118] on link "Next »" at bounding box center [793, 120] width 54 height 28
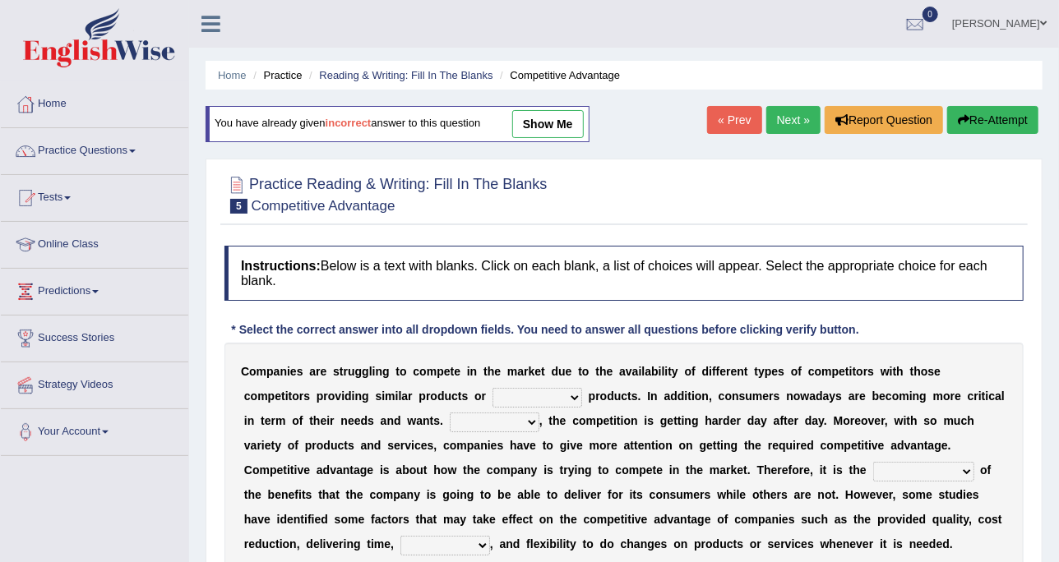
click at [569, 123] on link "show me" at bounding box center [548, 124] width 72 height 28
select select "constitution"
select select "However"
select select "dissemination"
select select "captivation"
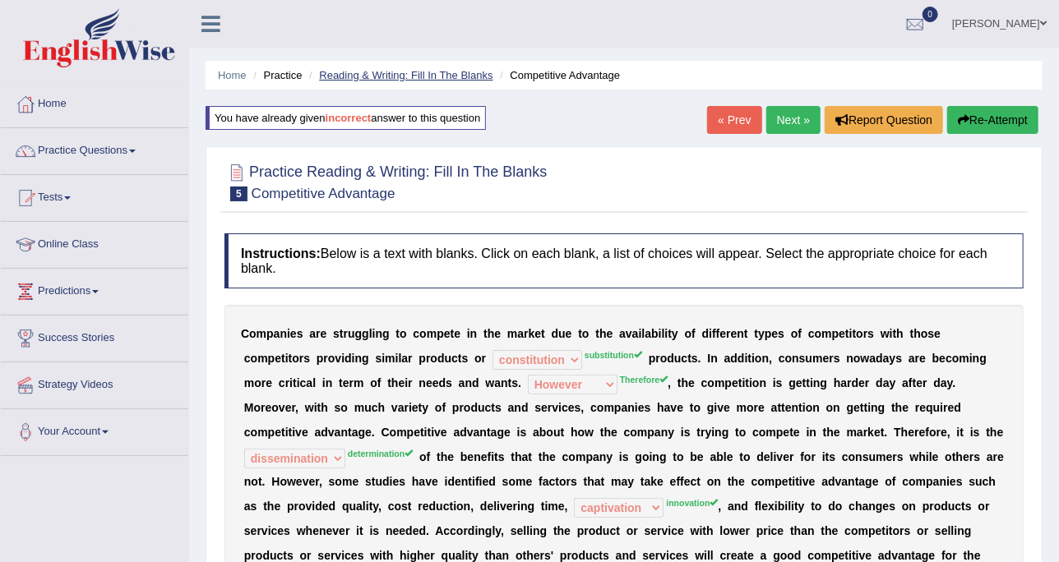
click at [362, 73] on link "Reading & Writing: Fill In The Blanks" at bounding box center [406, 75] width 174 height 12
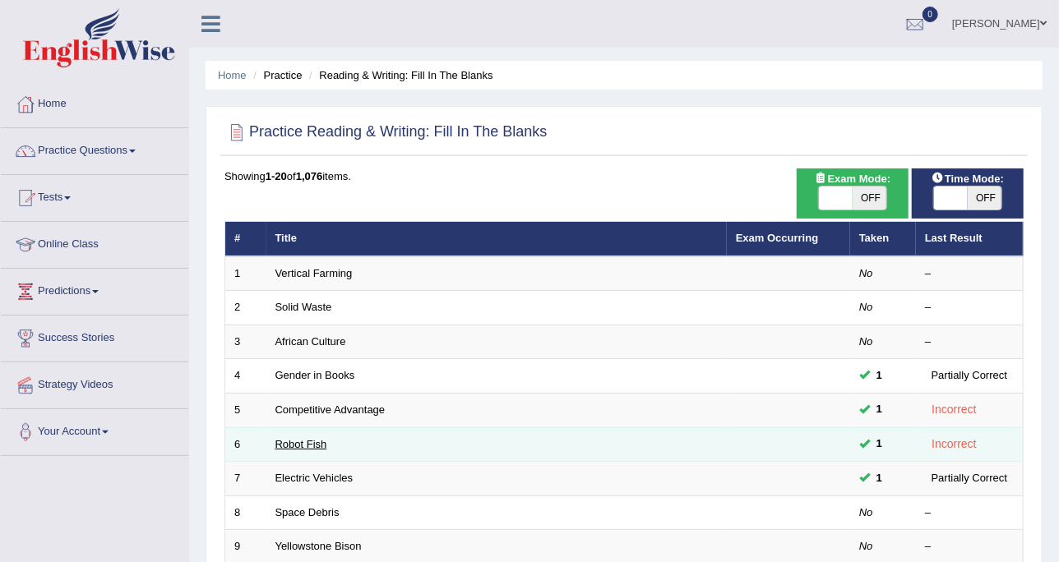
click at [302, 441] on link "Robot Fish" at bounding box center [301, 444] width 52 height 12
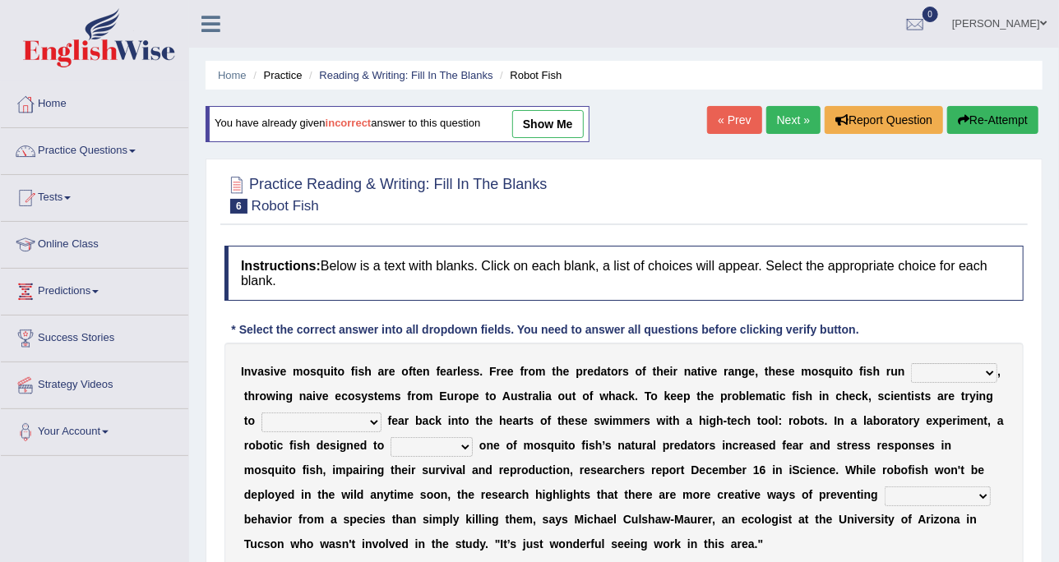
click at [550, 124] on link "show me" at bounding box center [548, 124] width 72 height 28
select select "flippant"
select select "accept"
select select "bequest"
select select "unprivileged"
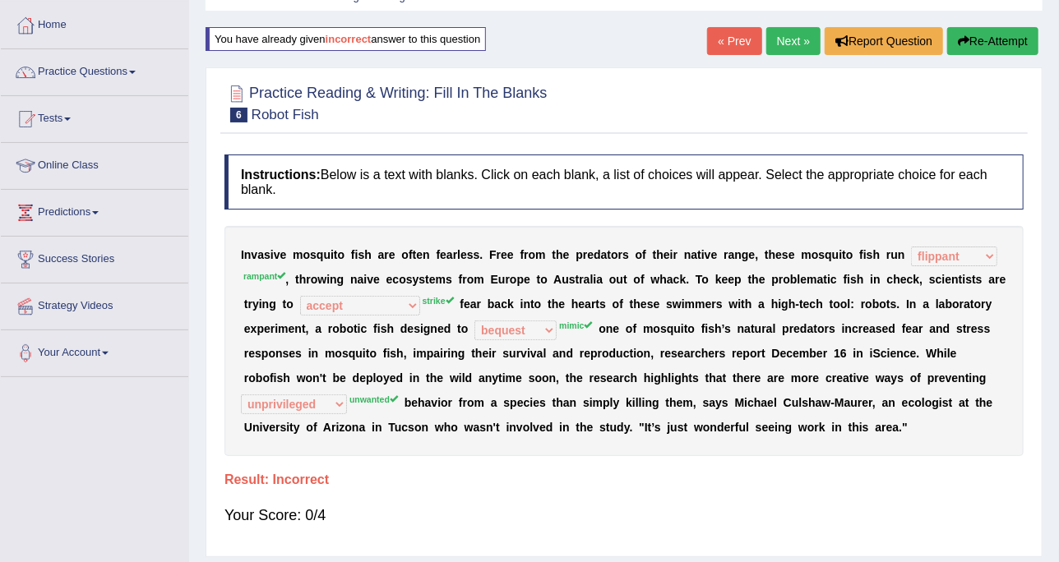
scroll to position [103, 0]
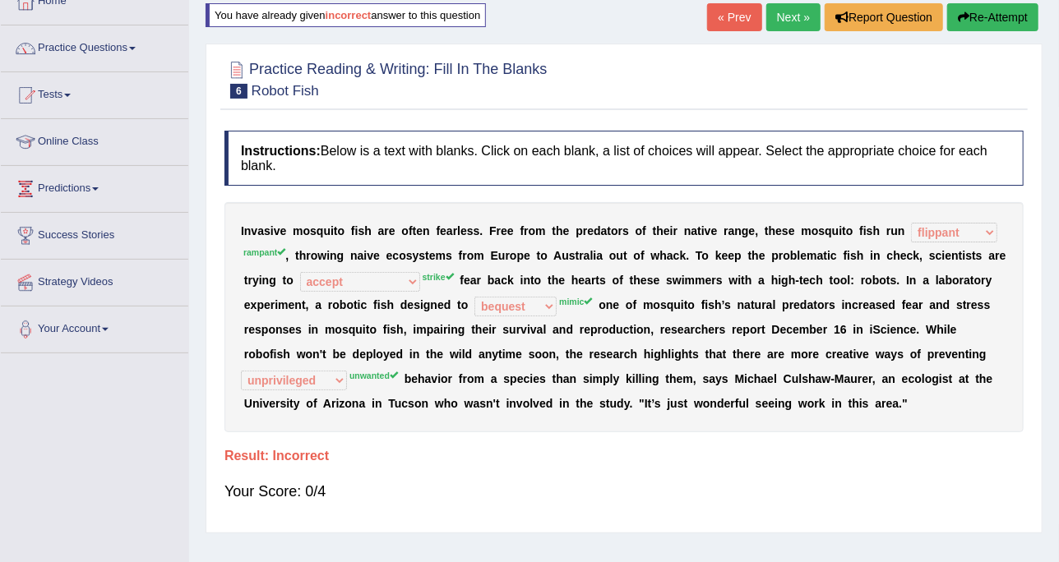
click at [310, 209] on div "I n v a s i v e m o s q u i t o f i s h a r e o f t e n f e a r l e s s . F r e…" at bounding box center [623, 317] width 799 height 230
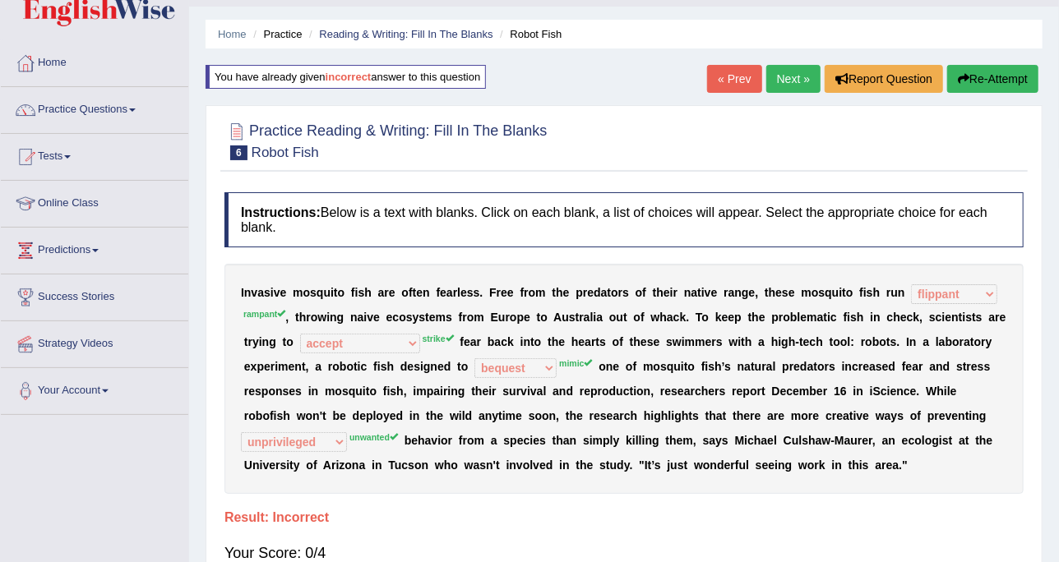
scroll to position [0, 0]
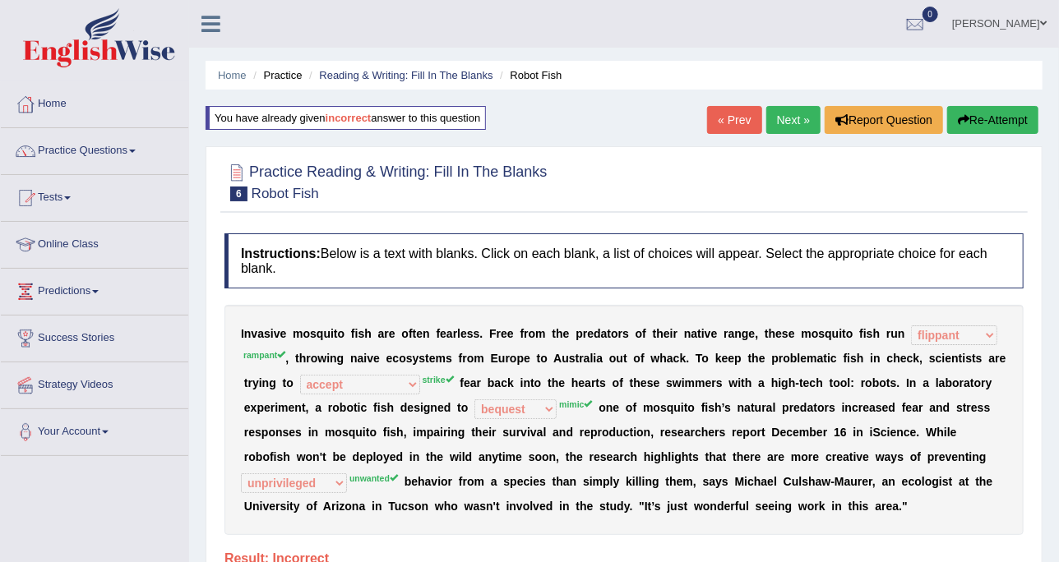
click at [785, 98] on div "Home Practice Reading & Writing: Fill In The Blanks Robot Fish You have already…" at bounding box center [624, 411] width 870 height 822
click at [784, 108] on link "Next »" at bounding box center [793, 120] width 54 height 28
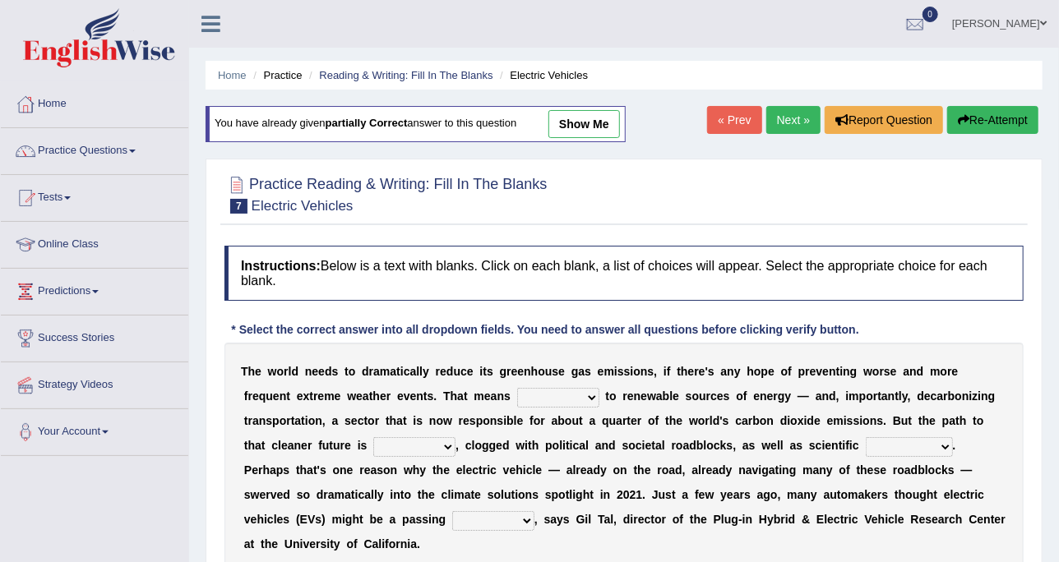
click at [598, 121] on link "show me" at bounding box center [584, 124] width 72 height 28
select select "grafting"
select select "daunting"
select select "spectacles"
select select "fad"
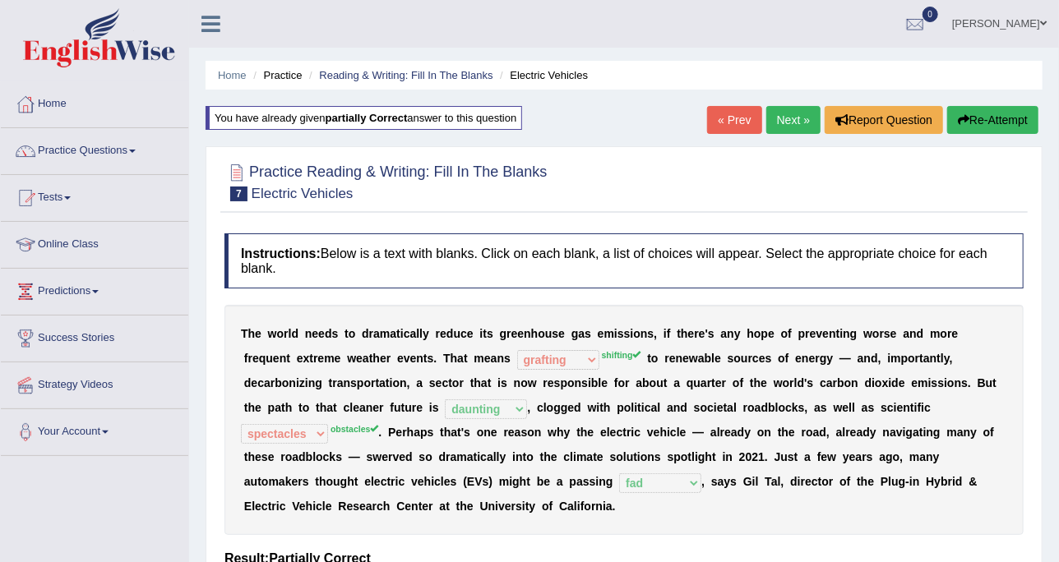
click at [812, 119] on link "Next »" at bounding box center [793, 120] width 54 height 28
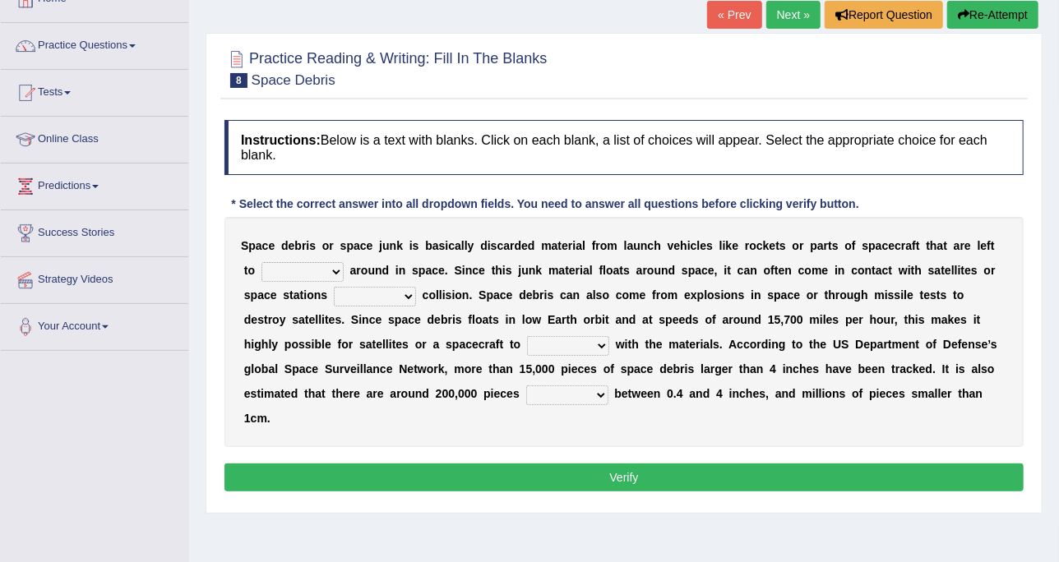
scroll to position [206, 0]
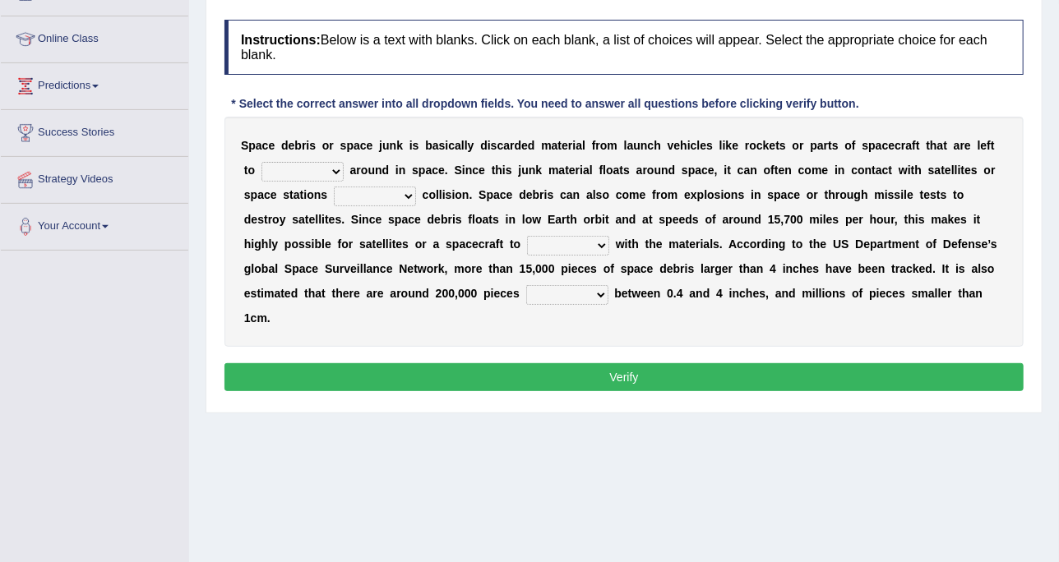
click at [320, 167] on select "twist center roam loll" at bounding box center [302, 172] width 82 height 20
select select "roam"
click at [261, 162] on select "twist center roam loll" at bounding box center [302, 172] width 82 height 20
click at [342, 192] on select "risks risk risked risking" at bounding box center [375, 197] width 82 height 20
select select "risking"
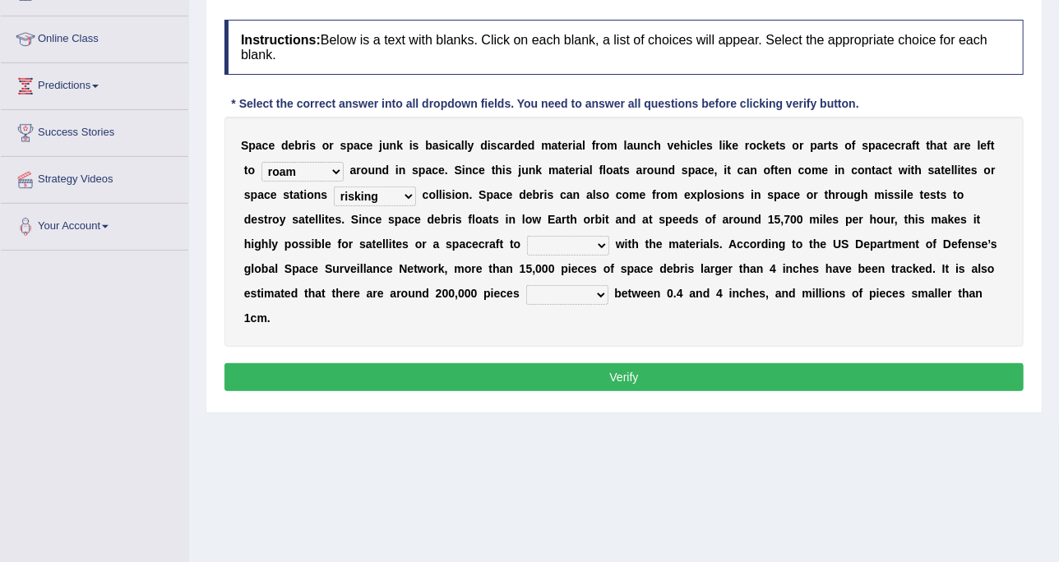
click at [334, 187] on select "risks risk risked risking" at bounding box center [375, 197] width 82 height 20
click at [527, 243] on select "collect collate collide collocate" at bounding box center [568, 246] width 82 height 20
select select "collide"
click at [527, 236] on select "collect collate collide collocate" at bounding box center [568, 246] width 82 height 20
click at [526, 289] on select "sized sizing size sizes" at bounding box center [567, 295] width 82 height 20
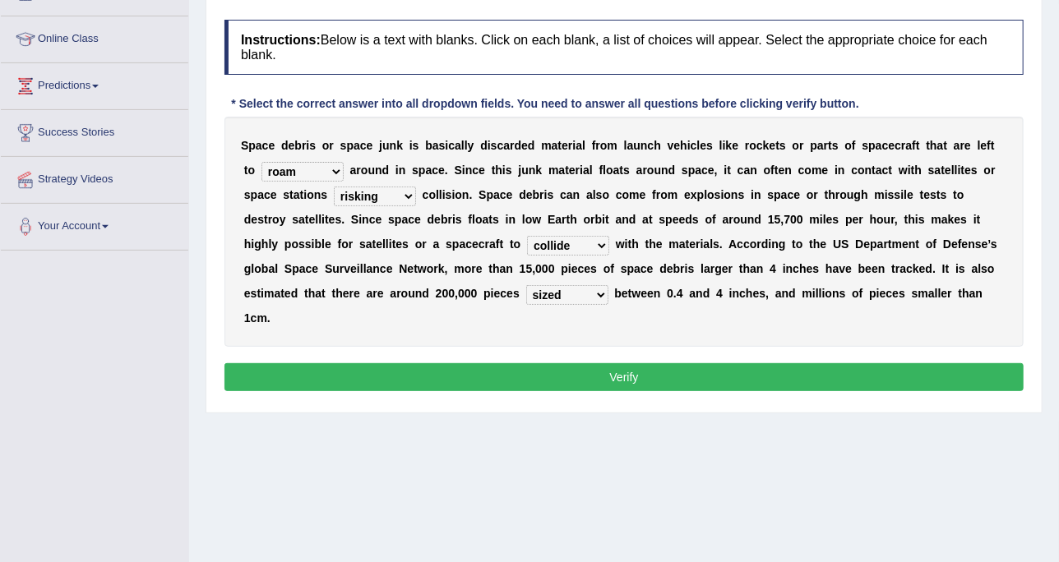
click at [526, 285] on select "sized sizing size sizes" at bounding box center [567, 295] width 82 height 20
drag, startPoint x: 353, startPoint y: 287, endPoint x: 353, endPoint y: 304, distance: 17.3
click at [526, 287] on select "sized sizing size sizes" at bounding box center [567, 295] width 82 height 20
select select "sizing"
click at [526, 285] on select "sized sizing size sizes" at bounding box center [567, 295] width 82 height 20
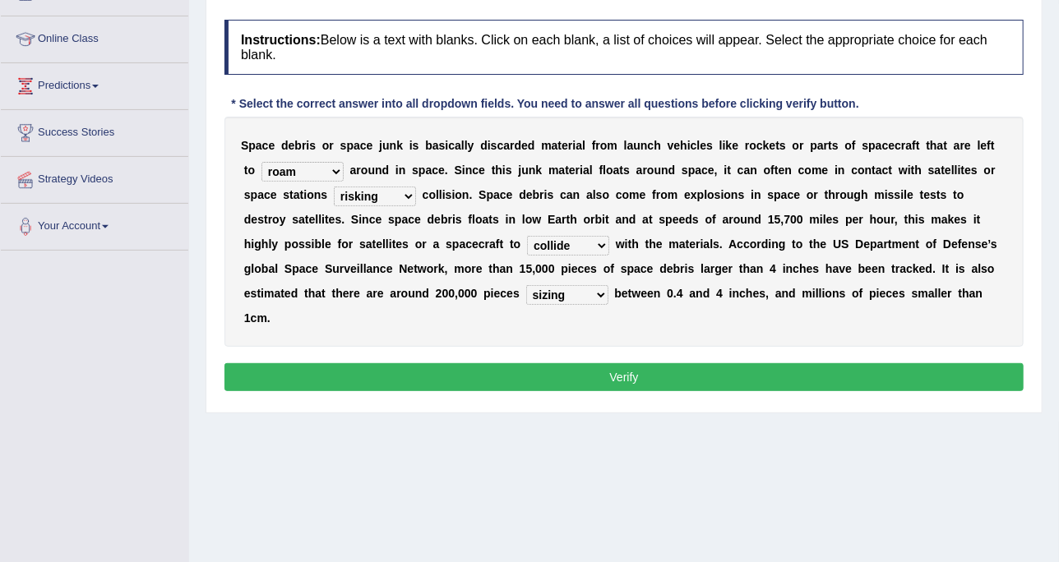
click at [360, 363] on button "Verify" at bounding box center [623, 377] width 799 height 28
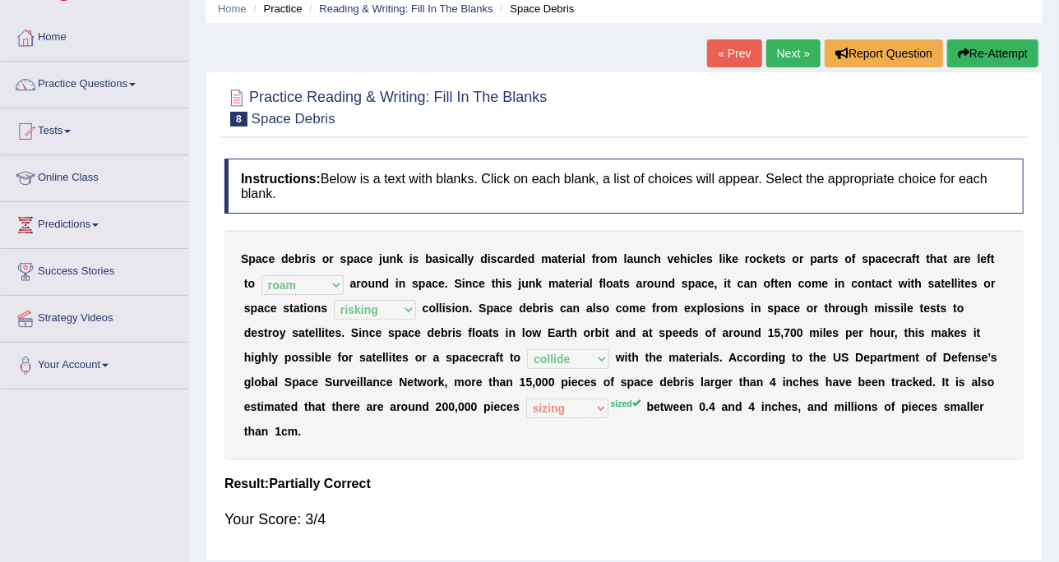
scroll to position [0, 0]
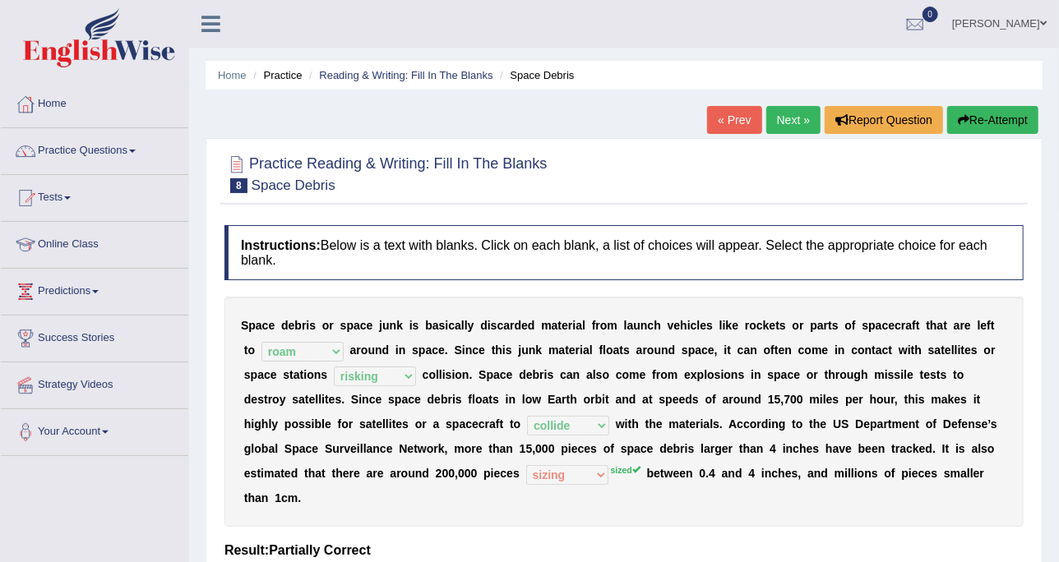
click at [798, 133] on link "Next »" at bounding box center [793, 120] width 54 height 28
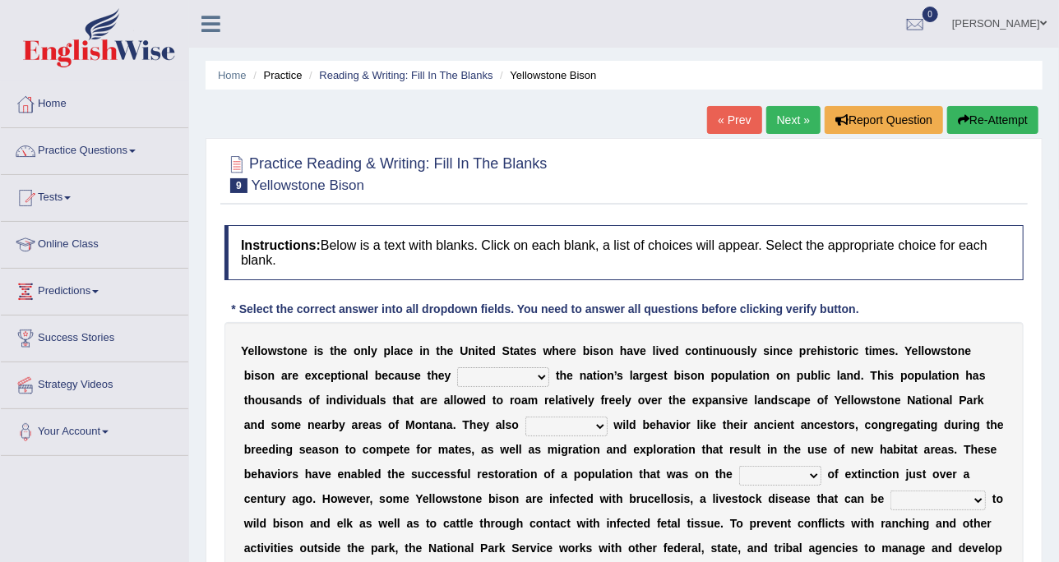
scroll to position [103, 0]
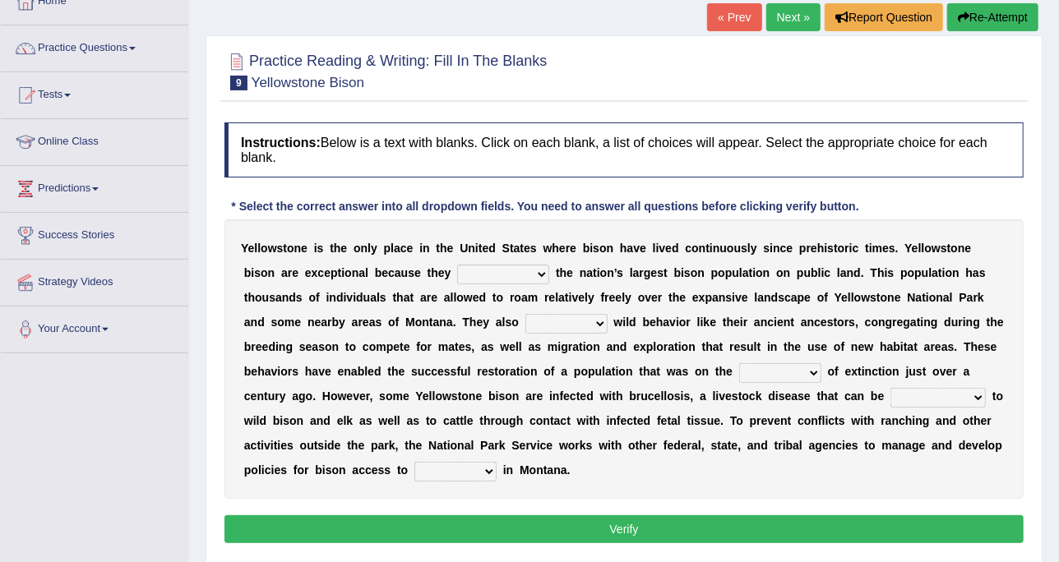
click at [458, 275] on select "congregate comprise consist compromise" at bounding box center [503, 275] width 92 height 20
select select "compromise"
click at [457, 265] on select "congregate comprise consist compromise" at bounding box center [503, 275] width 92 height 20
click at [525, 326] on select "exhibit disregard resist encourage" at bounding box center [566, 324] width 82 height 20
select select "encourage"
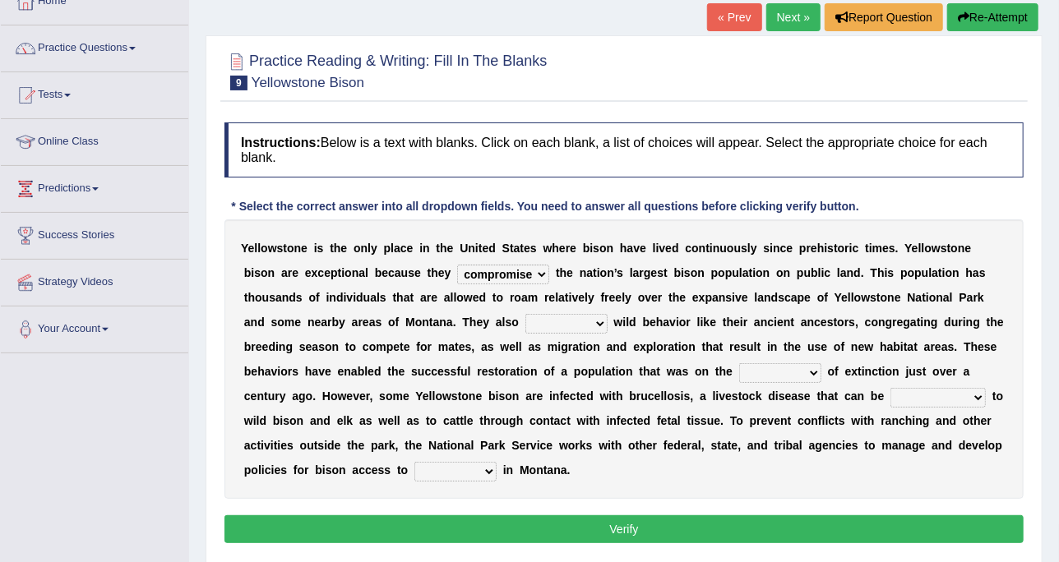
click at [525, 314] on select "exhibit disregard resist encourage" at bounding box center [566, 324] width 82 height 20
click at [525, 316] on select "exhibit disregard resist encourage" at bounding box center [566, 324] width 82 height 20
click at [713, 340] on b "a" at bounding box center [716, 346] width 7 height 13
click at [739, 363] on select "brine brink danger brindle" at bounding box center [780, 373] width 82 height 20
select select "danger"
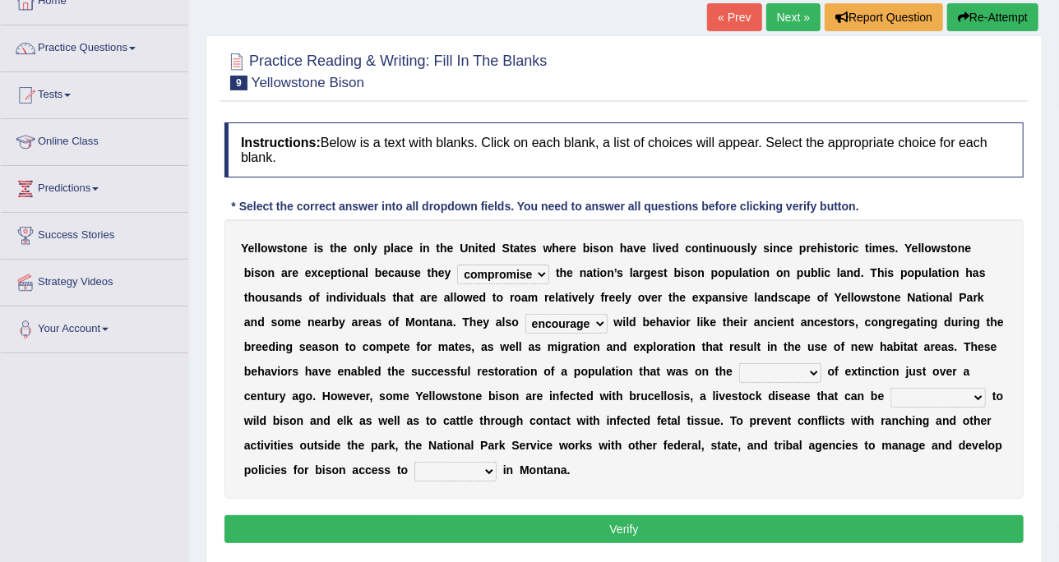
click at [739, 363] on select "brine brink danger brindle" at bounding box center [780, 373] width 82 height 20
click at [891, 394] on select "transplanted transported transgressed transmitted" at bounding box center [938, 398] width 95 height 20
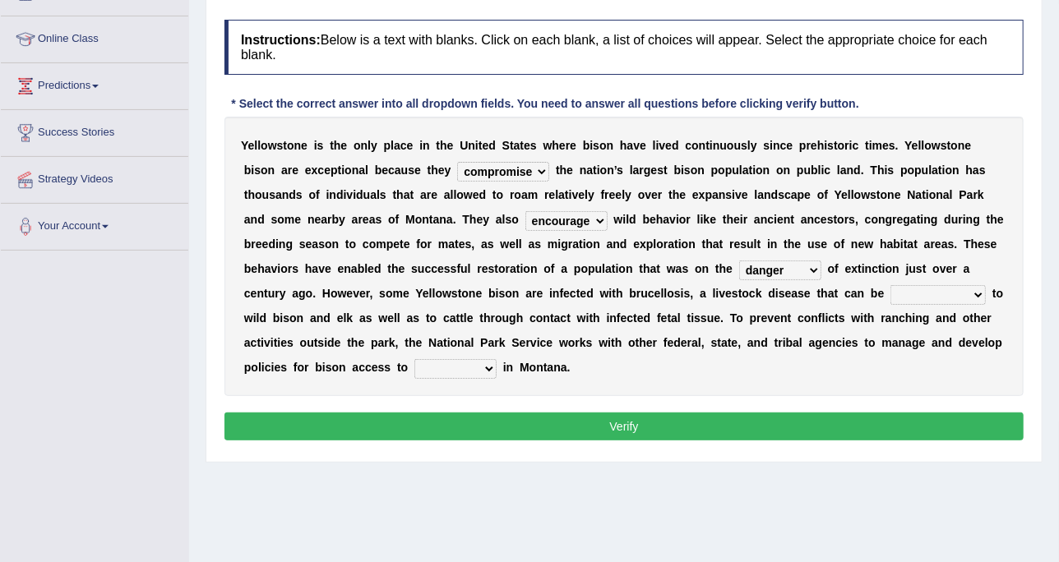
click at [891, 285] on select "transplanted transported transgressed transmitted" at bounding box center [938, 295] width 95 height 20
select select "transmitted"
click at [891, 285] on select "transplanted transported transgressed transmitted" at bounding box center [938, 295] width 95 height 20
click at [497, 359] on select "habitat habitat habitant food" at bounding box center [455, 369] width 82 height 20
select select "habitat"
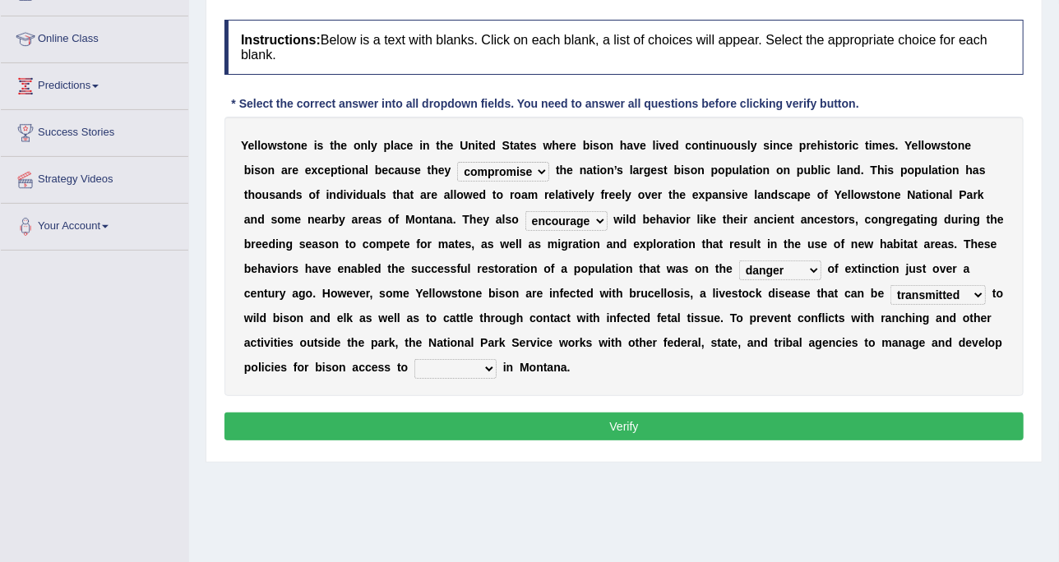
click at [497, 359] on select "habitat habitat habitant food" at bounding box center [455, 369] width 82 height 20
click at [792, 413] on button "Verify" at bounding box center [623, 427] width 799 height 28
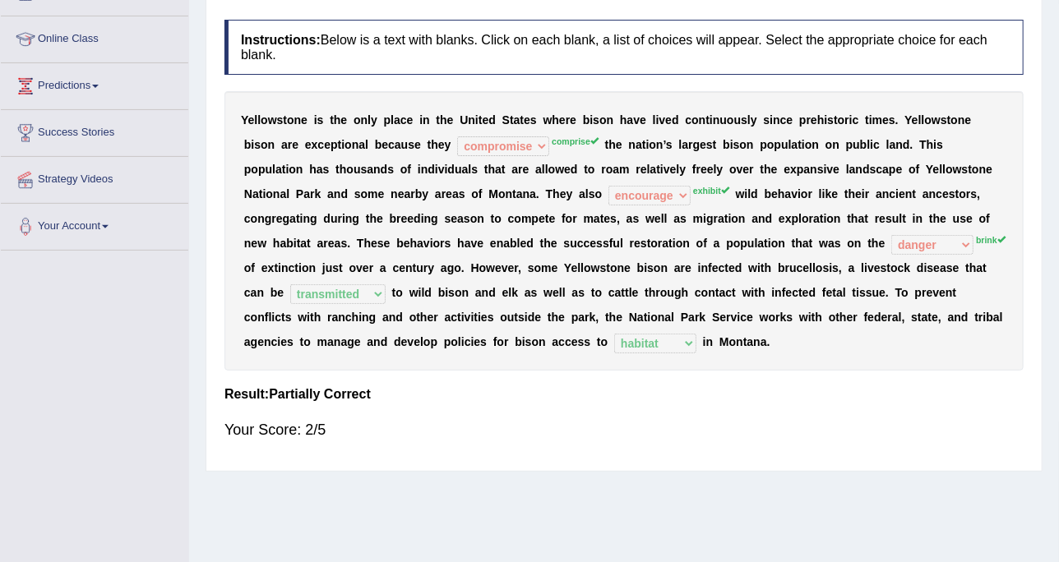
scroll to position [103, 0]
